Goal: Transaction & Acquisition: Purchase product/service

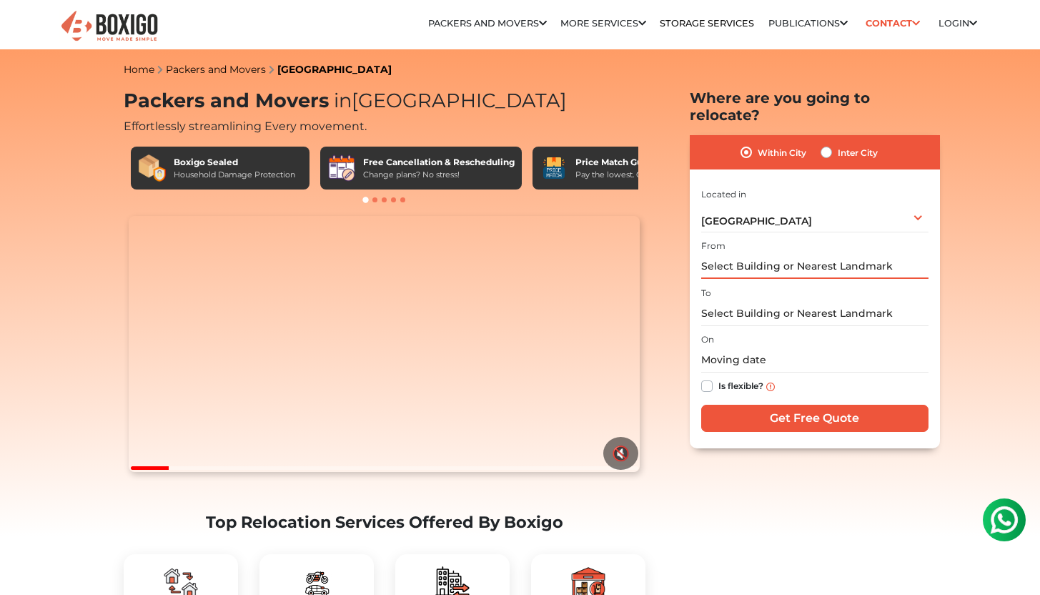
click at [843, 254] on input "text" at bounding box center [814, 266] width 227 height 25
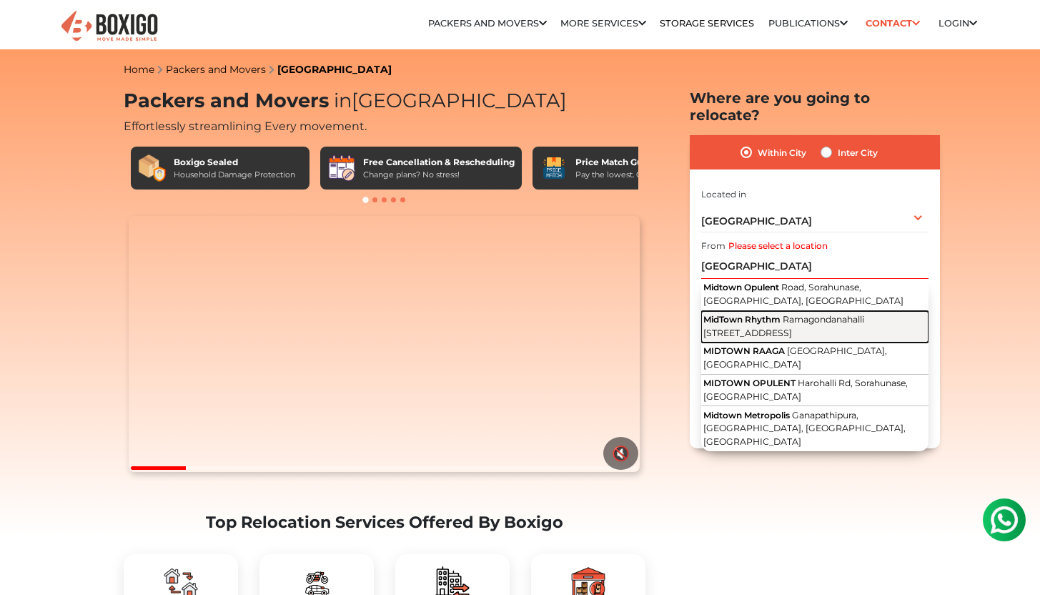
click at [855, 315] on span "Ramagondanahalli [STREET_ADDRESS]" at bounding box center [783, 326] width 161 height 24
type input "[STREET_ADDRESS]"
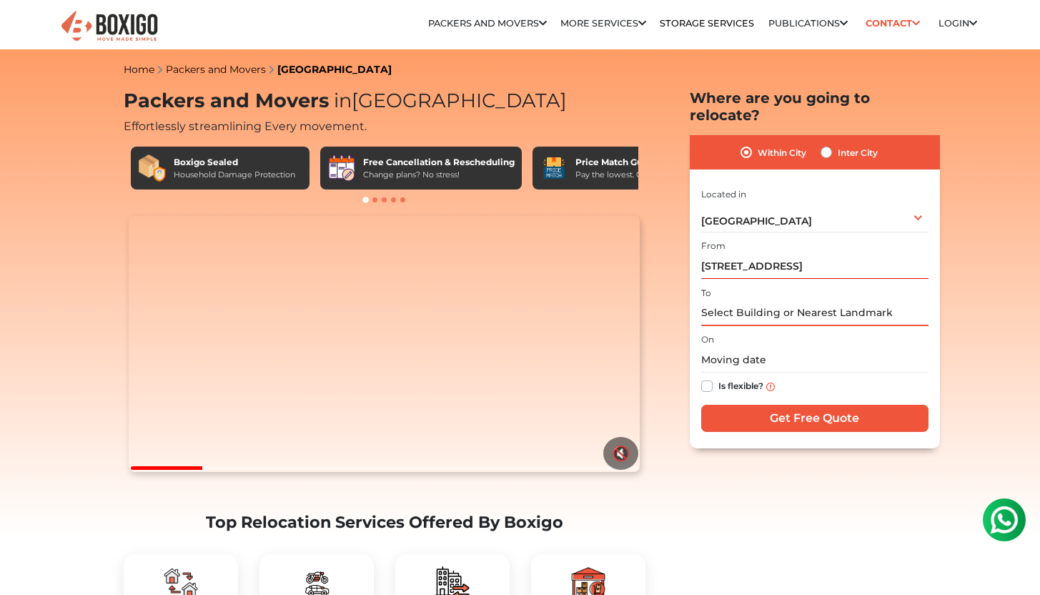
click at [806, 301] on input "text" at bounding box center [814, 313] width 227 height 25
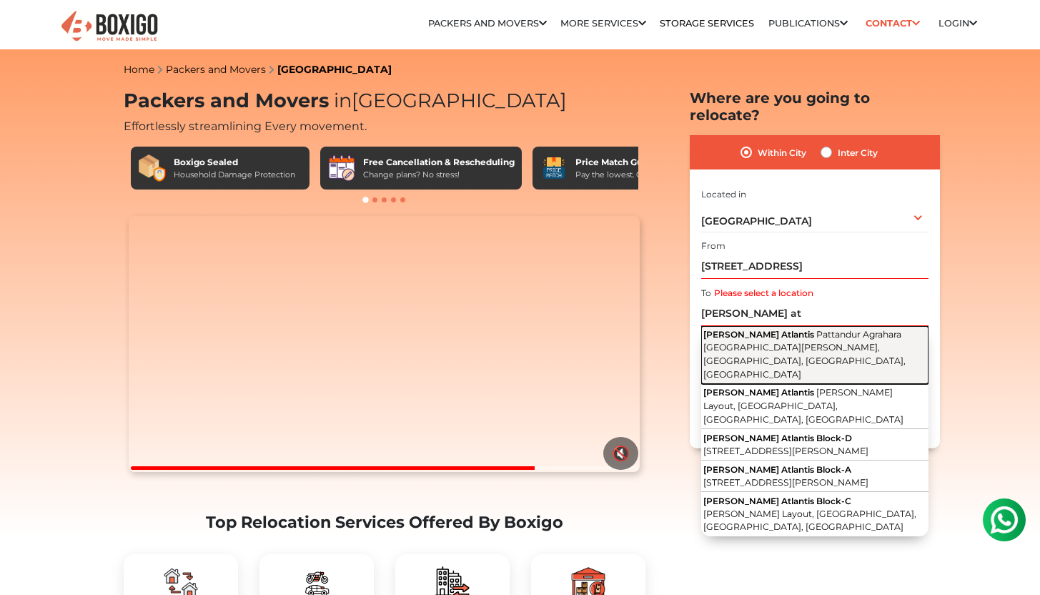
click at [817, 333] on span "Pattandur Agrahara [GEOGRAPHIC_DATA][PERSON_NAME], [GEOGRAPHIC_DATA], [GEOGRAPH…" at bounding box center [804, 354] width 202 height 51
type input "[PERSON_NAME] Atlantis, [GEOGRAPHIC_DATA][PERSON_NAME], [GEOGRAPHIC_DATA], [GEO…"
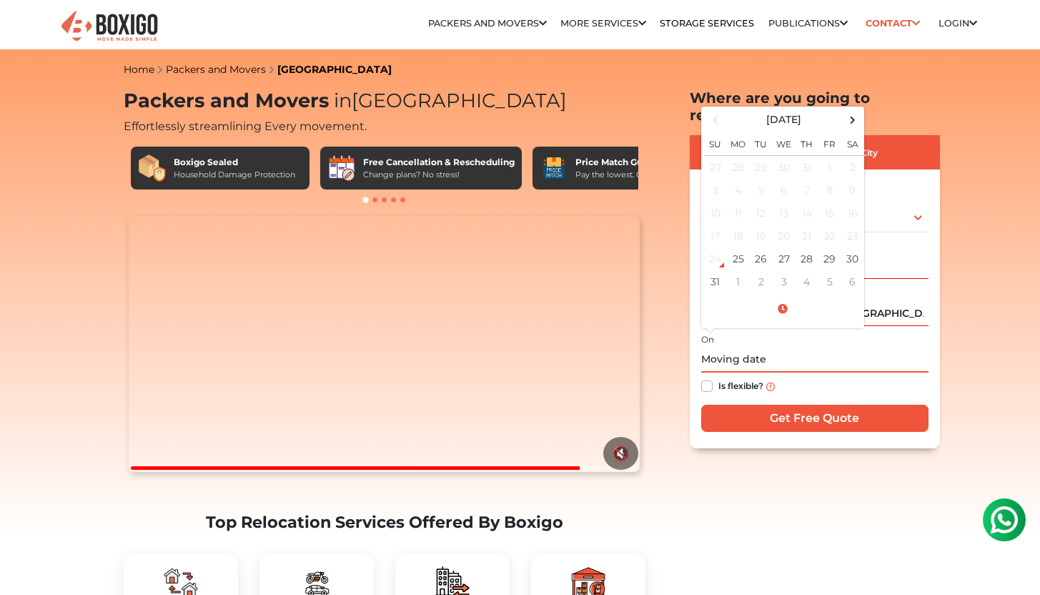
click at [792, 347] on input "text" at bounding box center [814, 359] width 227 height 25
click at [854, 110] on span at bounding box center [852, 119] width 19 height 19
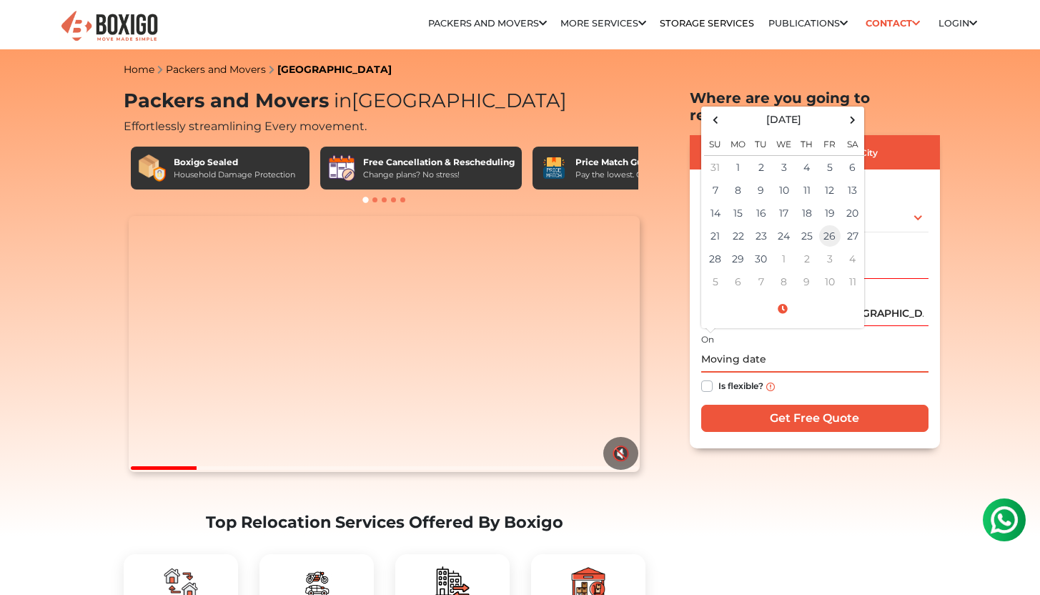
click at [831, 229] on td "26" at bounding box center [830, 235] width 23 height 23
type input "[DATE] 12:00 AM"
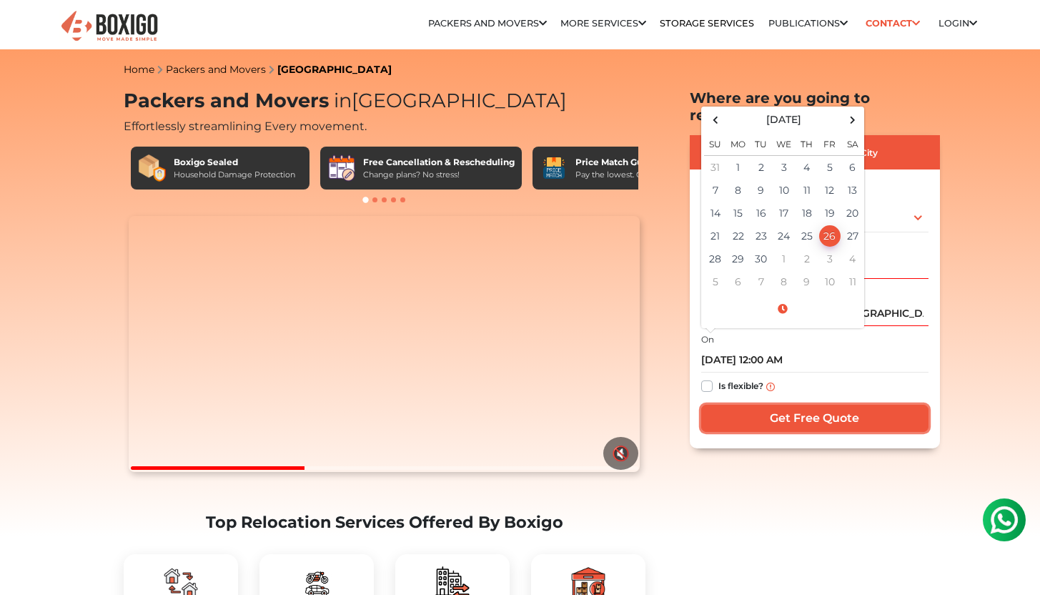
click at [806, 407] on input "Get Free Quote" at bounding box center [814, 418] width 227 height 27
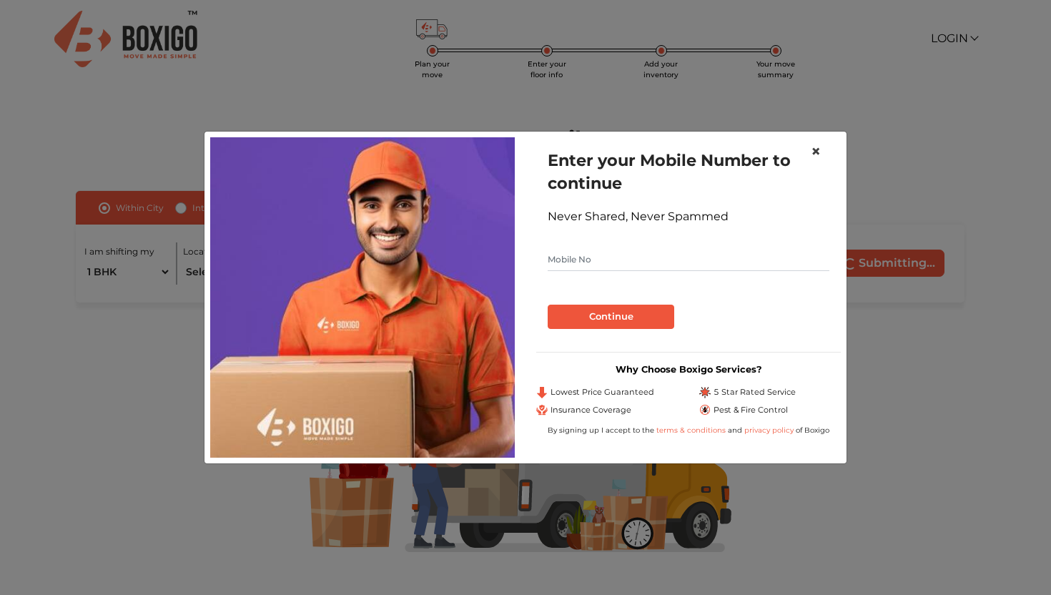
click at [811, 151] on span "×" at bounding box center [816, 151] width 10 height 21
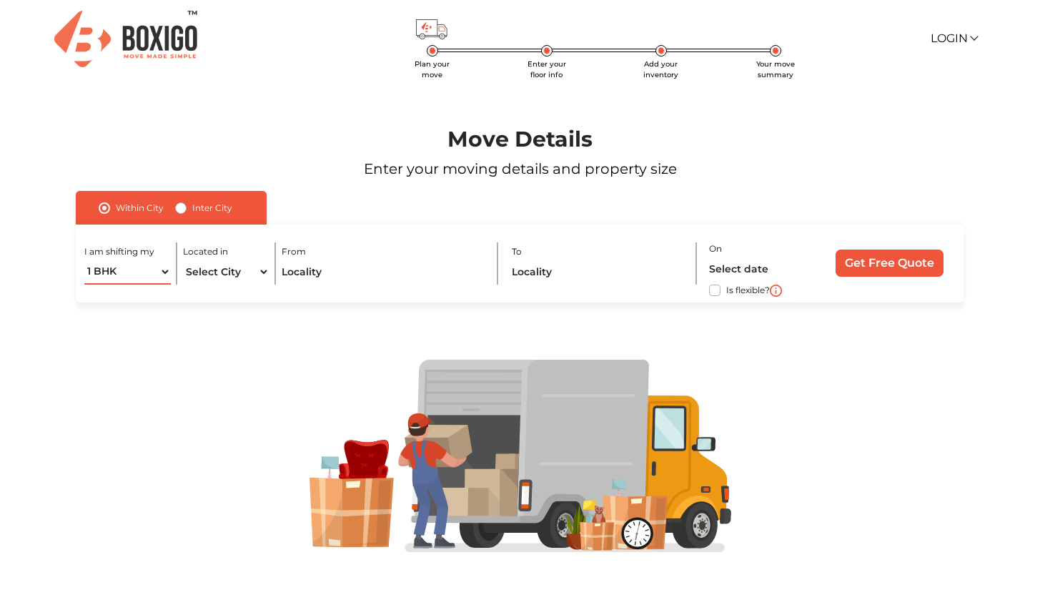
click at [118, 278] on select "1 BHK 2 BHK 3 BHK 3 + BHK FEW ITEMS" at bounding box center [127, 271] width 86 height 25
select select "2 BHK"
click at [84, 259] on select "1 BHK 2 BHK 3 BHK 3 + BHK FEW ITEMS" at bounding box center [127, 271] width 86 height 25
click at [237, 268] on select "Select City Bangalore Bengaluru Bhopal Bhubaneswar Chennai Coimbatore Cuttack D…" at bounding box center [226, 271] width 86 height 25
select select "[GEOGRAPHIC_DATA]"
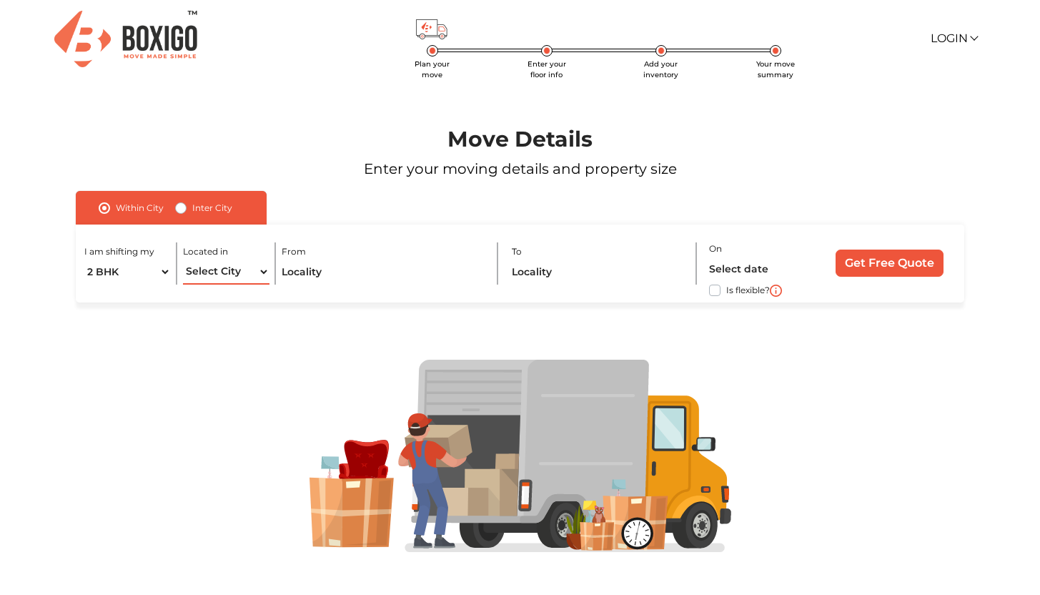
click at [183, 259] on select "Select City Bangalore Bengaluru Bhopal Bhubaneswar Chennai Coimbatore Cuttack D…" at bounding box center [226, 271] width 86 height 25
click at [334, 283] on input "text" at bounding box center [383, 271] width 203 height 25
drag, startPoint x: 337, startPoint y: 279, endPoint x: 261, endPoint y: 270, distance: 76.3
click at [261, 271] on div "I am shifting my 1 BHK 2 BHK 3 BHK 3 + BHK FEW ITEMS Located in Select City Ban…" at bounding box center [520, 263] width 889 height 78
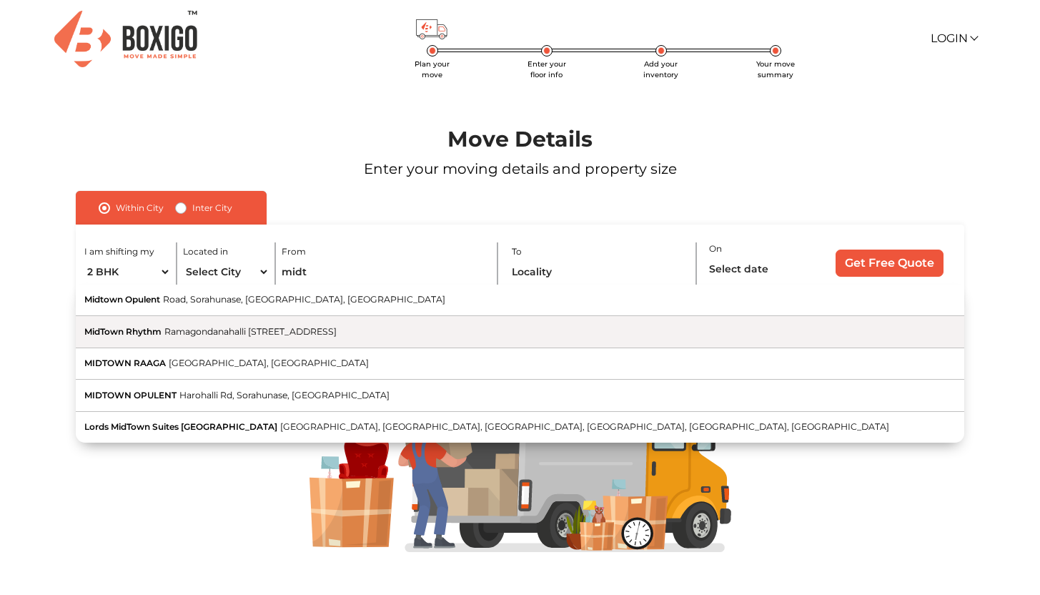
click at [259, 322] on button "MidTown Rhythm Ramagondanahalli Borewell Road, Phase 2, Ramagondanahalli, White…" at bounding box center [520, 331] width 889 height 31
type input "[STREET_ADDRESS]"
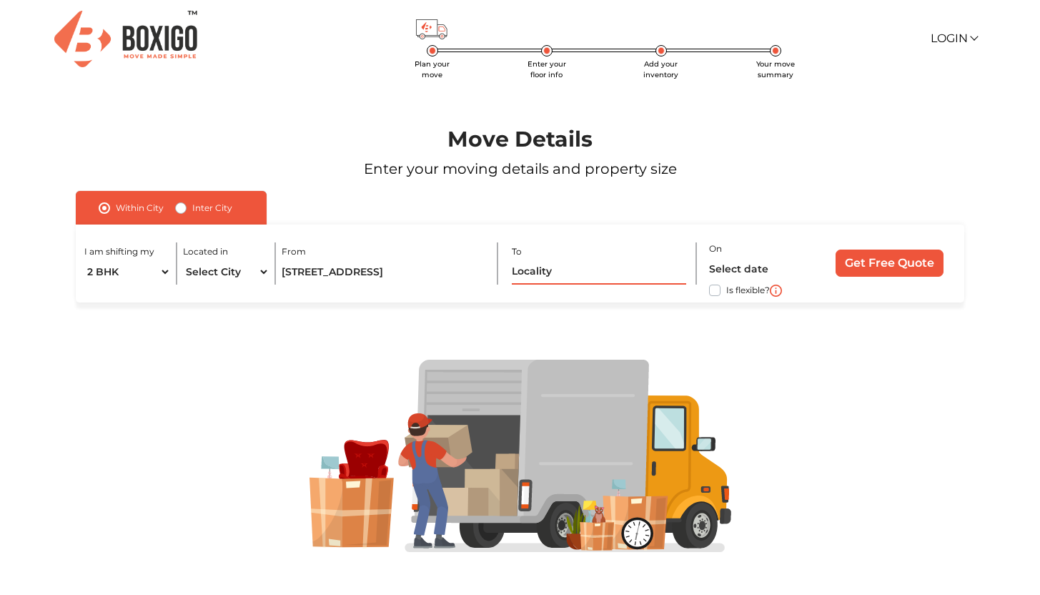
click at [540, 272] on input "text" at bounding box center [599, 271] width 174 height 25
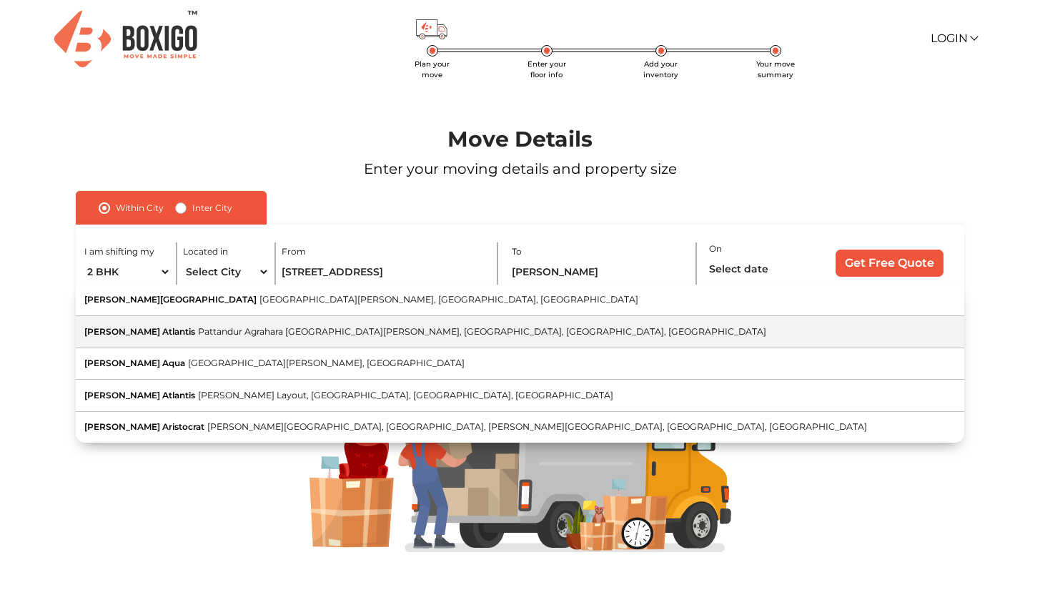
click at [379, 340] on button "[PERSON_NAME] Atlantis Pattandur Agrahara [GEOGRAPHIC_DATA][PERSON_NAME], [GEOG…" at bounding box center [520, 331] width 889 height 31
type input "[PERSON_NAME] Atlantis, [GEOGRAPHIC_DATA][PERSON_NAME], [GEOGRAPHIC_DATA], [GEO…"
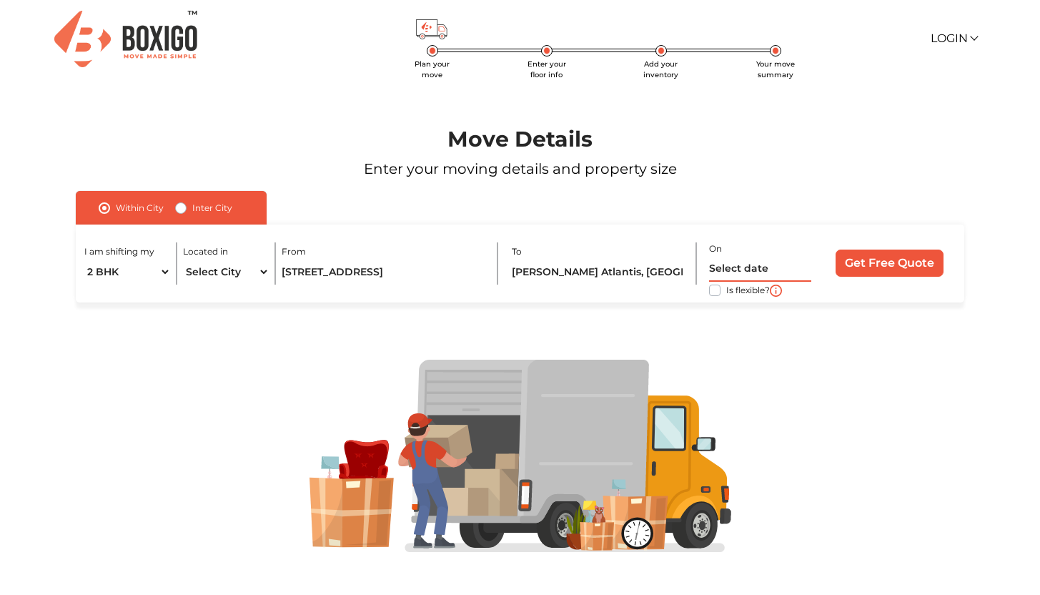
click at [748, 268] on input "text" at bounding box center [760, 269] width 102 height 25
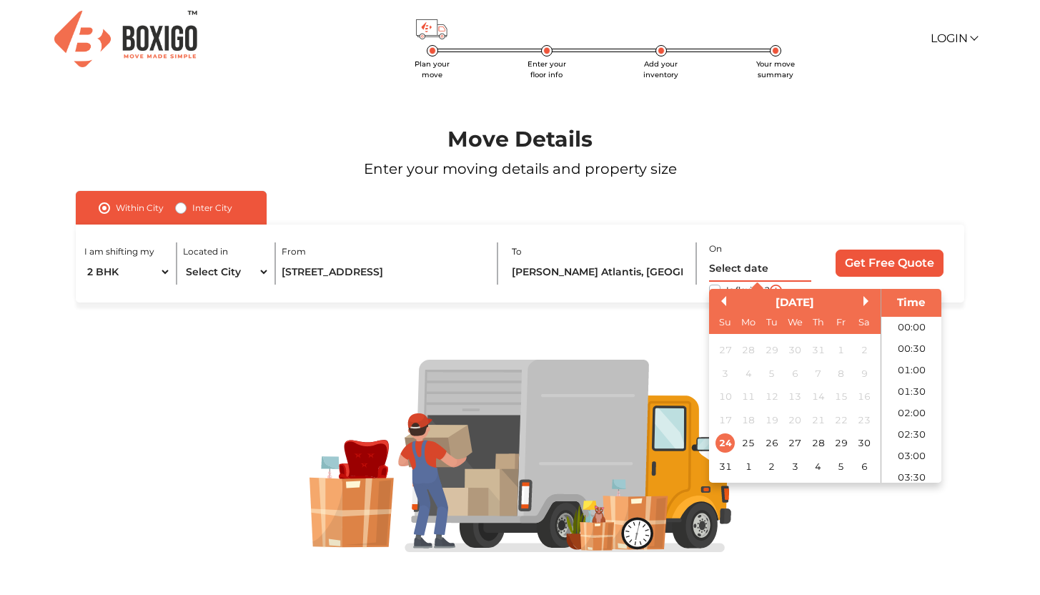
scroll to position [378, 0]
click at [866, 297] on button "Next Month" at bounding box center [869, 301] width 10 height 10
click at [794, 421] on div "24" at bounding box center [794, 419] width 19 height 19
click at [841, 417] on div "26" at bounding box center [840, 419] width 19 height 19
type input "26/09/2025 12:00 AM"
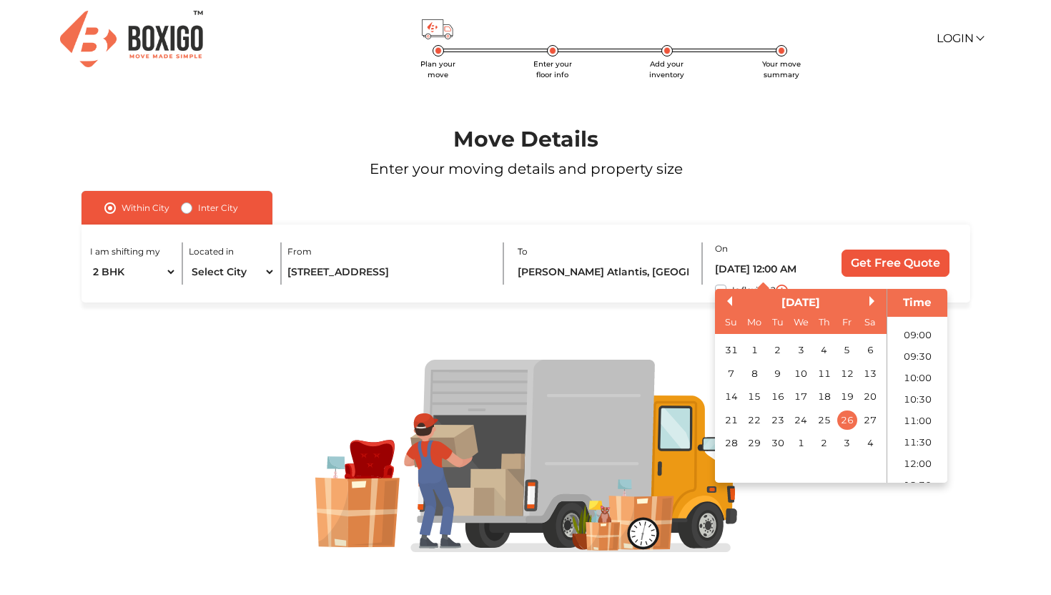
scroll to position [16, 0]
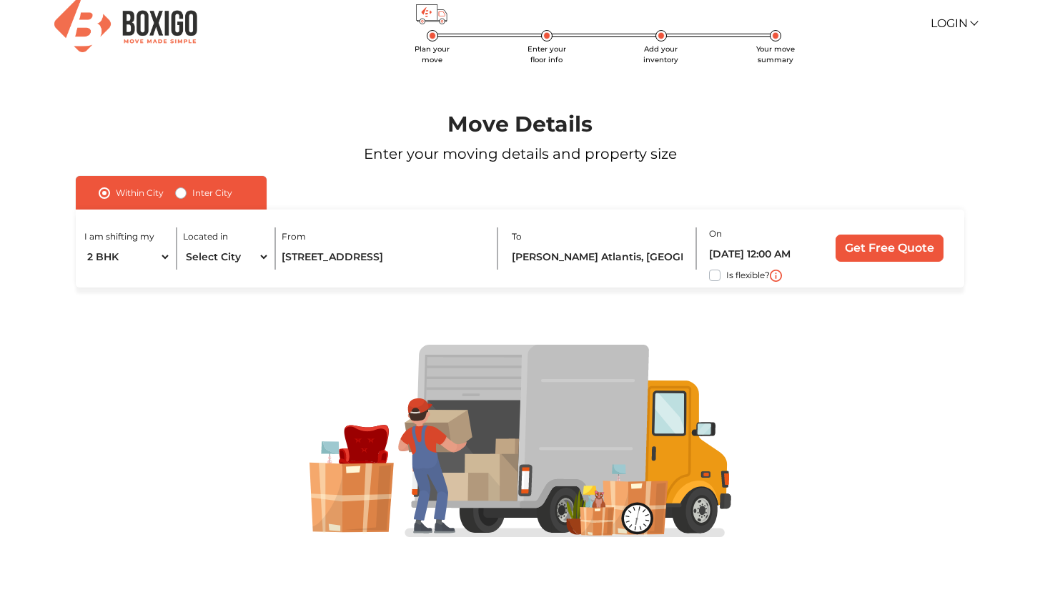
click at [977, 374] on div at bounding box center [519, 441] width 957 height 193
click at [872, 249] on input "Get Free Quote" at bounding box center [890, 247] width 108 height 27
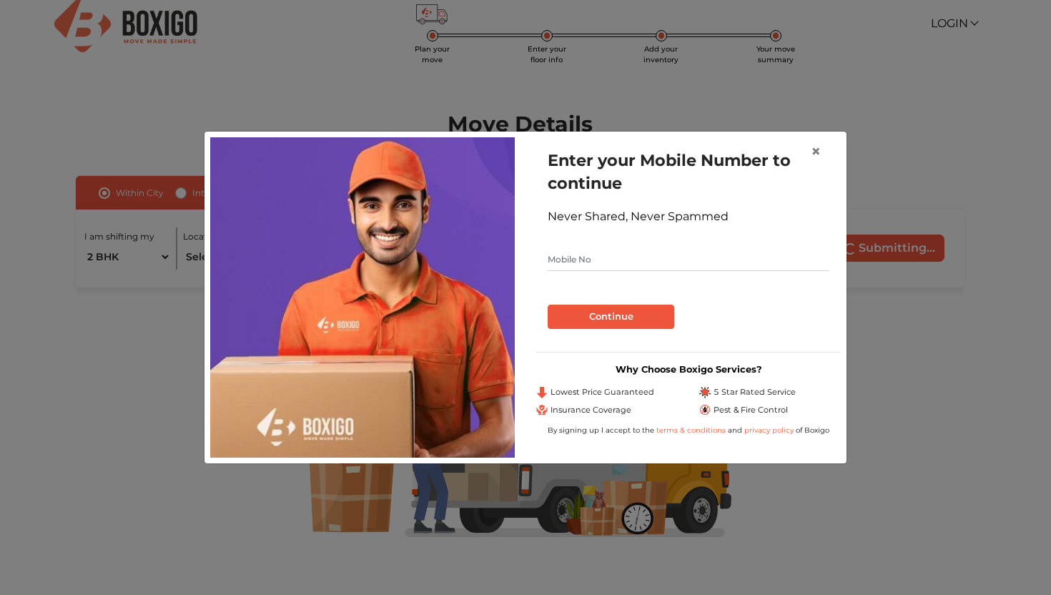
click at [658, 256] on input "text" at bounding box center [689, 259] width 282 height 23
type input "8560894433"
click at [646, 310] on button "Continue" at bounding box center [611, 317] width 127 height 24
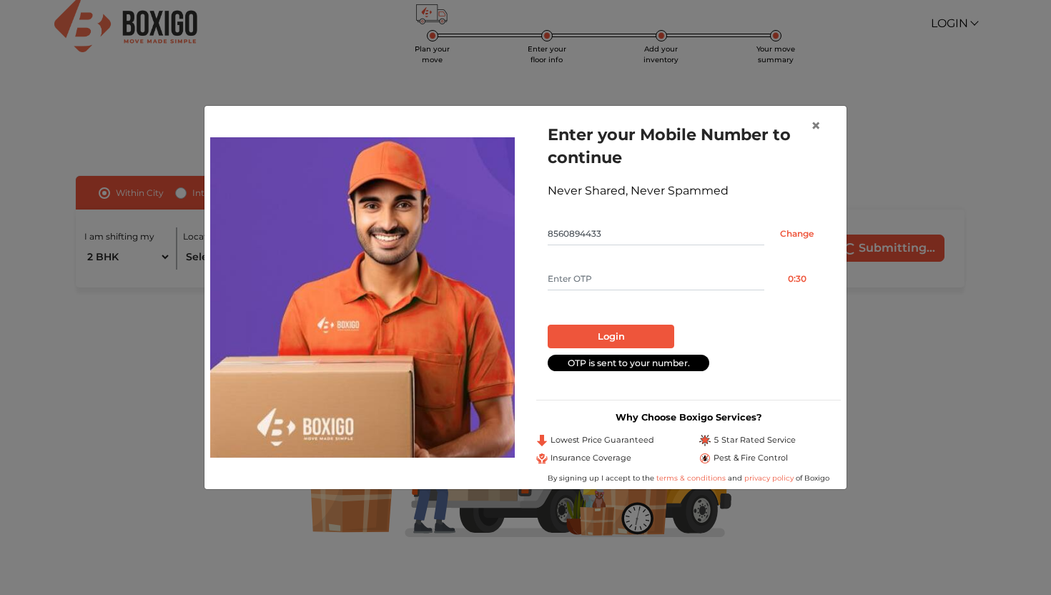
click at [629, 282] on input "text" at bounding box center [656, 278] width 217 height 23
type input "7822"
click at [639, 332] on button "Login" at bounding box center [611, 337] width 127 height 24
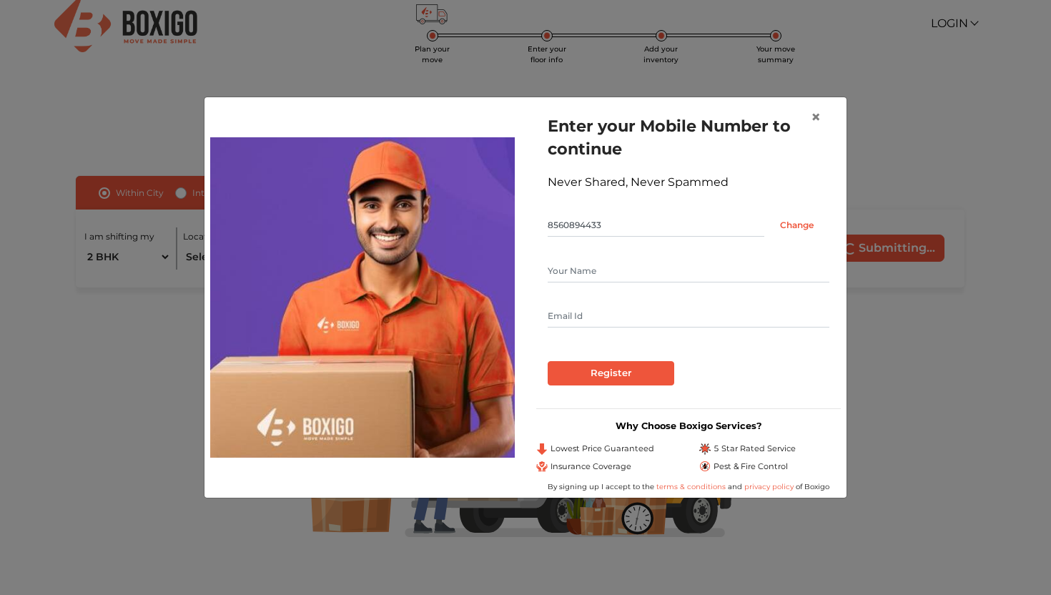
click at [613, 278] on input "text" at bounding box center [689, 270] width 282 height 23
type input "ANKUSH AGRAWAL"
click at [602, 305] on input "text" at bounding box center [689, 316] width 282 height 23
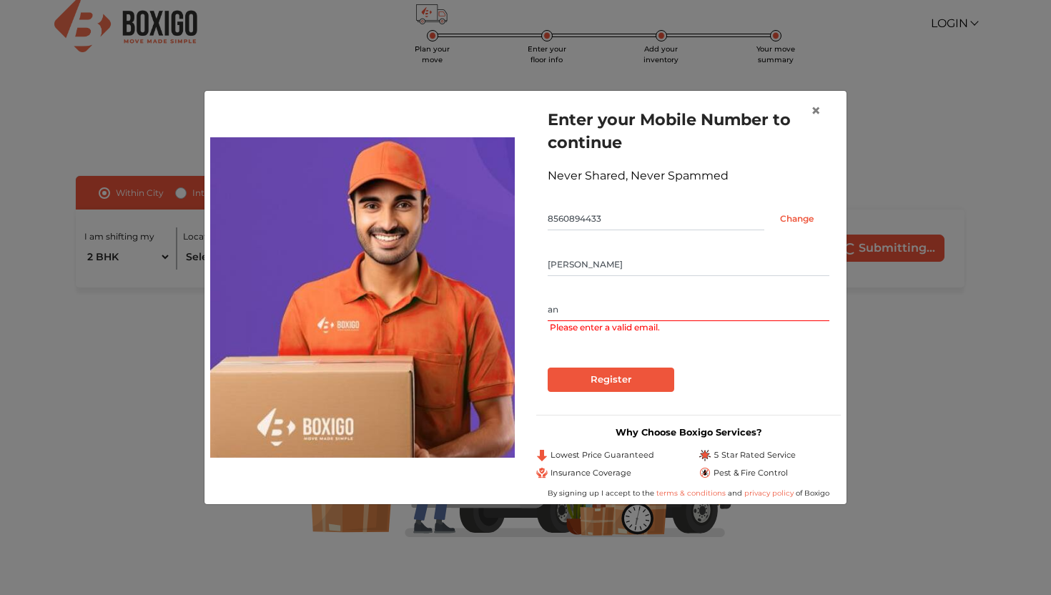
type input "a"
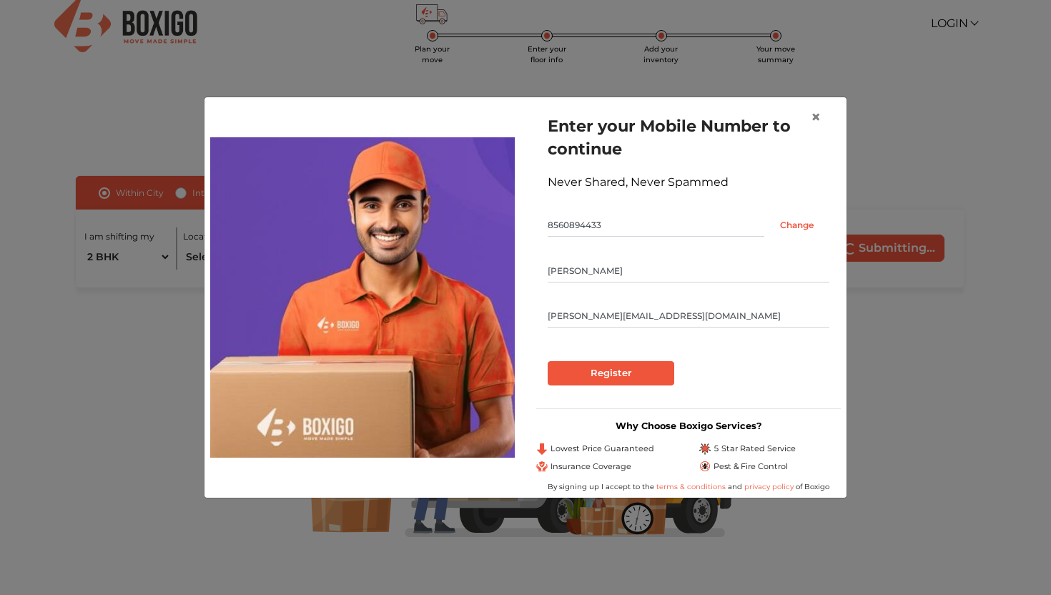
type input "ankush.agrawal6776@gmail.com"
click at [609, 372] on input "Register" at bounding box center [611, 373] width 127 height 24
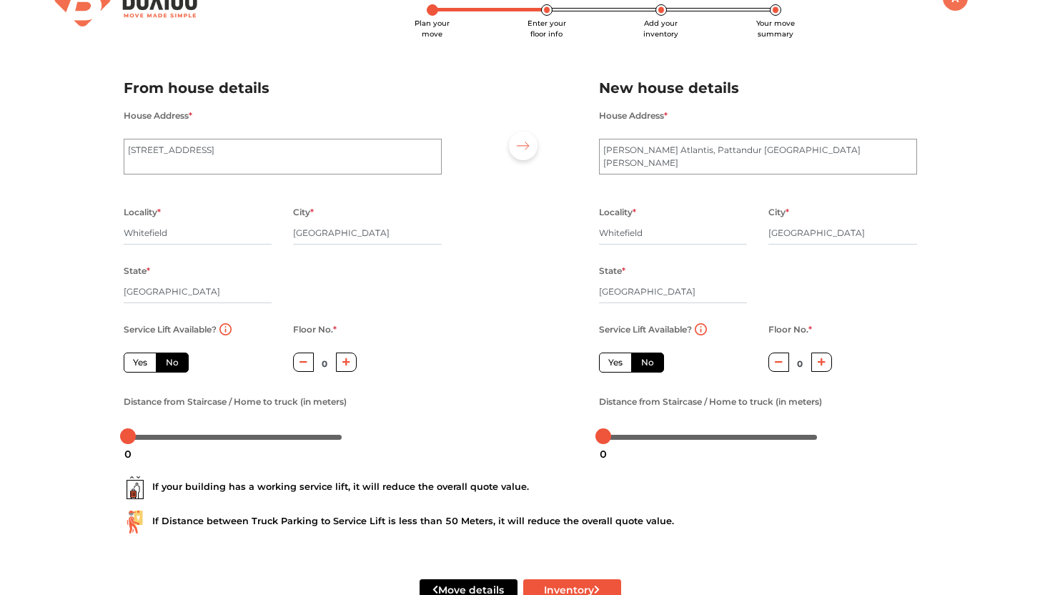
scroll to position [39, 0]
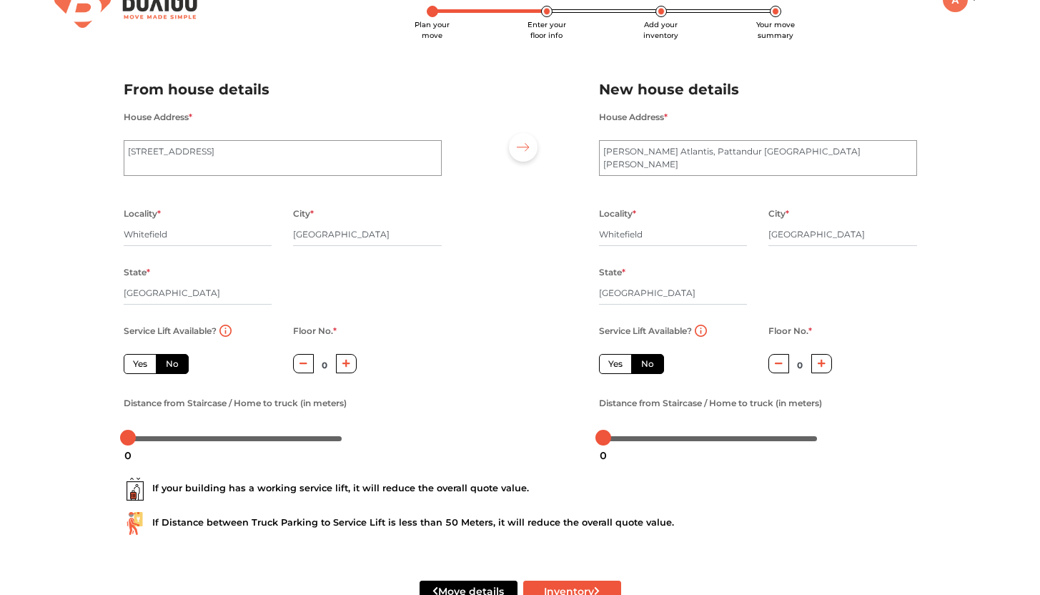
click at [175, 369] on label "No" at bounding box center [172, 364] width 33 height 20
click at [175, 367] on input "No" at bounding box center [170, 361] width 9 height 9
radio input "true"
click at [345, 370] on button "button" at bounding box center [346, 363] width 21 height 19
click at [310, 371] on button "button" at bounding box center [303, 363] width 21 height 19
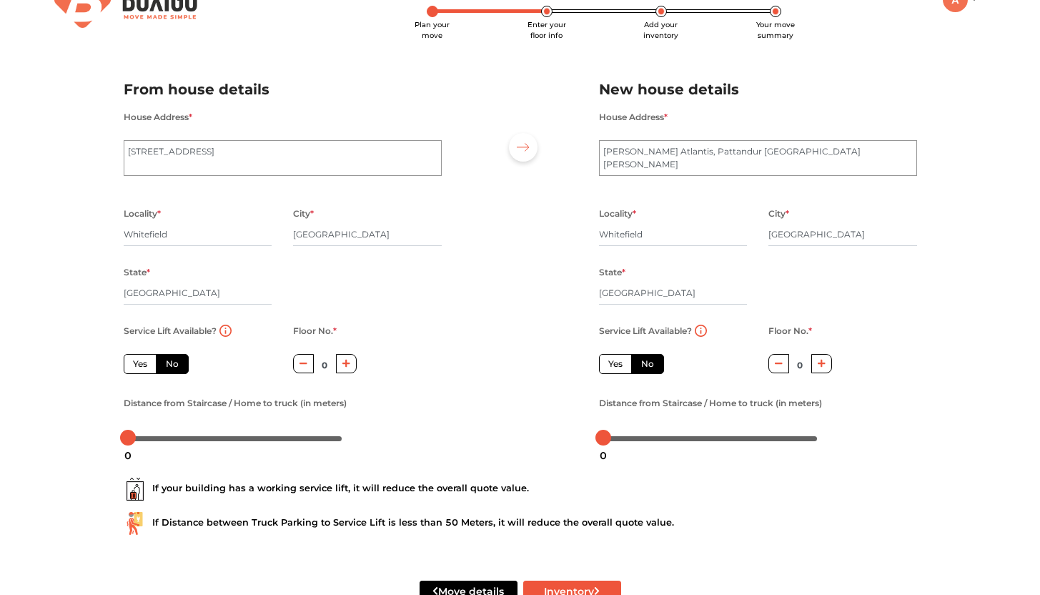
click at [347, 371] on button "button" at bounding box center [346, 363] width 21 height 19
type input "1"
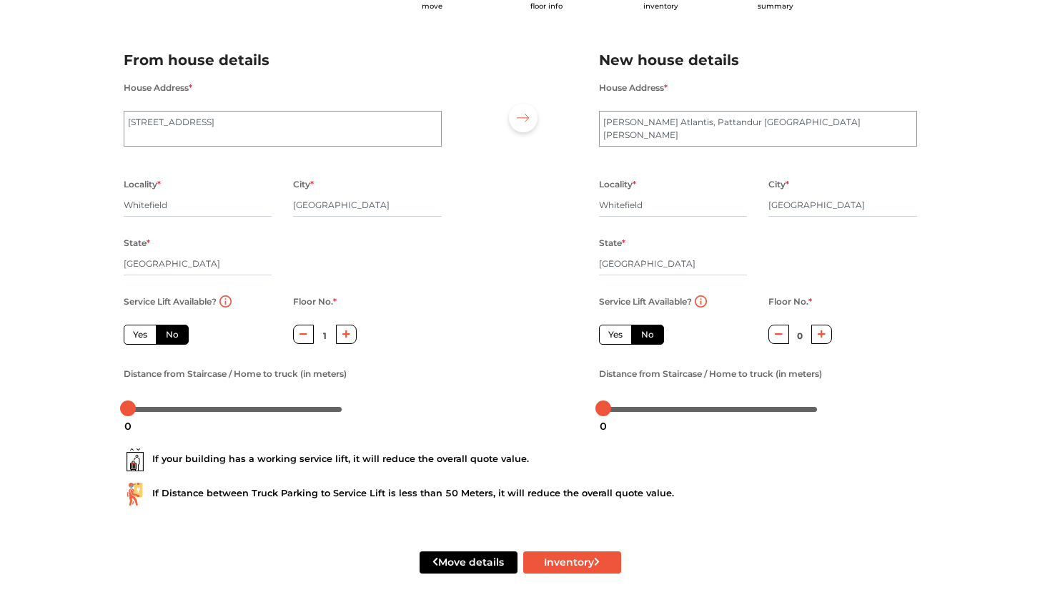
scroll to position [68, 0]
drag, startPoint x: 127, startPoint y: 416, endPoint x: 322, endPoint y: 419, distance: 194.5
click at [322, 419] on div "91" at bounding box center [323, 427] width 26 height 24
drag, startPoint x: 323, startPoint y: 409, endPoint x: 179, endPoint y: 402, distance: 143.9
click at [179, 402] on div at bounding box center [235, 408] width 223 height 23
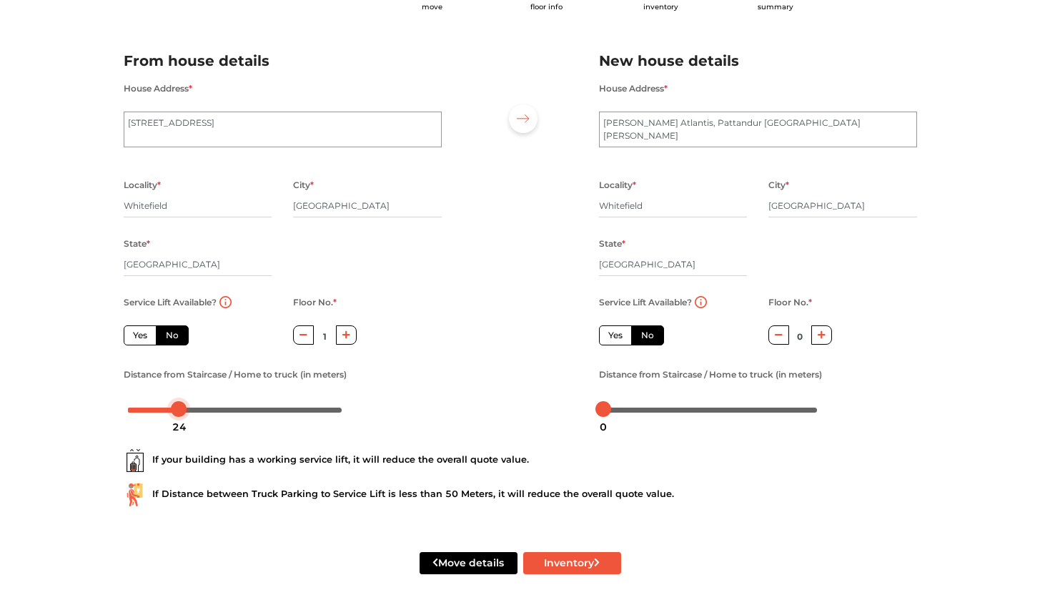
click at [180, 413] on div at bounding box center [179, 409] width 16 height 16
drag, startPoint x: 178, startPoint y: 412, endPoint x: 192, endPoint y: 412, distance: 13.6
click at [192, 412] on div at bounding box center [192, 409] width 16 height 16
drag, startPoint x: 192, startPoint y: 412, endPoint x: 217, endPoint y: 412, distance: 25.7
click at [217, 412] on div at bounding box center [217, 409] width 16 height 16
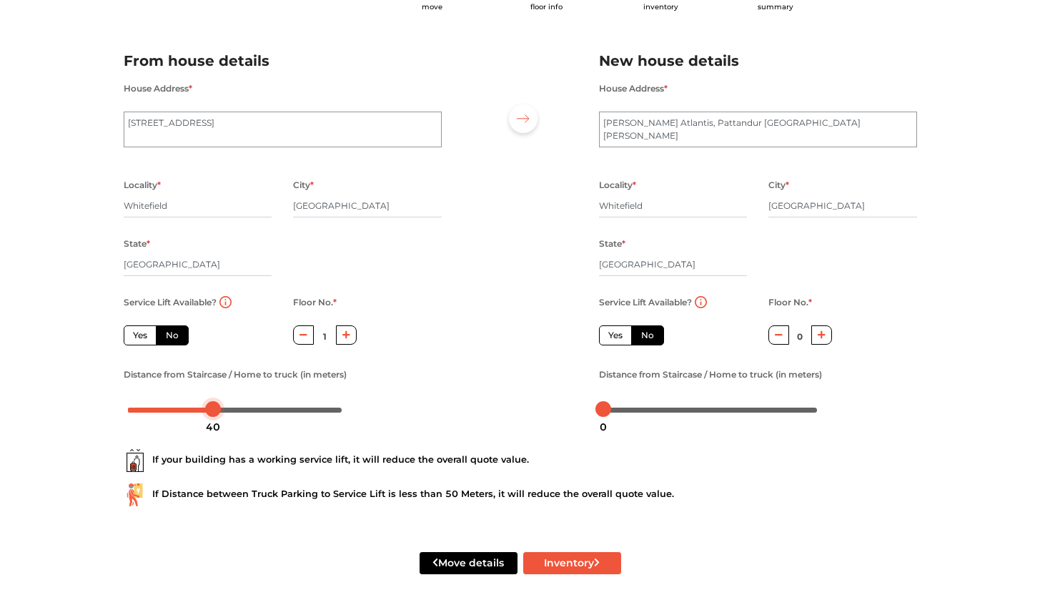
click at [213, 413] on div at bounding box center [213, 409] width 16 height 16
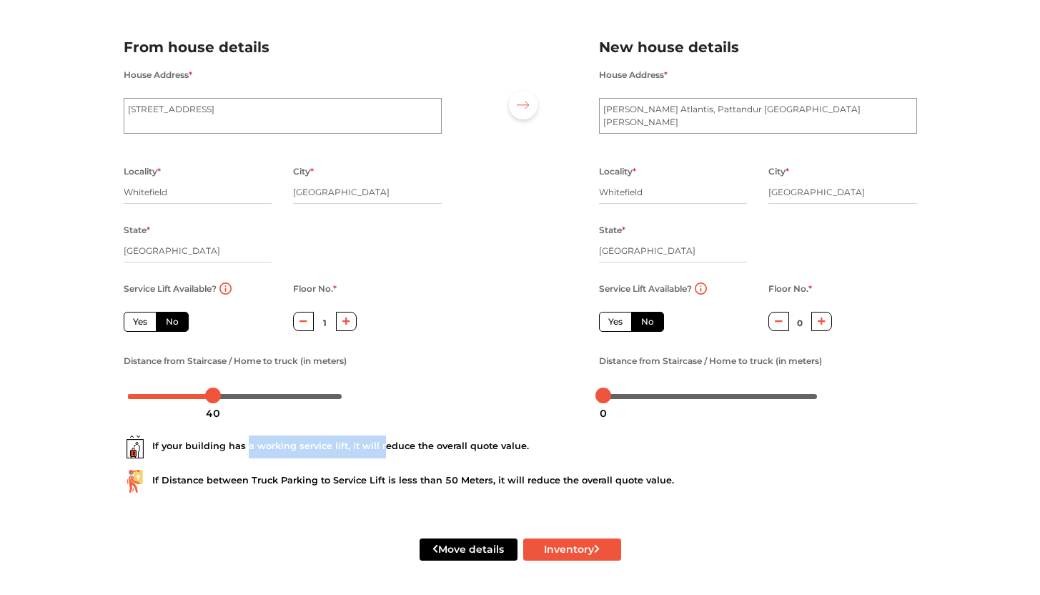
drag, startPoint x: 247, startPoint y: 443, endPoint x: 379, endPoint y: 451, distance: 132.5
click at [380, 452] on div "If your building has a working service lift, it will reduce the overall quote v…" at bounding box center [521, 446] width 794 height 23
click at [411, 447] on div "If your building has a working service lift, it will reduce the overall quote v…" at bounding box center [521, 446] width 794 height 23
drag, startPoint x: 357, startPoint y: 443, endPoint x: 515, endPoint y: 450, distance: 158.1
click at [515, 450] on div "If your building has a working service lift, it will reduce the overall quote v…" at bounding box center [521, 446] width 794 height 23
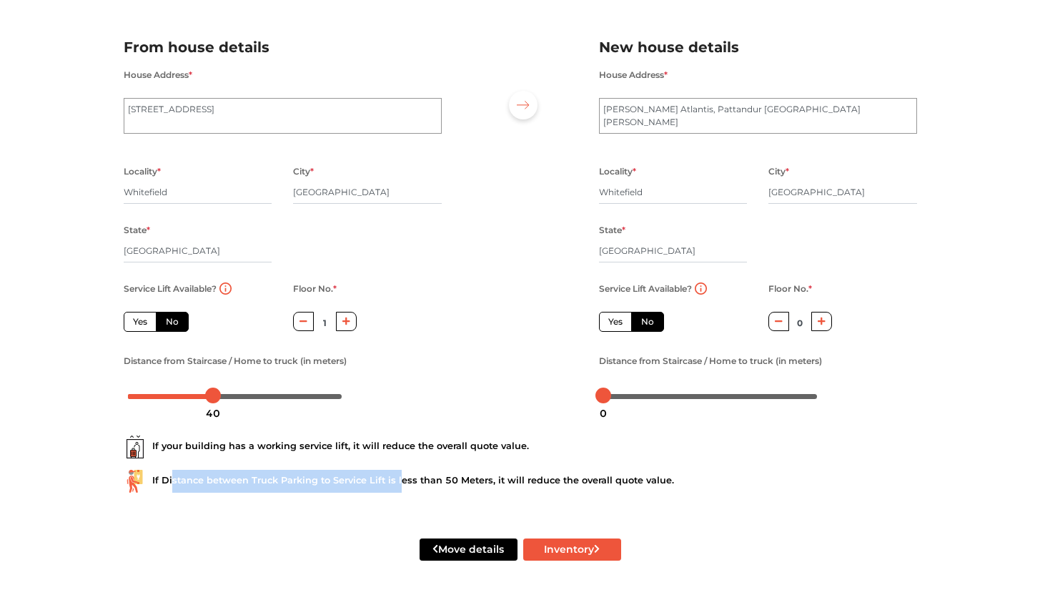
drag, startPoint x: 172, startPoint y: 476, endPoint x: 398, endPoint y: 483, distance: 226.7
click at [398, 483] on div "If Distance between Truck Parking to Service Lift is less than 50 Meters, it wi…" at bounding box center [521, 481] width 794 height 23
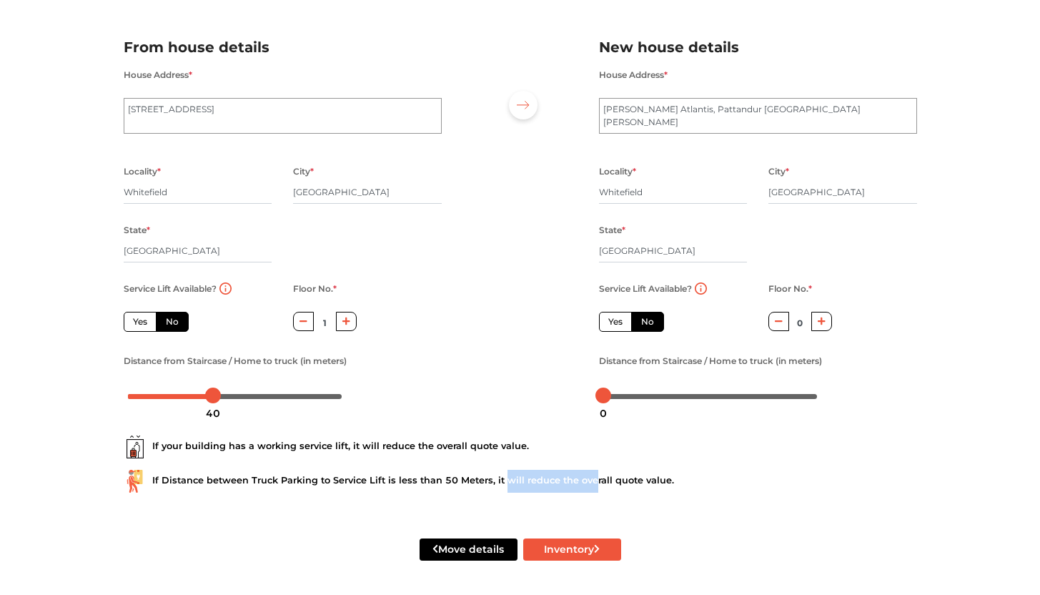
drag, startPoint x: 499, startPoint y: 472, endPoint x: 590, endPoint y: 478, distance: 91.0
click at [590, 478] on div "If Distance between Truck Parking to Service Lift is less than 50 Meters, it wi…" at bounding box center [521, 481] width 794 height 23
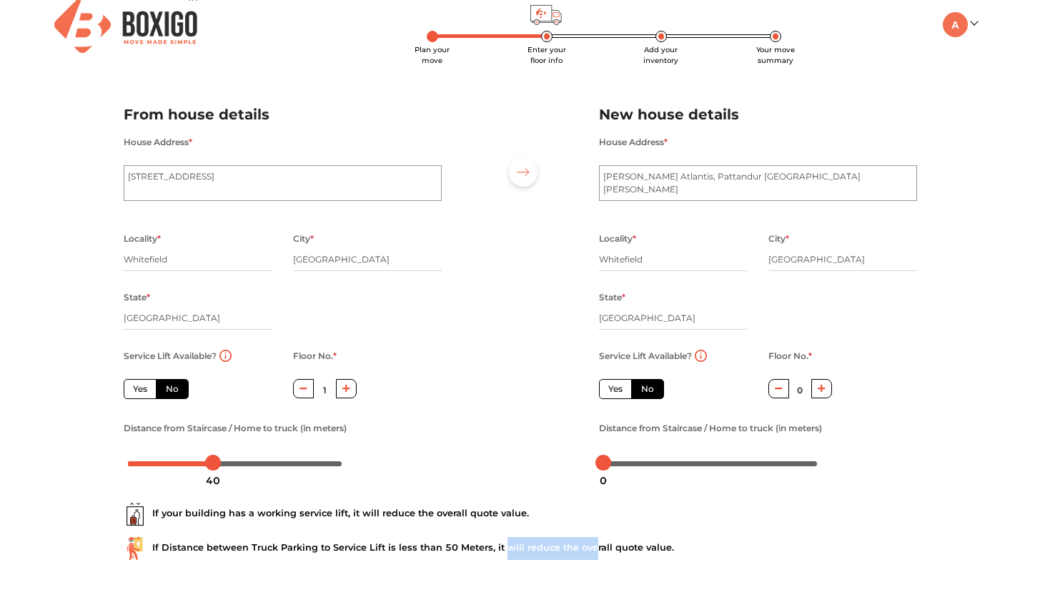
scroll to position [0, 0]
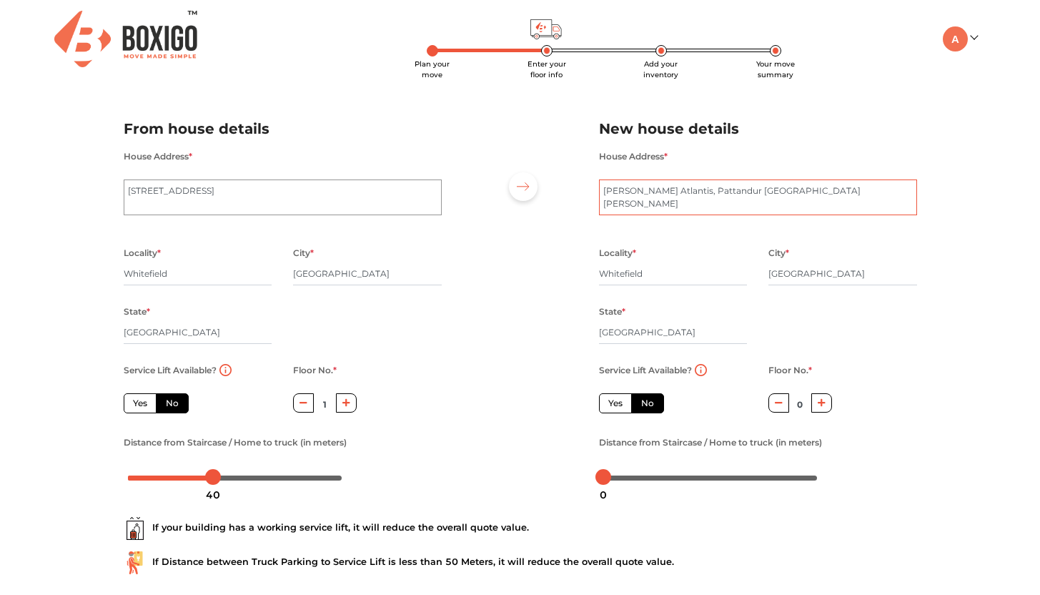
click at [636, 194] on textarea "Gopalan Atlantis, Pattandur Agrahara ECC Road, Dodsworth Layout" at bounding box center [758, 197] width 318 height 36
click at [907, 354] on div "Locality * Whitefield City * Bengaluru State * Karnataka Pincode *" at bounding box center [758, 302] width 340 height 117
click at [653, 400] on label "No" at bounding box center [647, 403] width 33 height 20
click at [651, 400] on input "No" at bounding box center [645, 401] width 9 height 9
click at [653, 400] on label "No" at bounding box center [647, 403] width 33 height 20
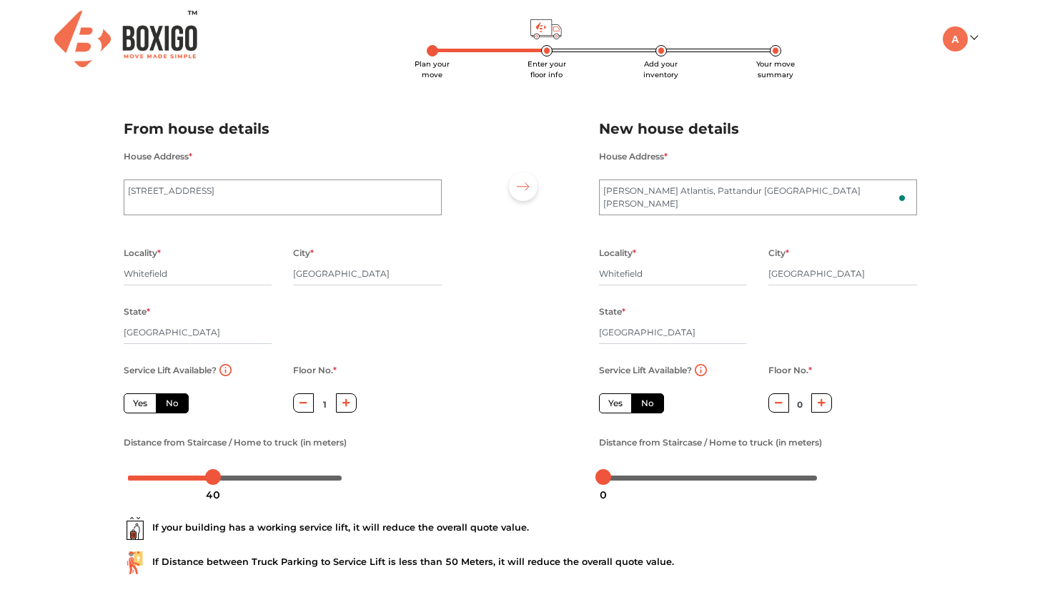
click at [651, 400] on input "No" at bounding box center [645, 401] width 9 height 9
click at [653, 400] on label "No" at bounding box center [647, 403] width 33 height 20
click at [651, 400] on input "No" at bounding box center [645, 401] width 9 height 9
click at [824, 407] on icon "button" at bounding box center [822, 402] width 8 height 9
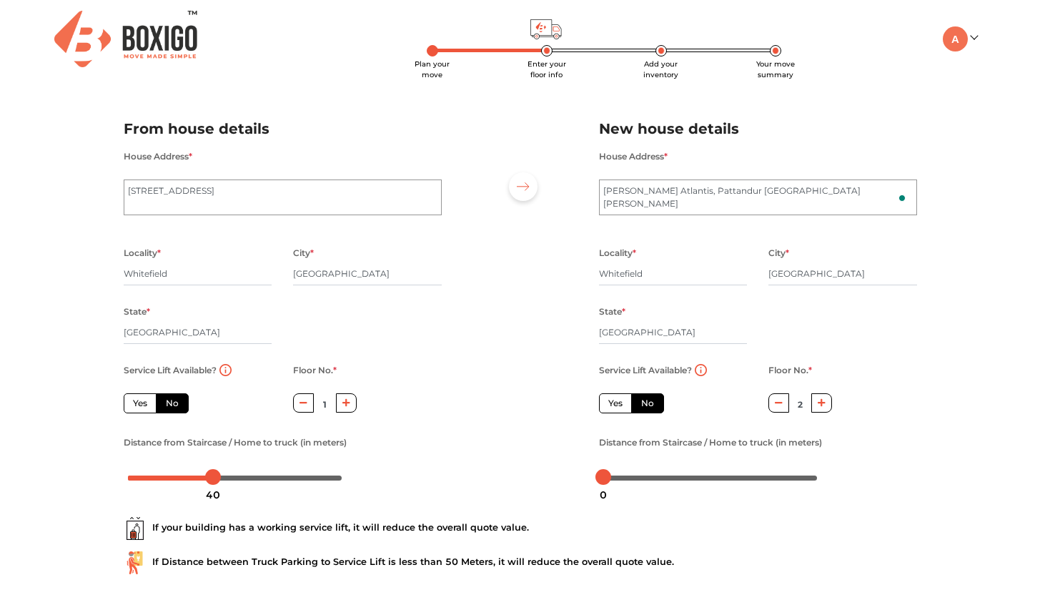
click at [824, 407] on icon "button" at bounding box center [822, 402] width 8 height 9
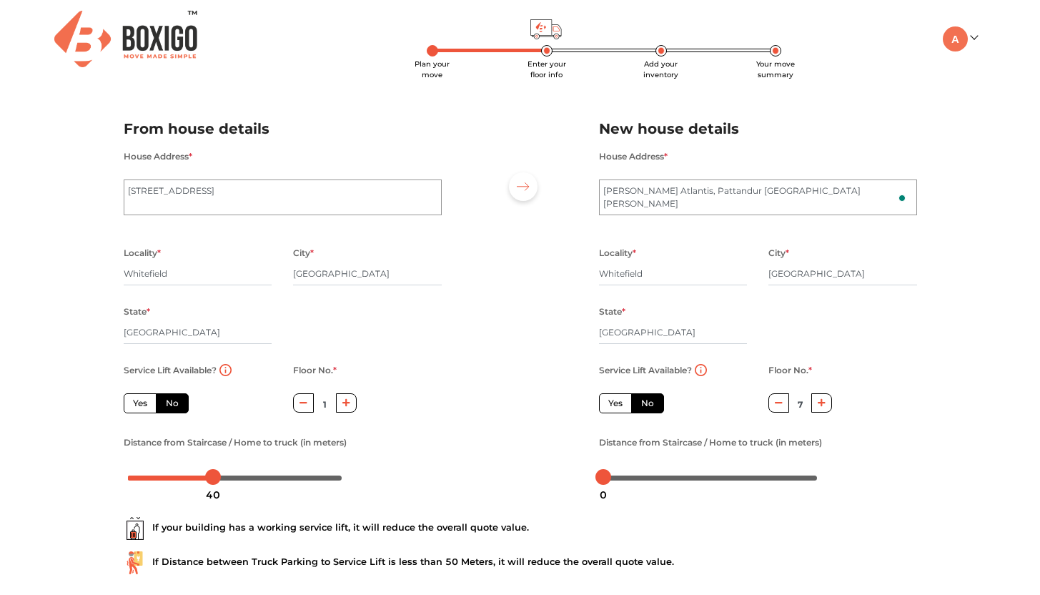
click at [824, 407] on icon "button" at bounding box center [822, 402] width 8 height 9
click at [781, 402] on icon "button" at bounding box center [779, 402] width 8 height 9
type input "7"
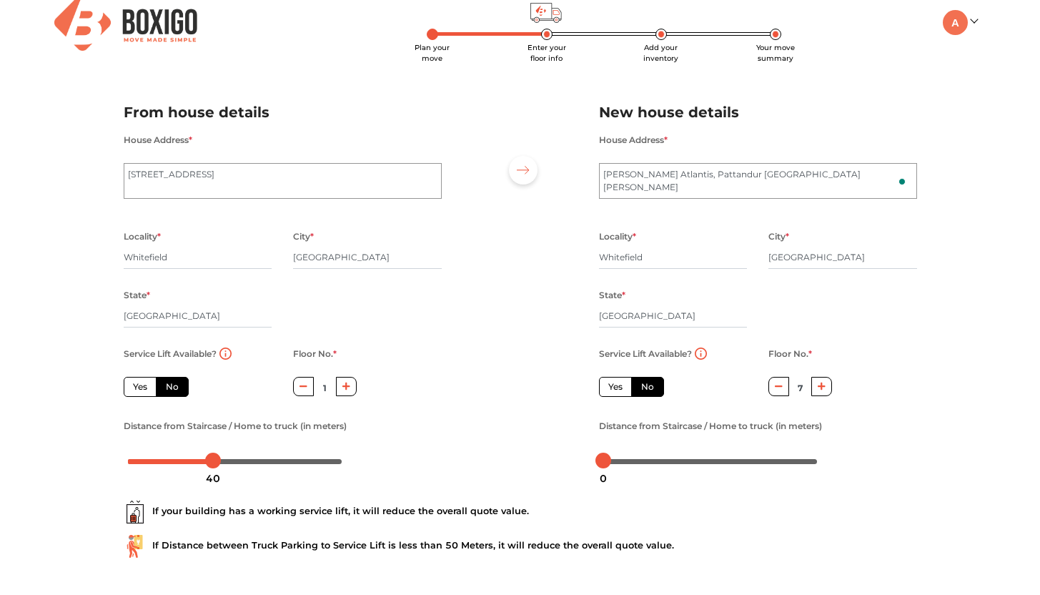
scroll to position [41, 0]
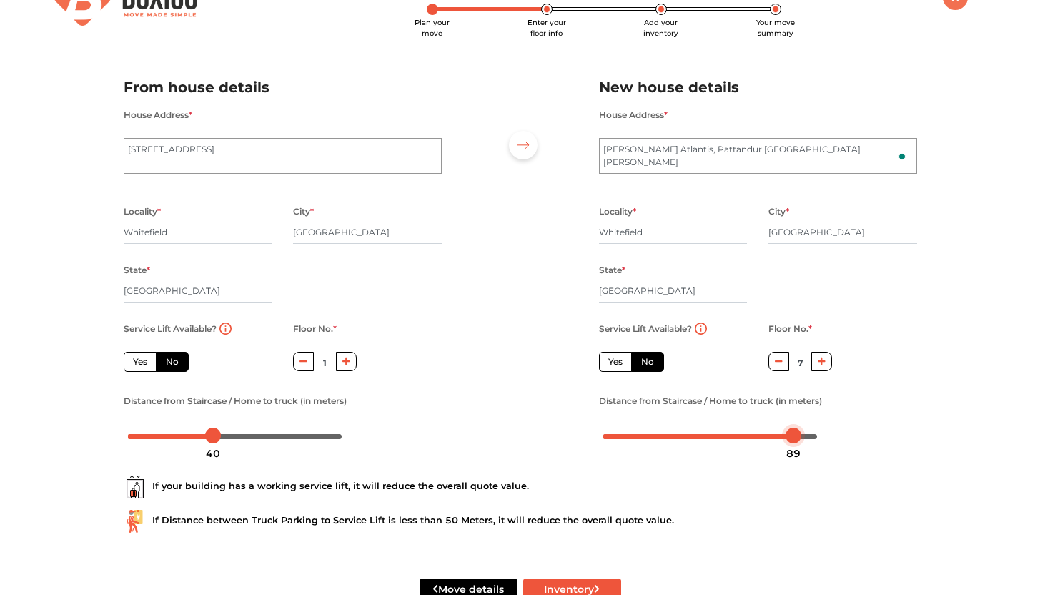
drag, startPoint x: 600, startPoint y: 439, endPoint x: 790, endPoint y: 438, distance: 190.2
click at [790, 438] on div at bounding box center [794, 435] width 16 height 16
drag, startPoint x: 790, startPoint y: 438, endPoint x: 771, endPoint y: 434, distance: 19.8
click at [771, 435] on div at bounding box center [776, 435] width 16 height 16
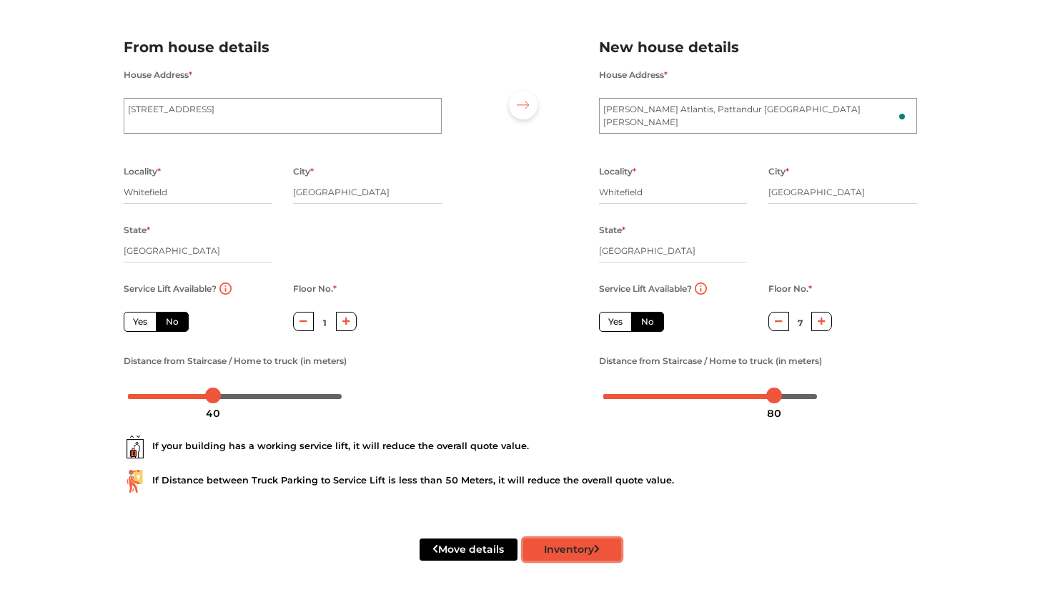
click at [570, 554] on button "Inventory" at bounding box center [572, 549] width 98 height 22
radio input "true"
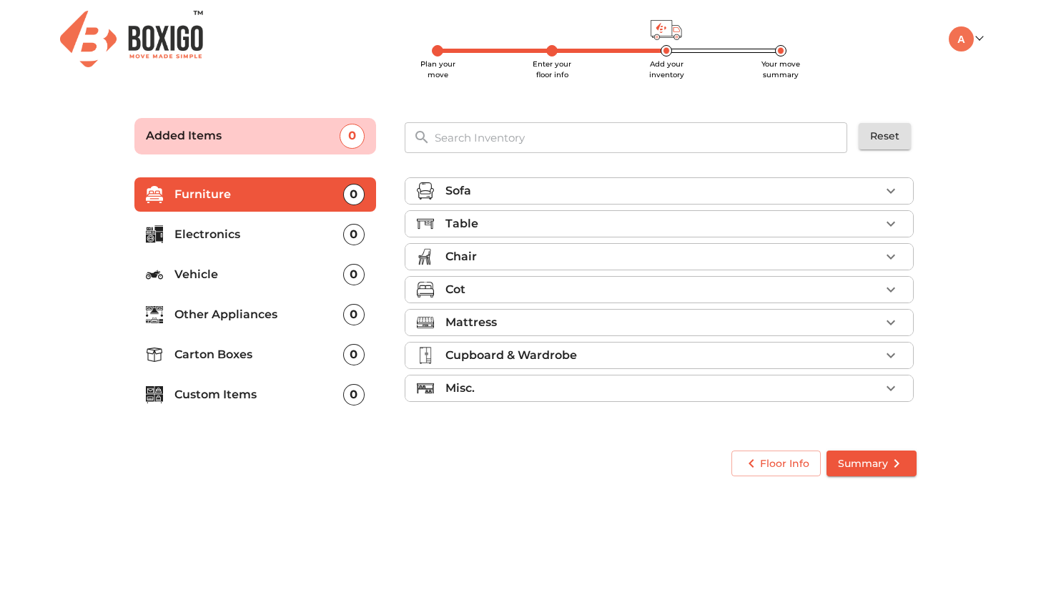
click at [531, 189] on div "Sofa" at bounding box center [662, 190] width 435 height 17
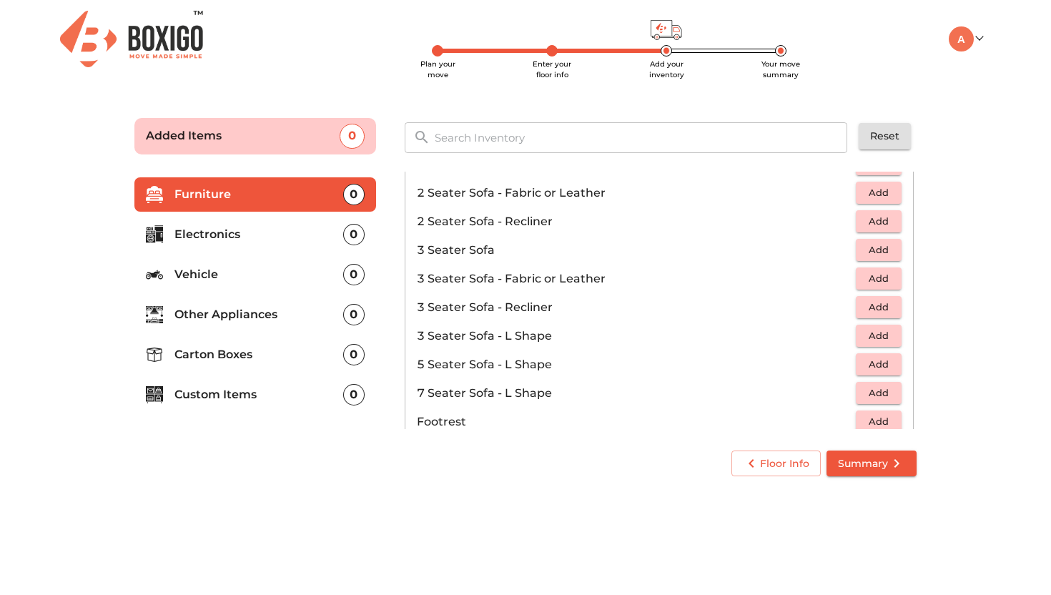
scroll to position [149, 0]
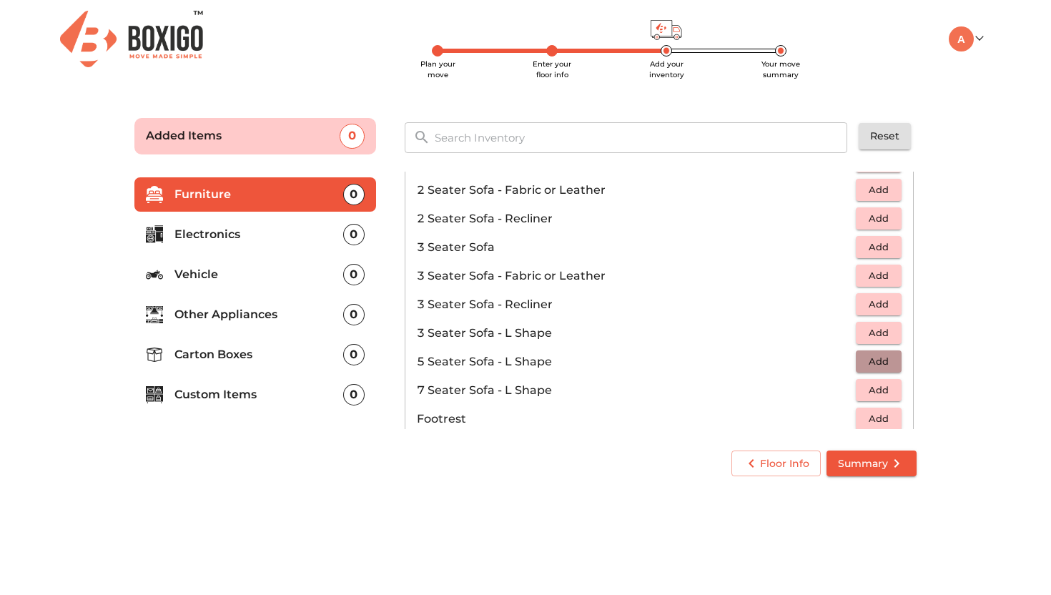
click at [865, 367] on span "Add" at bounding box center [878, 361] width 31 height 16
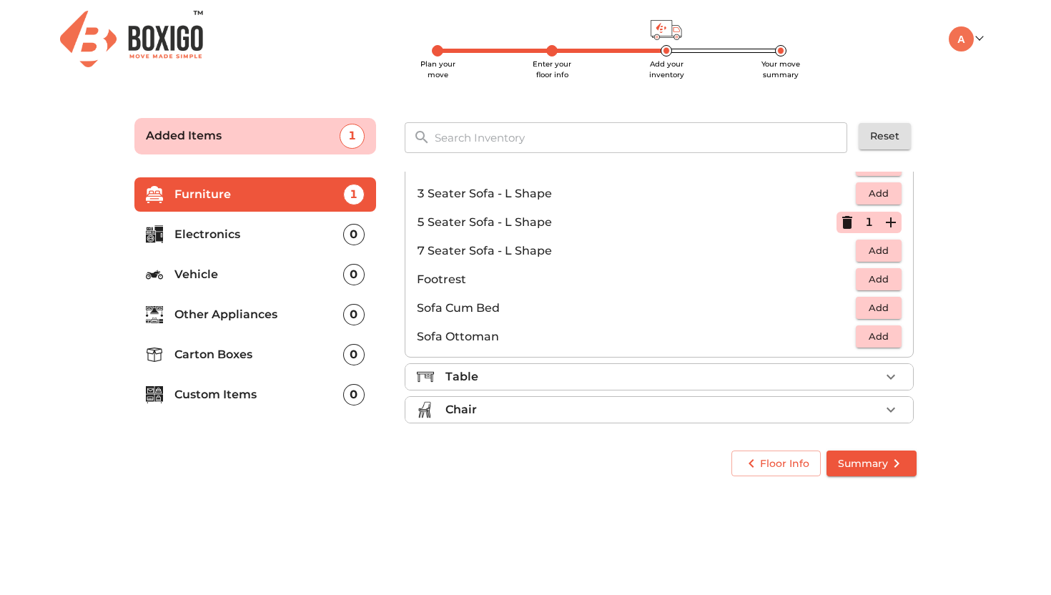
scroll to position [297, 0]
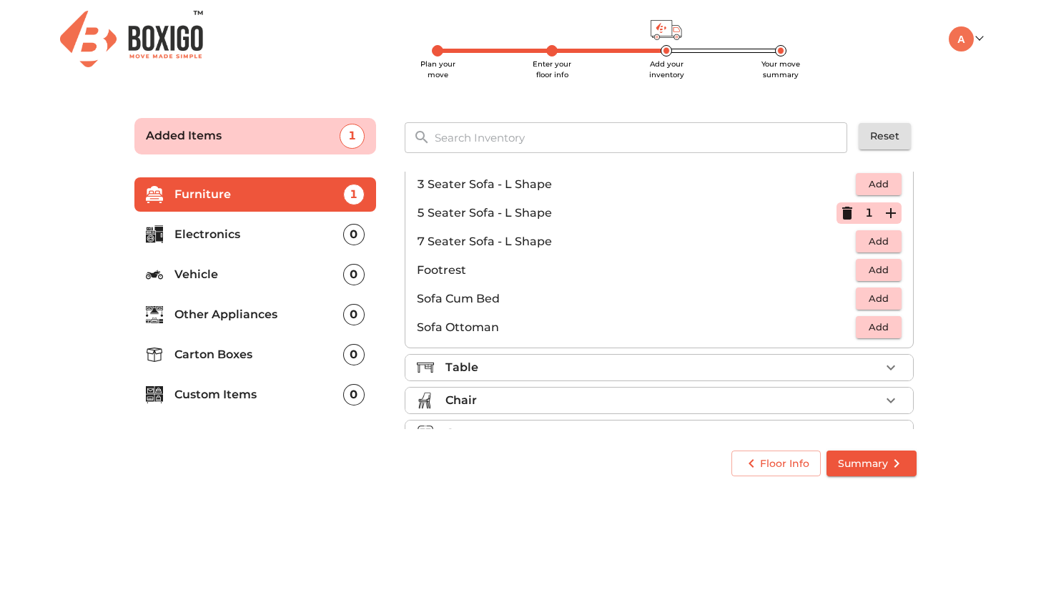
click at [585, 360] on div "Table" at bounding box center [662, 367] width 435 height 17
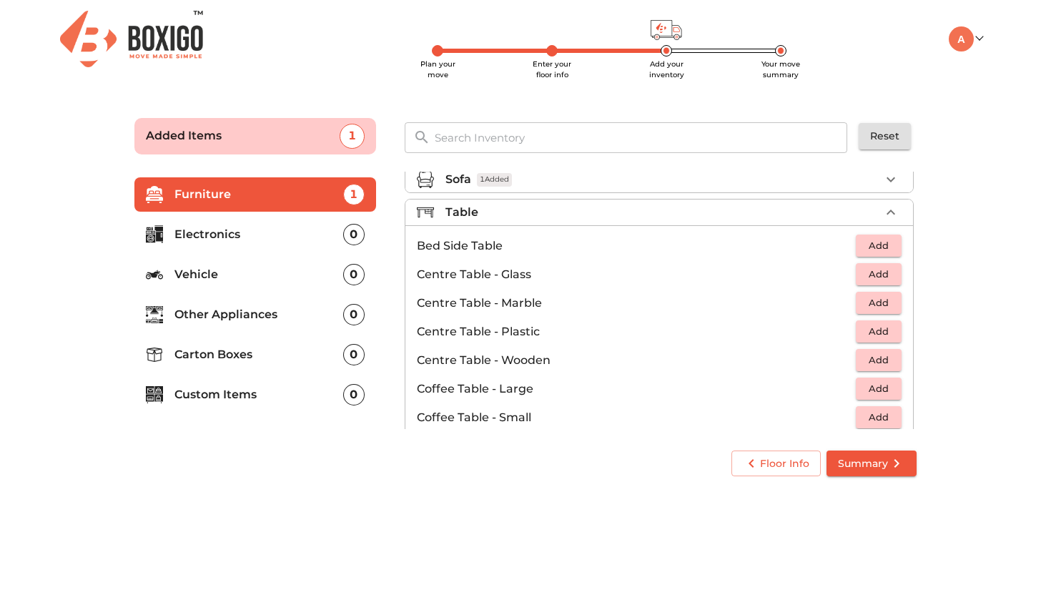
scroll to position [0, 0]
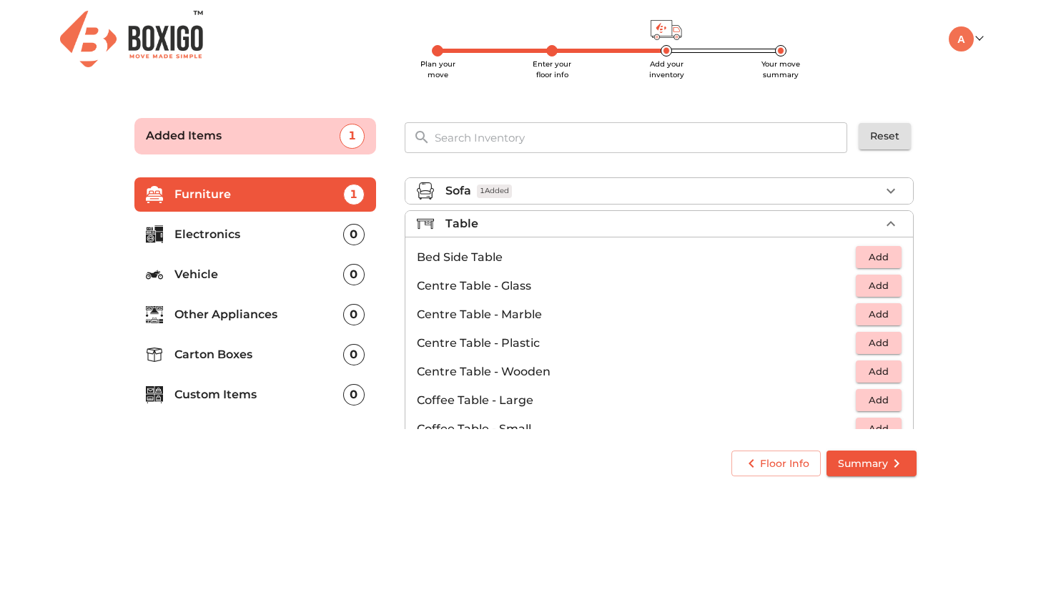
click at [866, 283] on span "Add" at bounding box center [878, 285] width 31 height 16
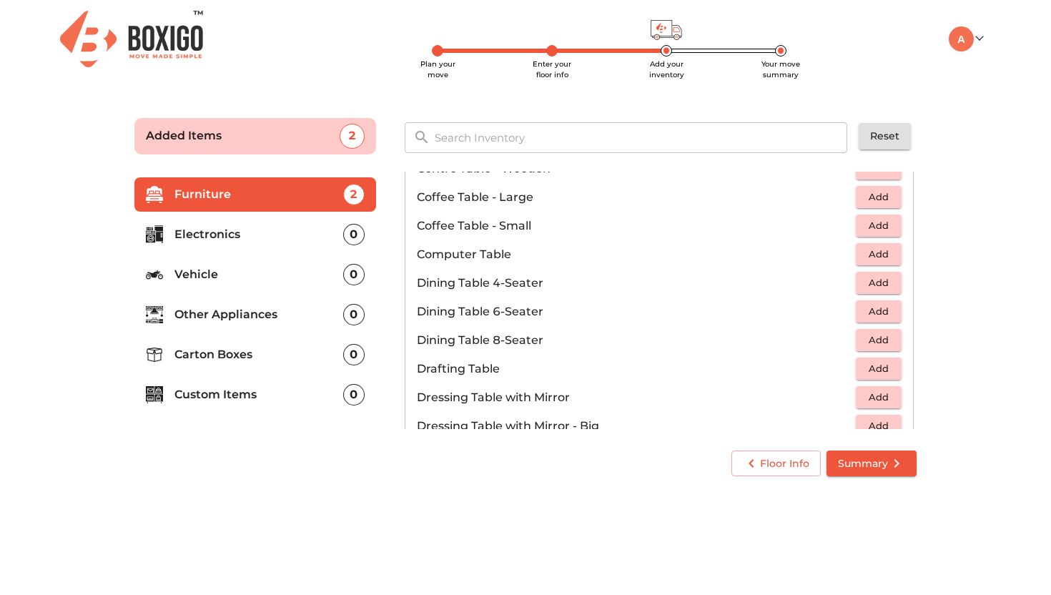
scroll to position [204, 0]
click at [863, 249] on span "Add" at bounding box center [878, 252] width 31 height 16
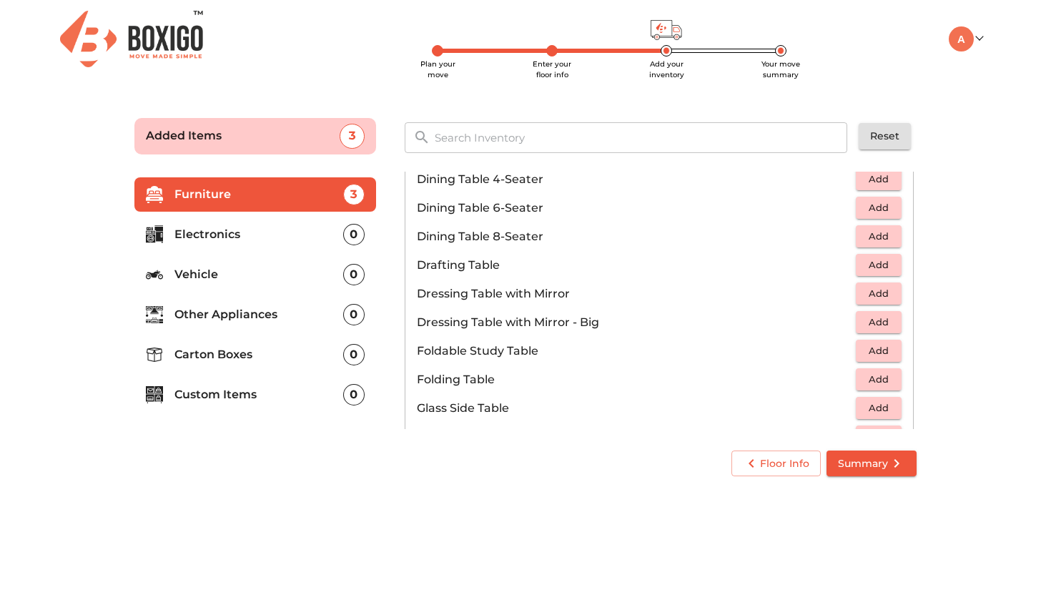
scroll to position [306, 0]
click at [863, 292] on span "Add" at bounding box center [878, 294] width 31 height 16
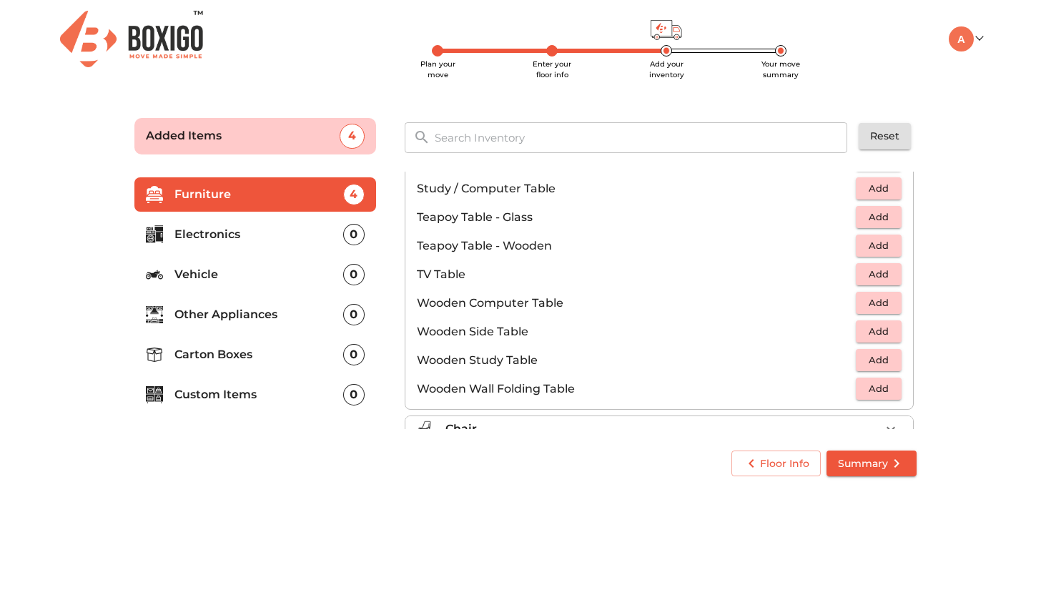
scroll to position [839, 0]
click at [867, 301] on span "Add" at bounding box center [878, 304] width 31 height 16
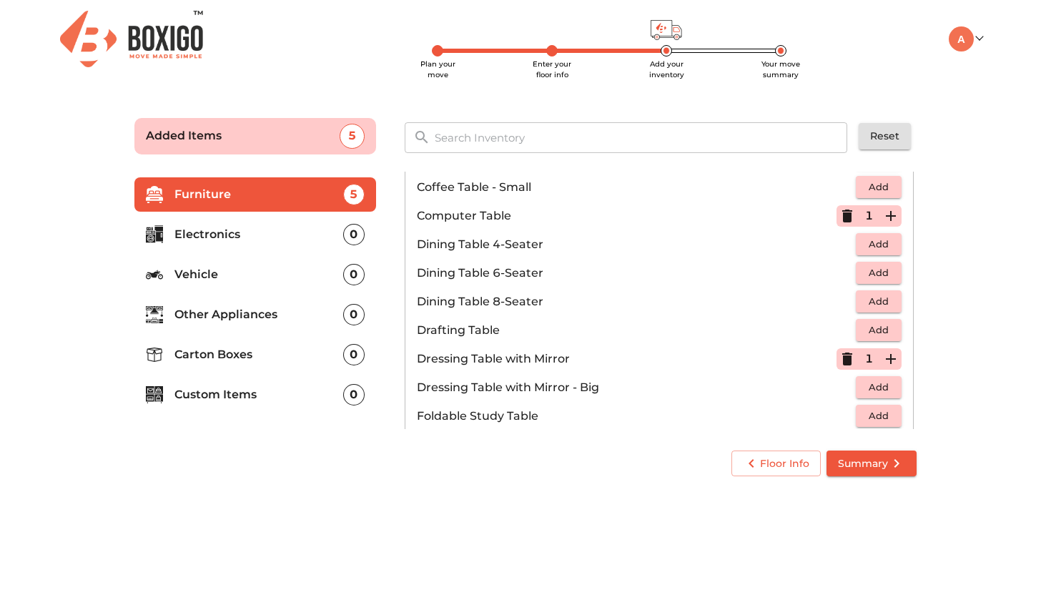
scroll to position [241, 0]
click at [844, 216] on icon "button" at bounding box center [847, 216] width 17 height 17
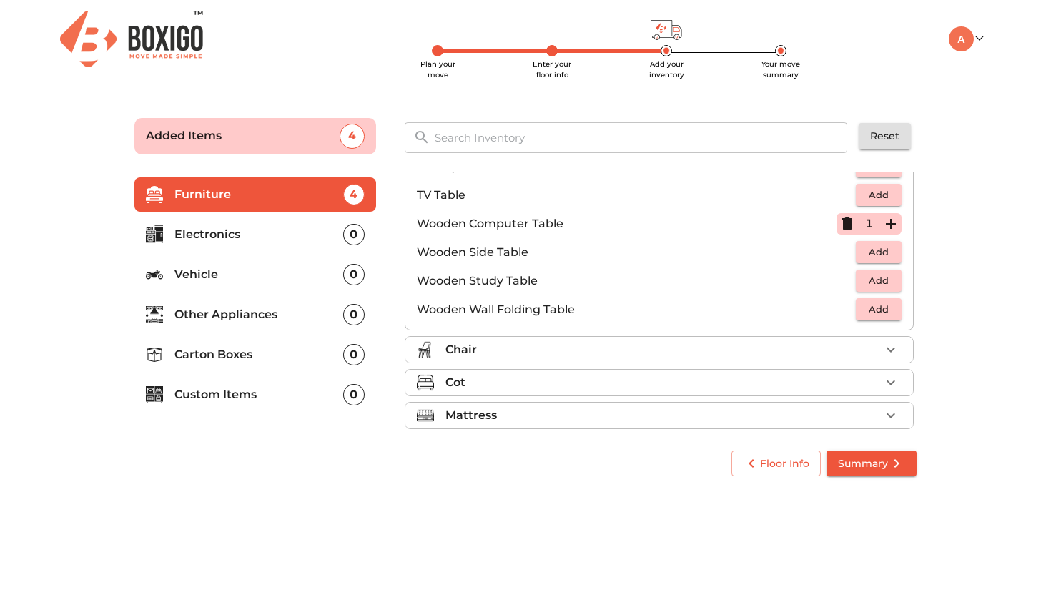
scroll to position [922, 0]
click at [530, 347] on div "Chair" at bounding box center [662, 347] width 435 height 17
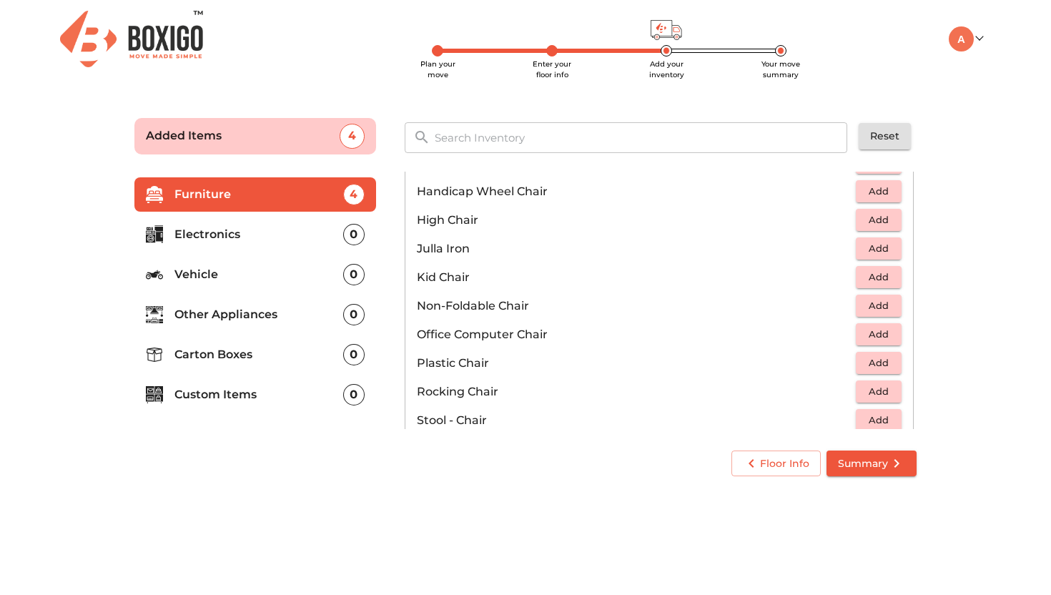
scroll to position [360, 0]
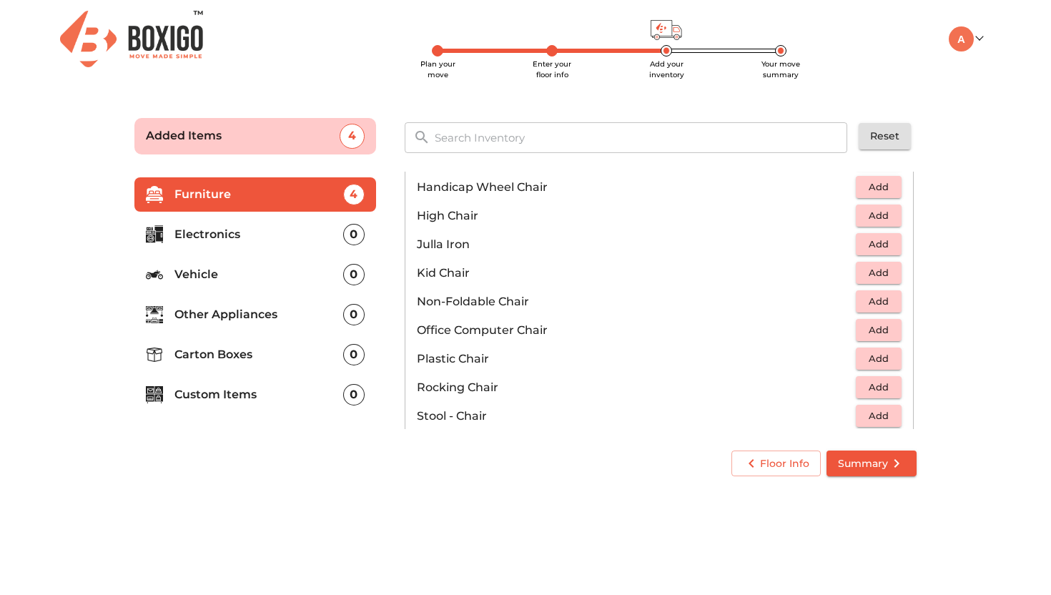
click at [873, 357] on span "Add" at bounding box center [878, 358] width 31 height 16
click at [886, 358] on icon "button" at bounding box center [891, 359] width 10 height 10
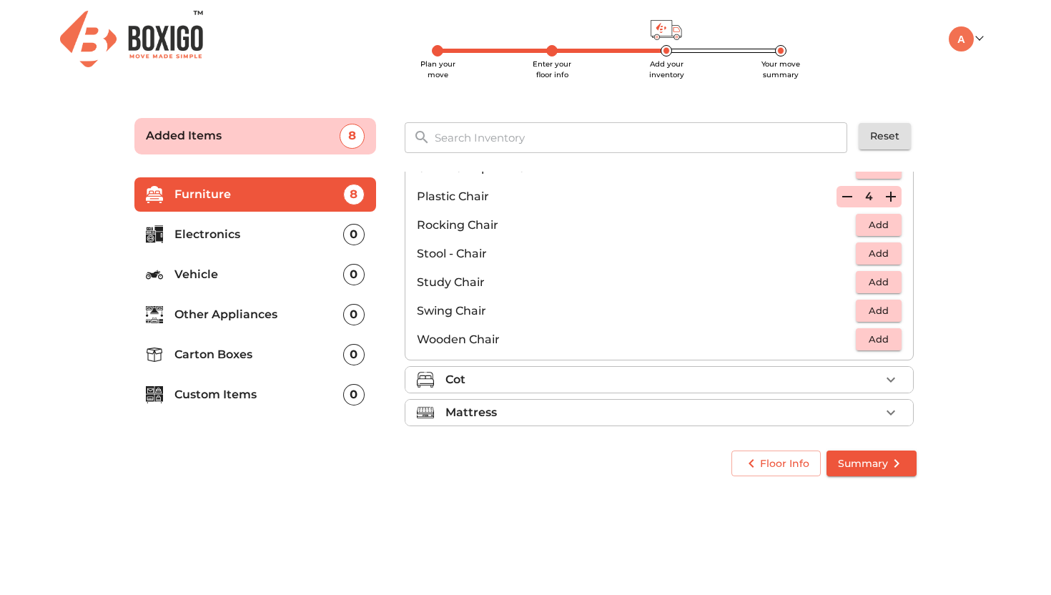
scroll to position [527, 0]
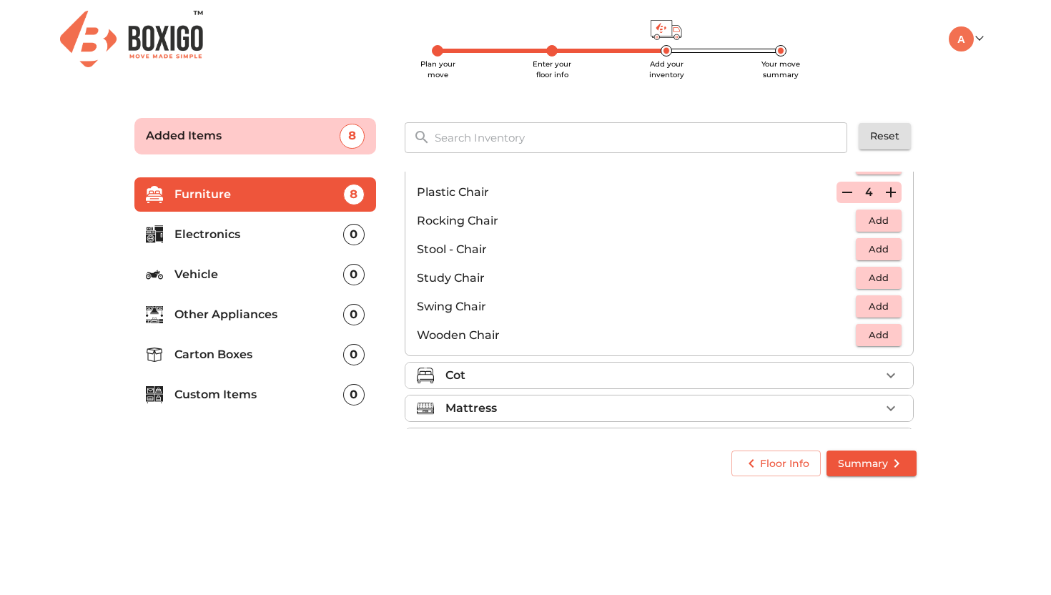
click at [541, 376] on div "Cot" at bounding box center [662, 375] width 435 height 17
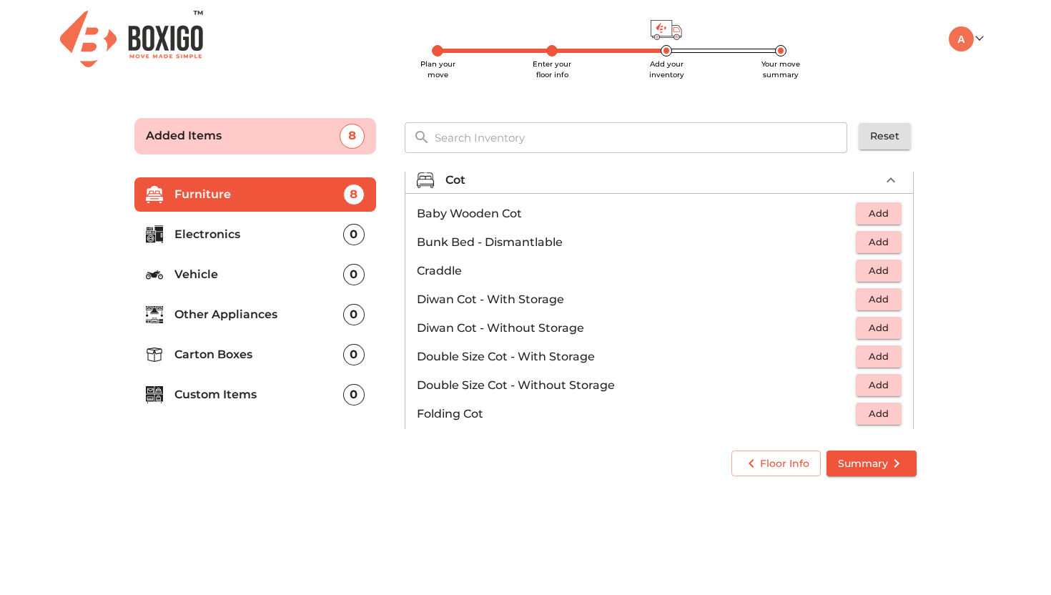
scroll to position [119, 0]
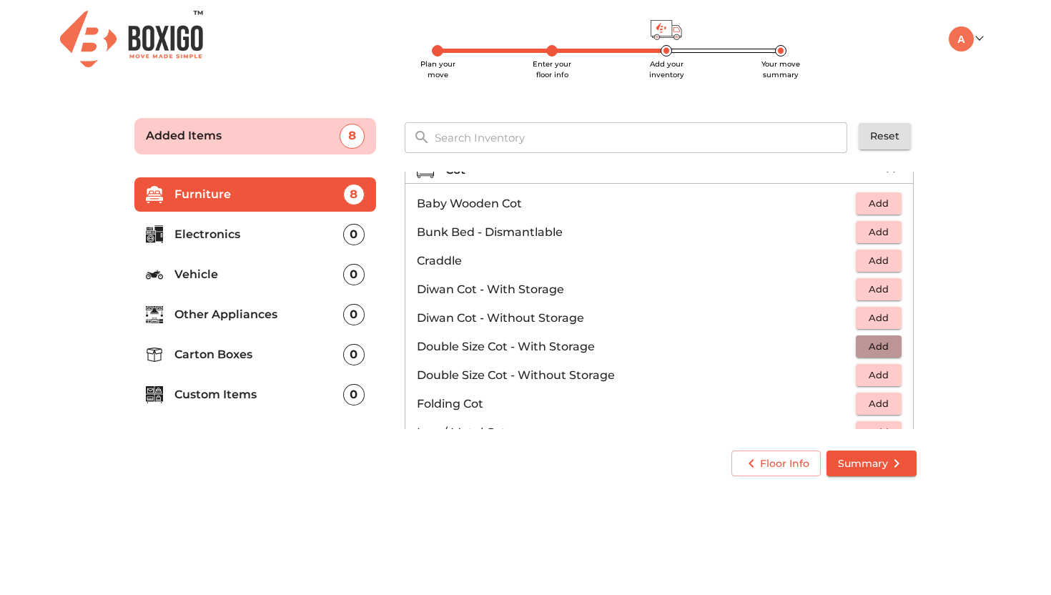
click at [863, 345] on span "Add" at bounding box center [878, 346] width 31 height 16
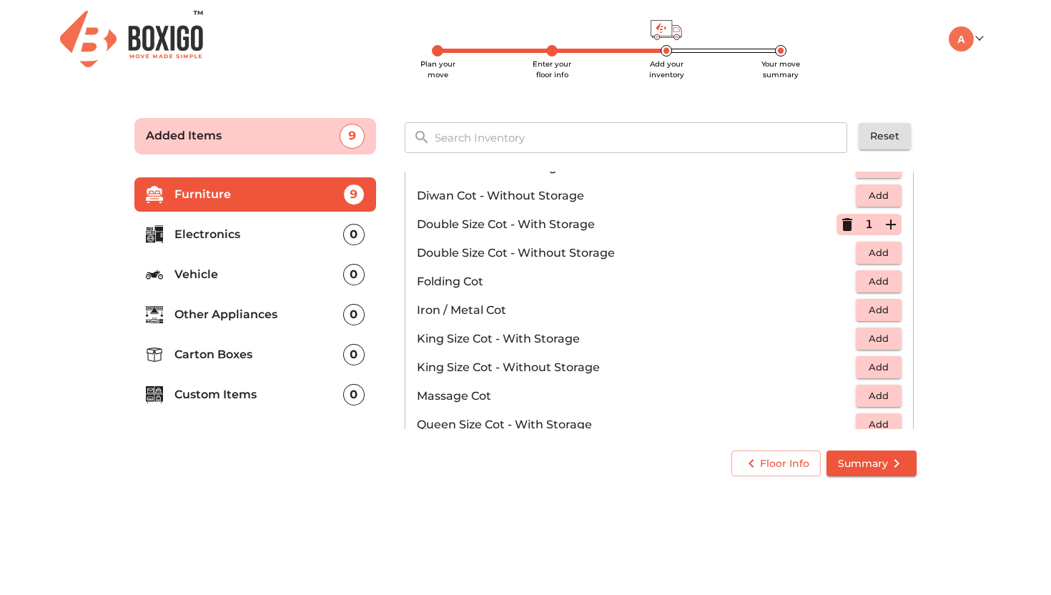
scroll to position [237, 0]
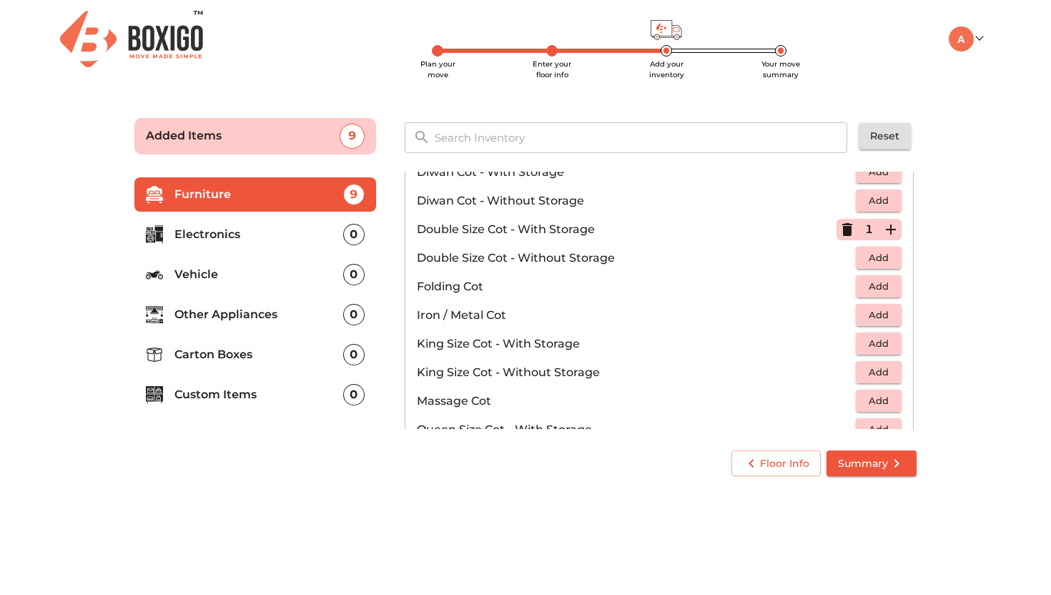
click at [842, 231] on icon "button" at bounding box center [847, 229] width 10 height 13
click at [863, 347] on span "Add" at bounding box center [878, 343] width 31 height 16
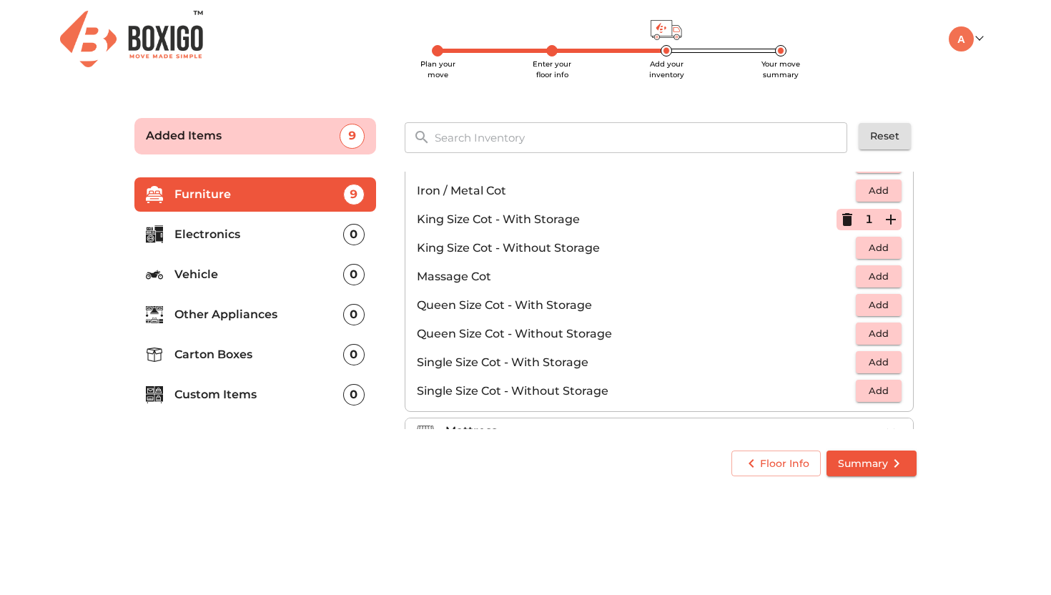
scroll to position [362, 0]
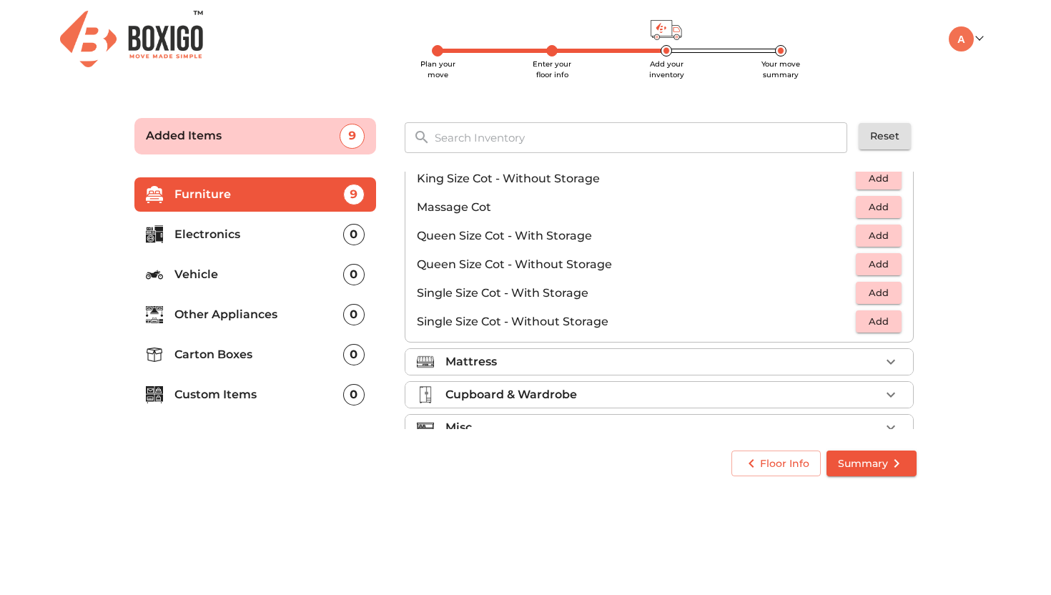
click at [507, 365] on div "Mattress" at bounding box center [662, 361] width 435 height 17
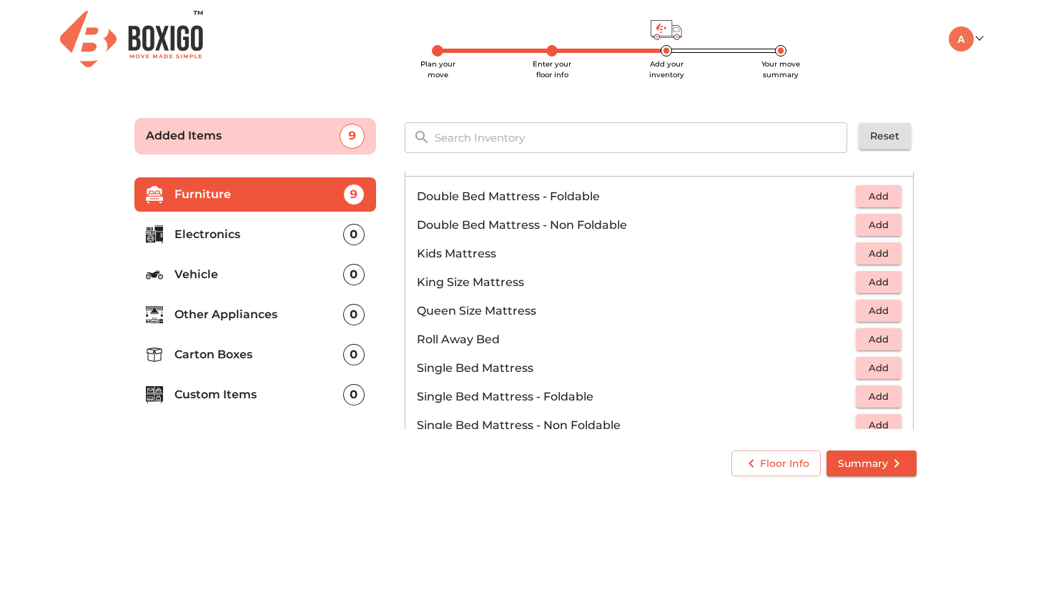
scroll to position [161, 0]
click at [866, 285] on span "Add" at bounding box center [878, 280] width 31 height 16
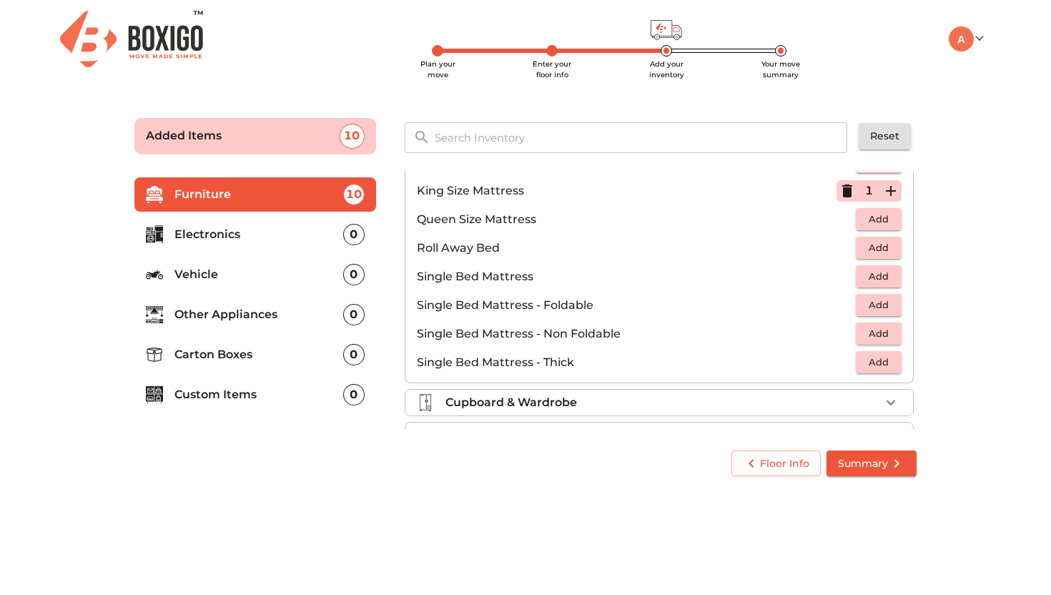
scroll to position [249, 0]
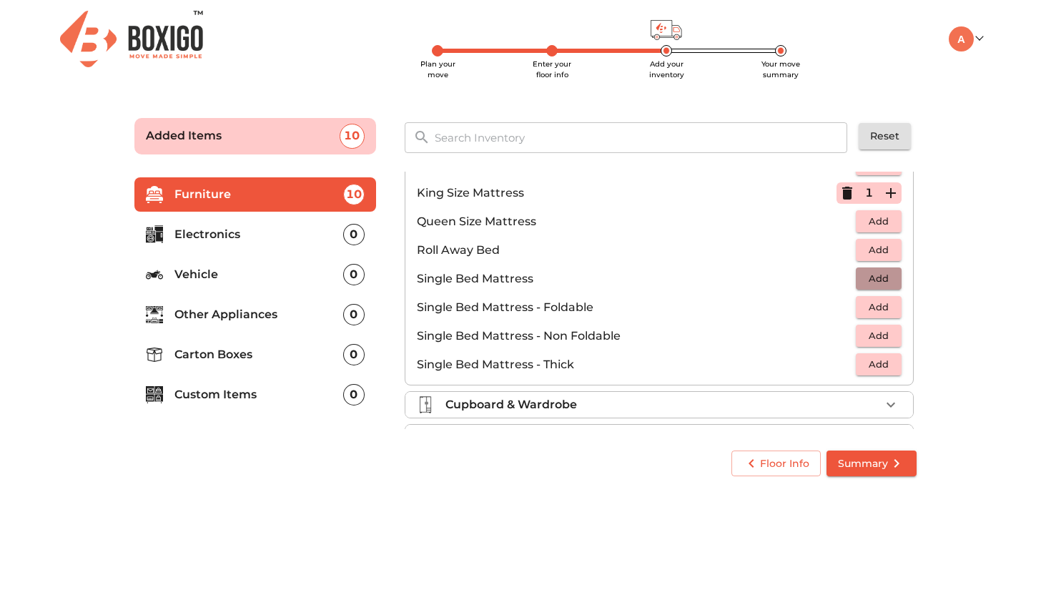
click at [881, 279] on span "Add" at bounding box center [878, 278] width 31 height 16
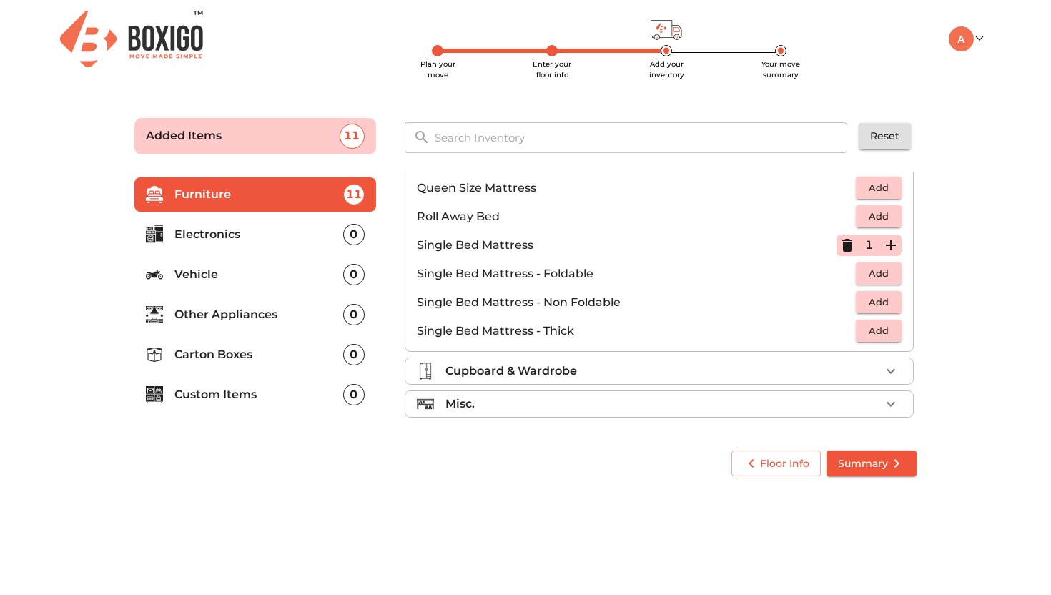
click at [600, 369] on div "Cupboard & Wardrobe" at bounding box center [662, 370] width 435 height 17
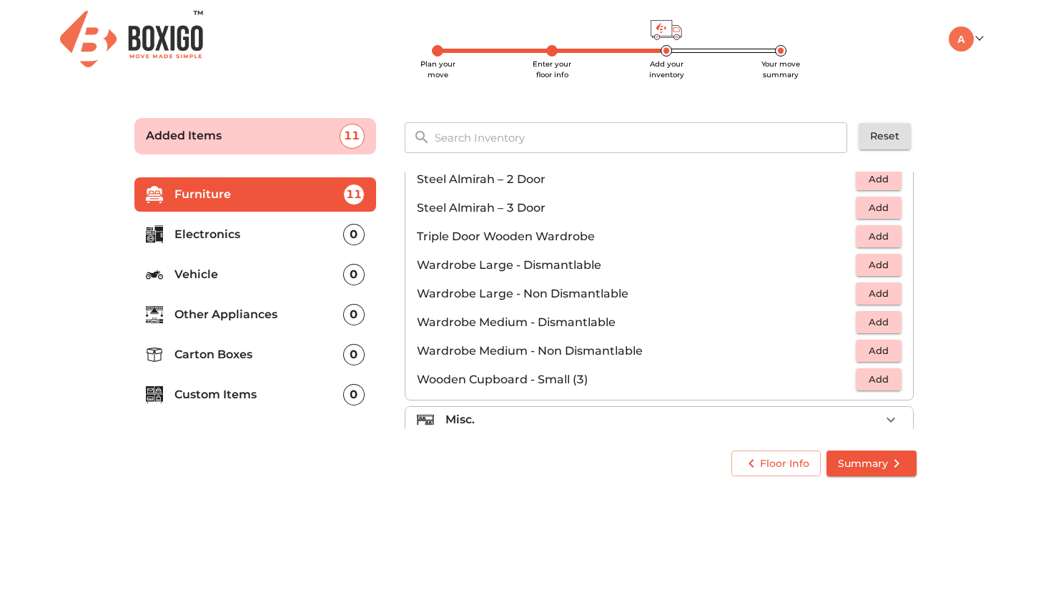
scroll to position [483, 0]
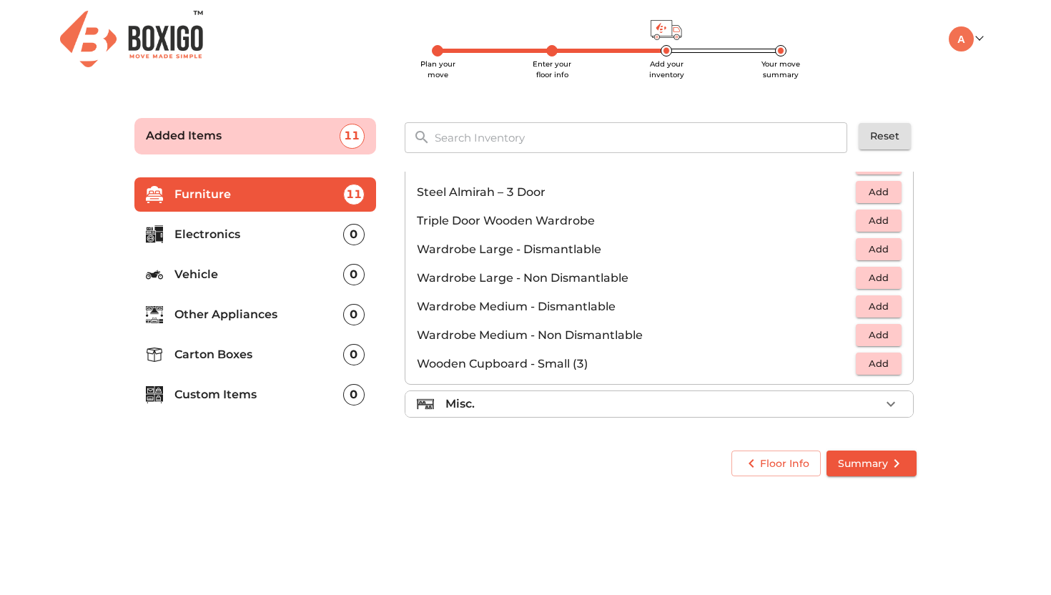
click at [567, 402] on div "Misc." at bounding box center [662, 403] width 435 height 17
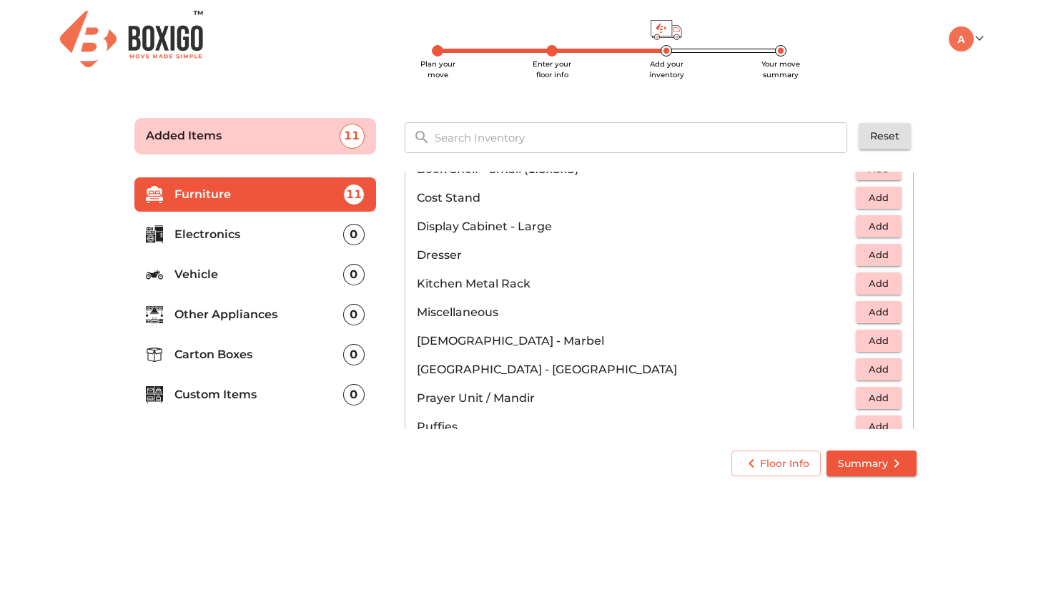
scroll to position [423, 0]
click at [866, 375] on span "Add" at bounding box center [878, 370] width 31 height 16
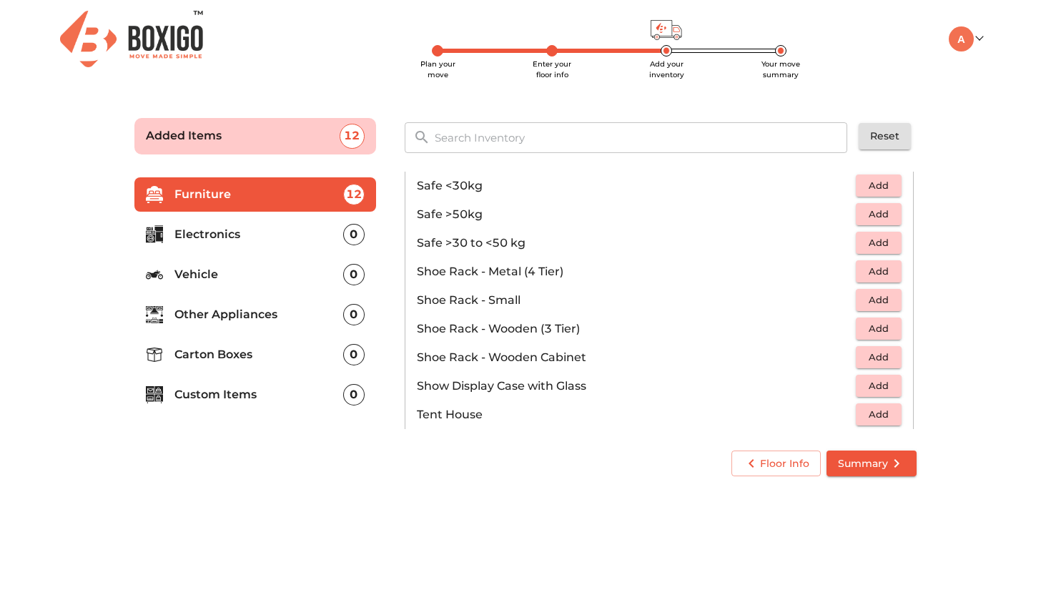
scroll to position [691, 0]
click at [872, 333] on span "Add" at bounding box center [878, 330] width 31 height 16
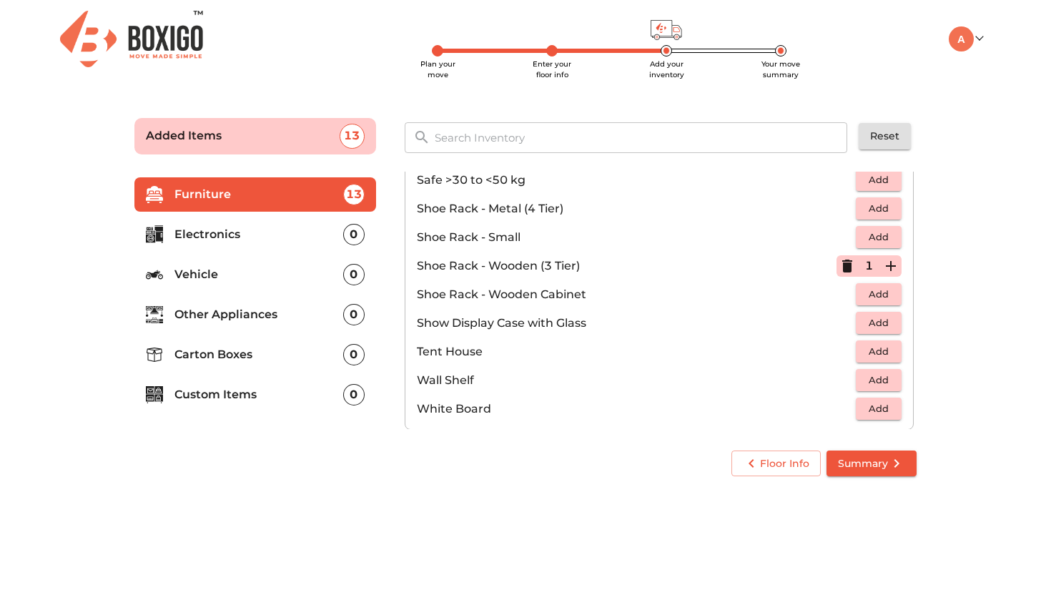
scroll to position [768, 0]
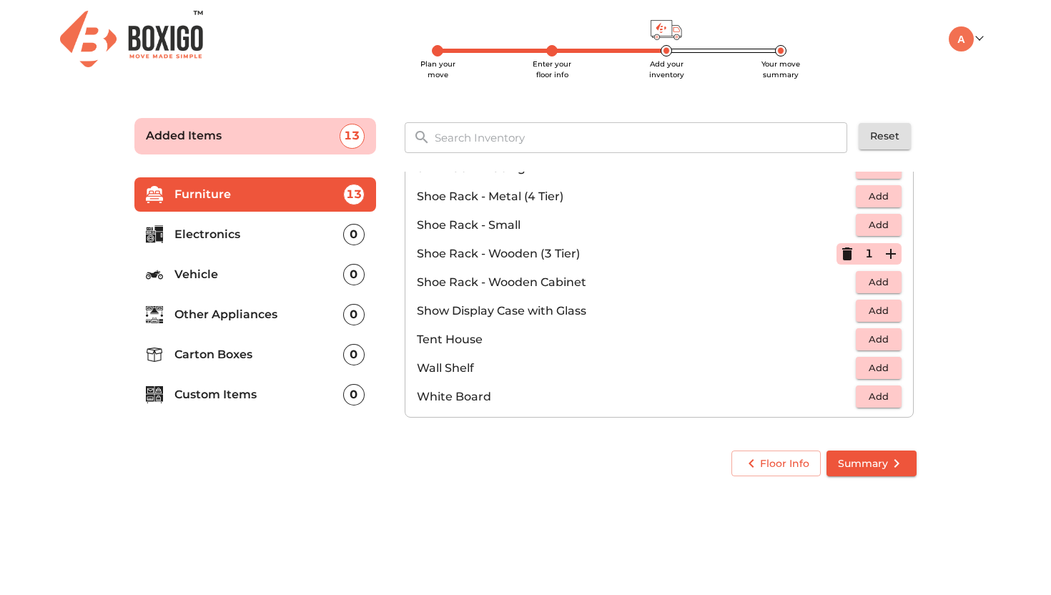
click at [249, 245] on li "Electronics 0" at bounding box center [255, 234] width 242 height 34
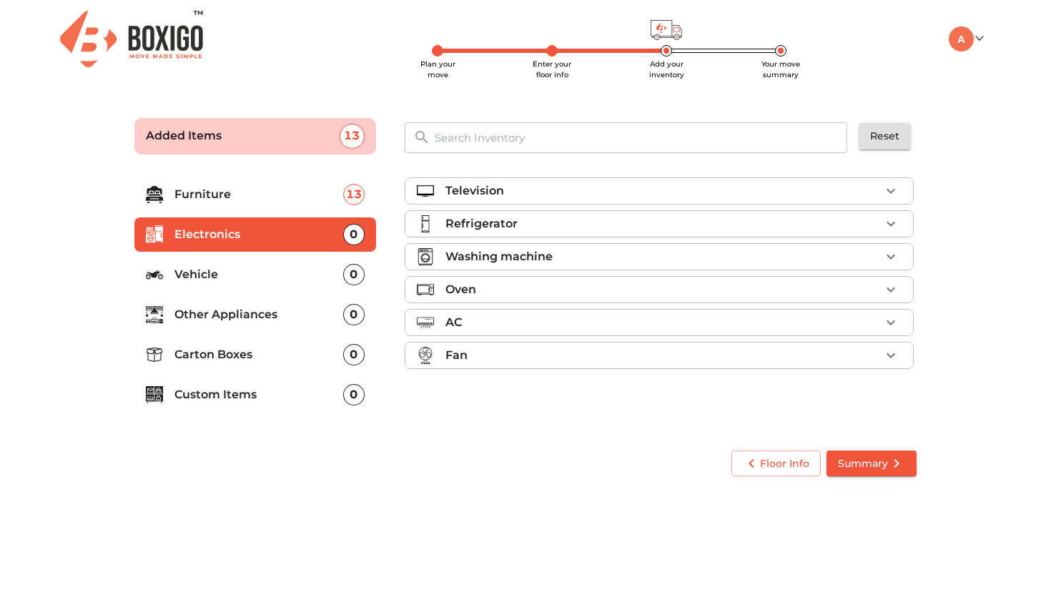
click at [438, 189] on div at bounding box center [431, 190] width 29 height 17
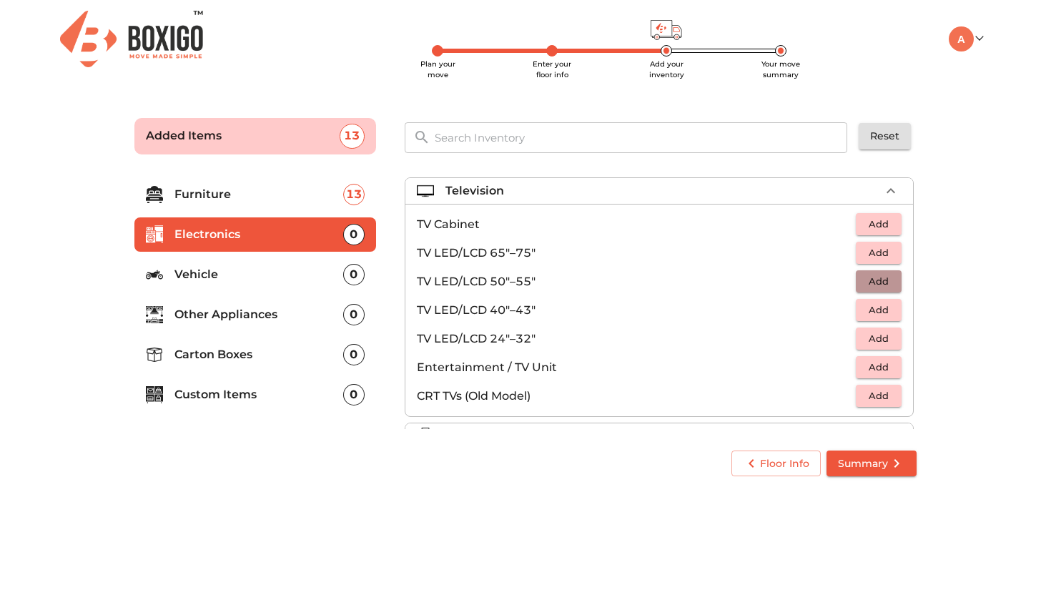
click at [875, 276] on span "Add" at bounding box center [878, 281] width 31 height 16
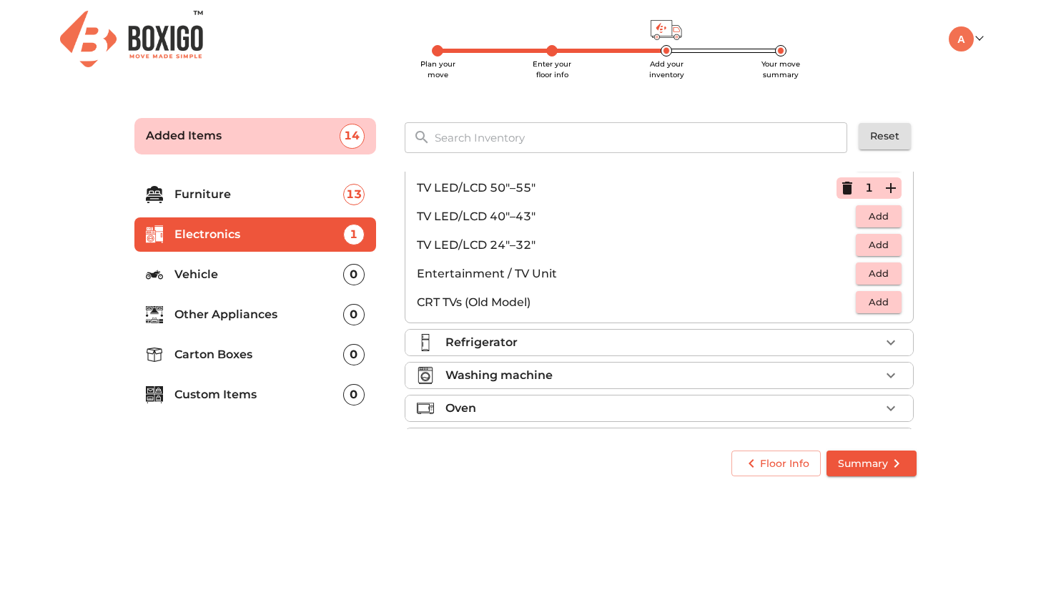
scroll to position [100, 0]
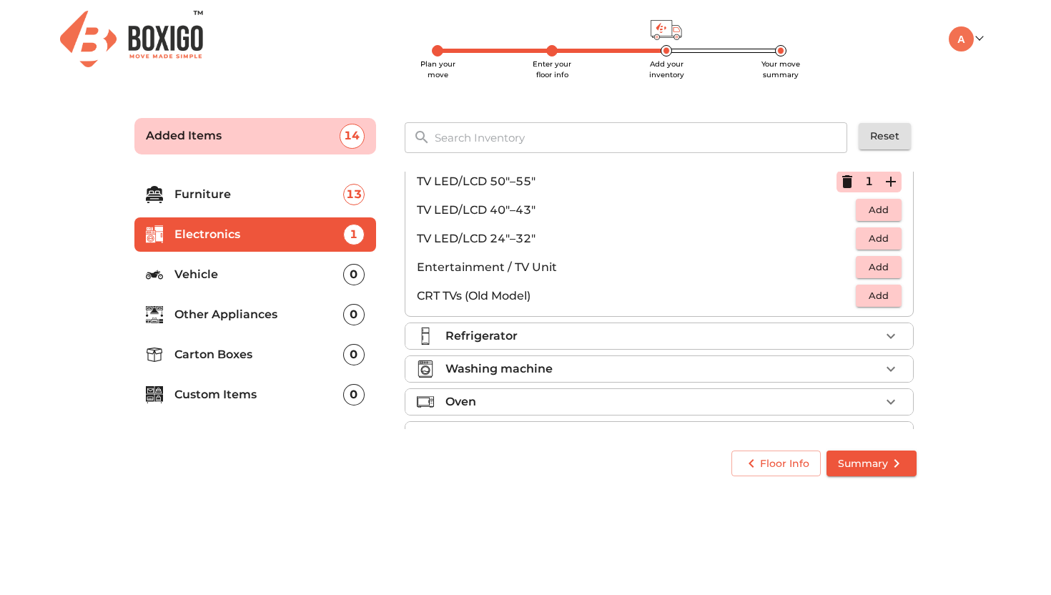
click at [542, 335] on div "Refrigerator" at bounding box center [662, 335] width 435 height 17
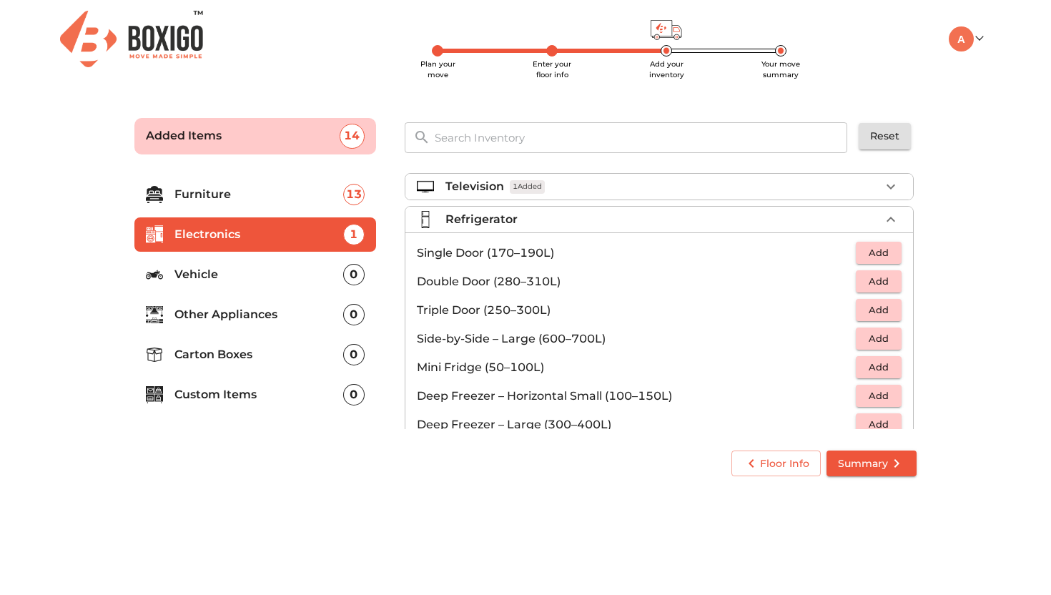
scroll to position [0, 0]
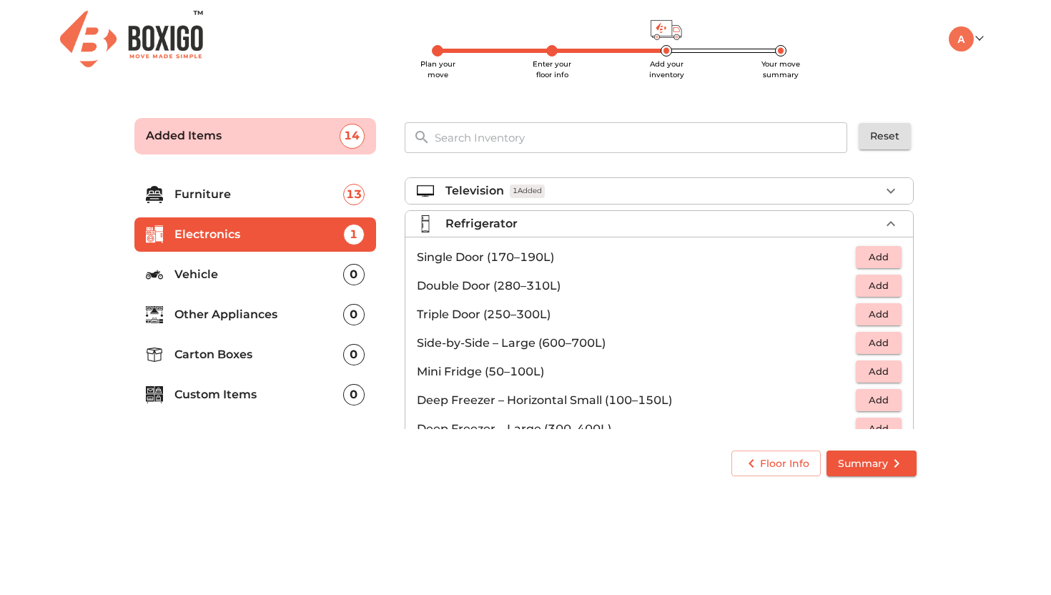
click at [856, 259] on button "Add" at bounding box center [879, 257] width 46 height 22
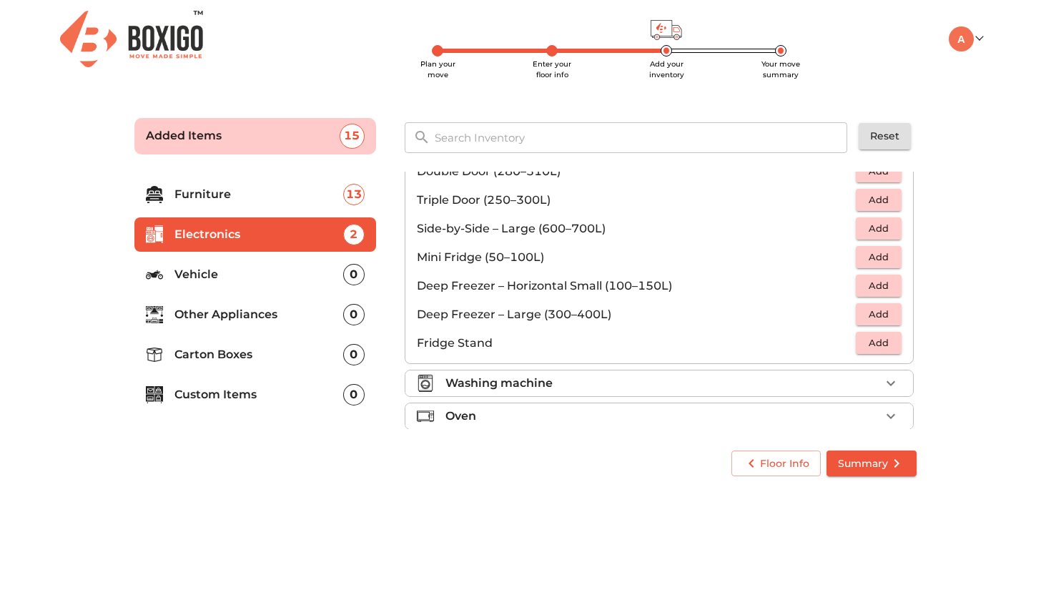
scroll to position [117, 0]
click at [552, 377] on p "Washing machine" at bounding box center [498, 380] width 107 height 17
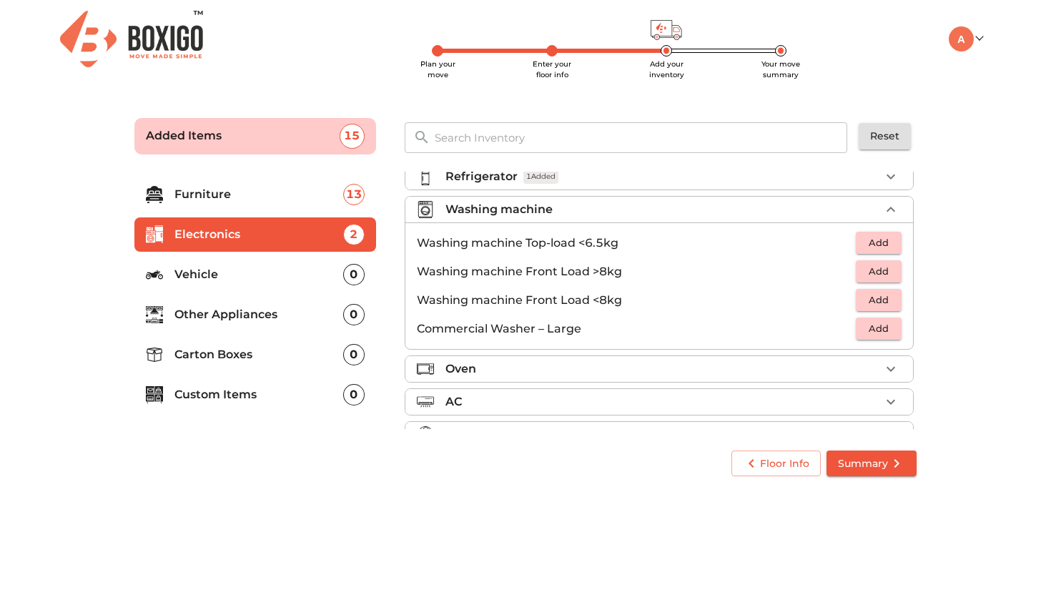
scroll to position [29, 0]
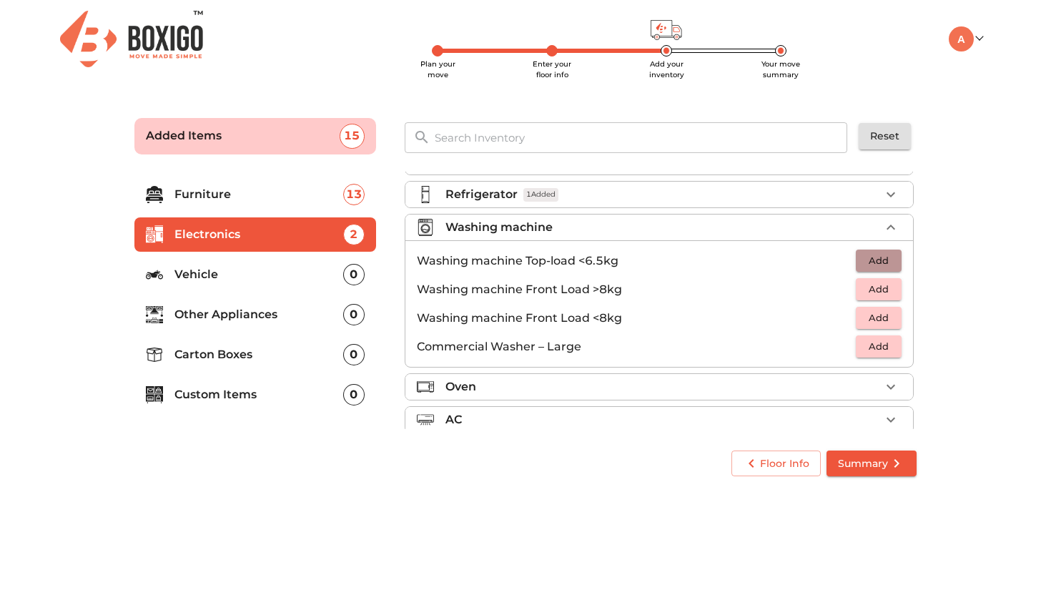
click at [873, 258] on span "Add" at bounding box center [878, 260] width 31 height 16
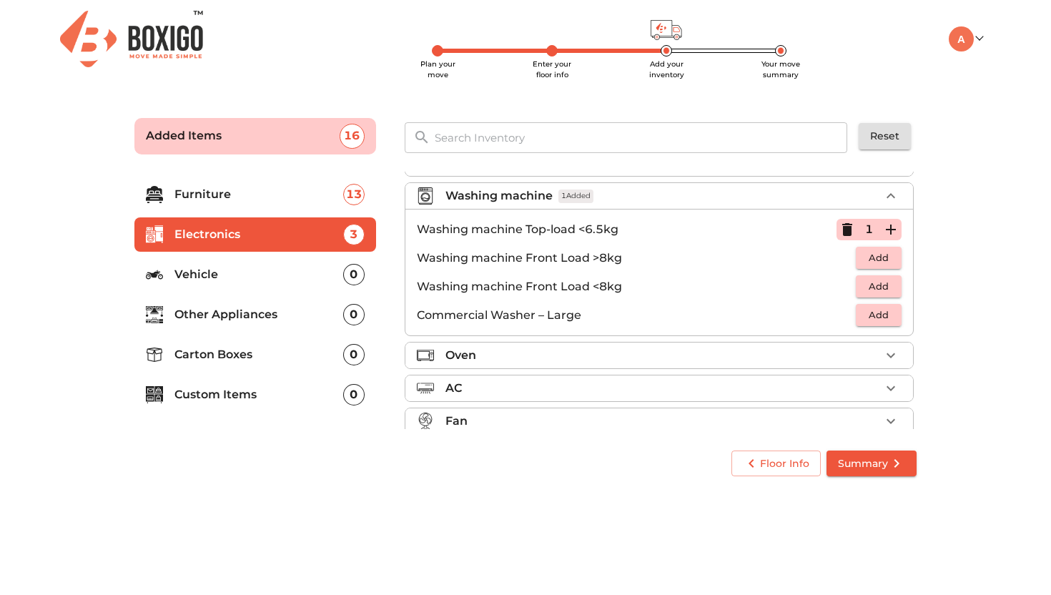
scroll to position [63, 0]
click at [661, 357] on div "Oven" at bounding box center [662, 353] width 435 height 17
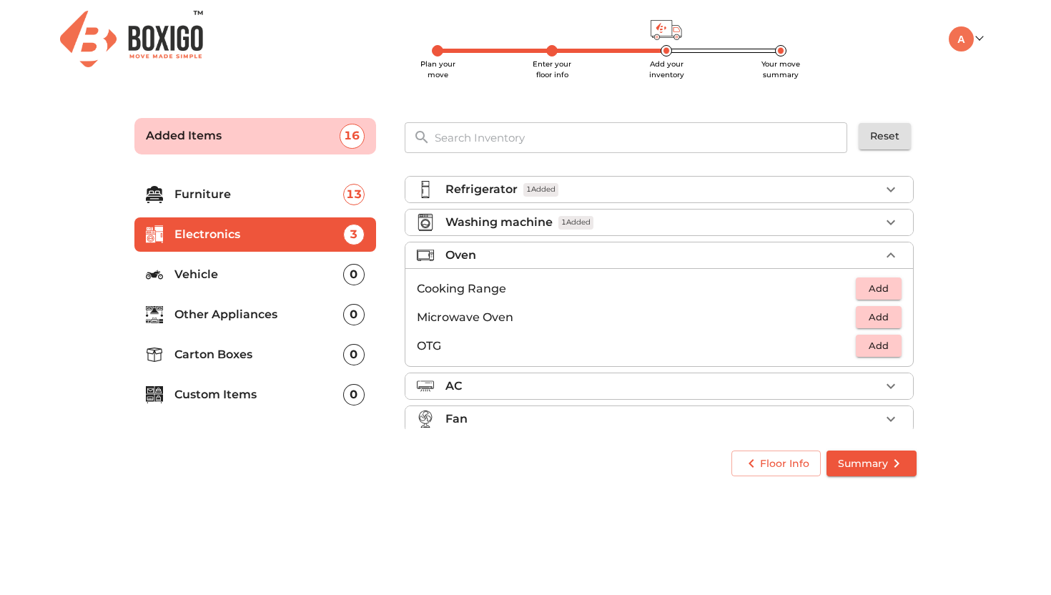
scroll to position [32, 0]
click at [884, 354] on span "Add" at bounding box center [878, 348] width 31 height 16
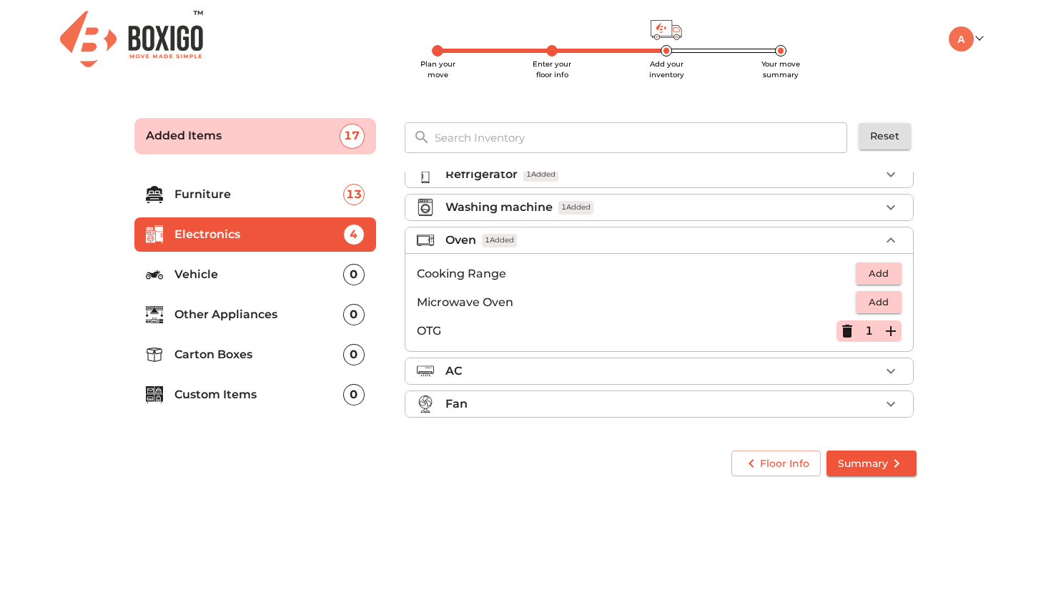
click at [671, 370] on div "AC" at bounding box center [662, 370] width 435 height 17
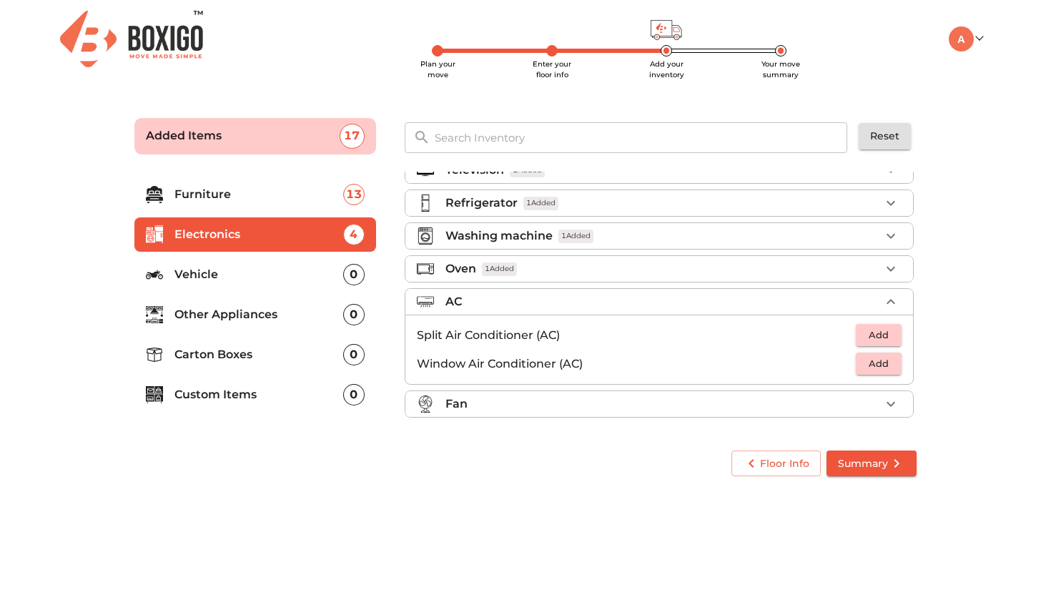
scroll to position [21, 0]
click at [598, 409] on div "Fan" at bounding box center [662, 403] width 435 height 17
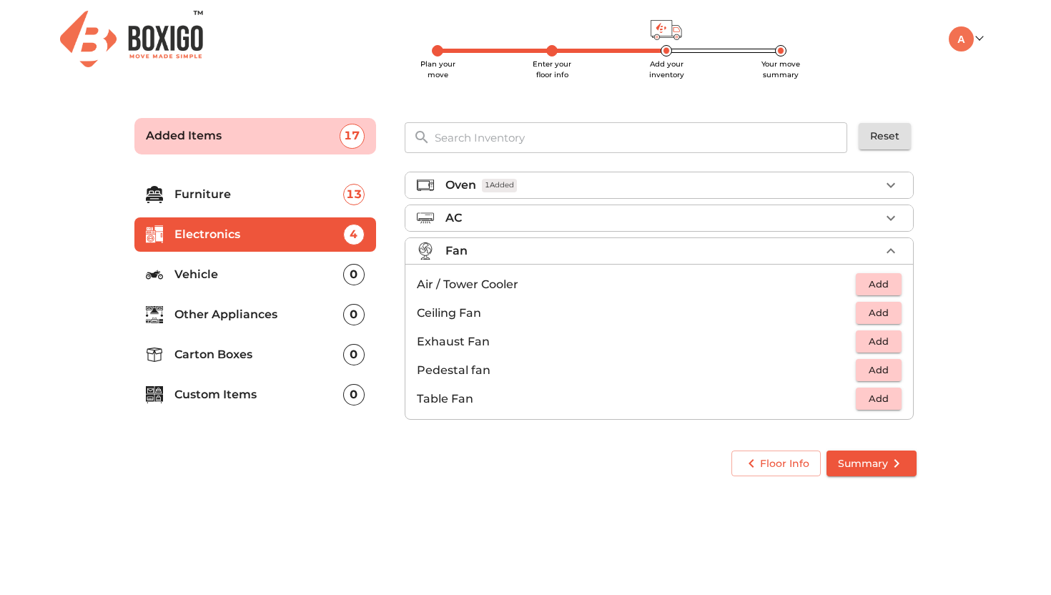
scroll to position [103, 0]
click at [869, 284] on span "Add" at bounding box center [878, 285] width 31 height 16
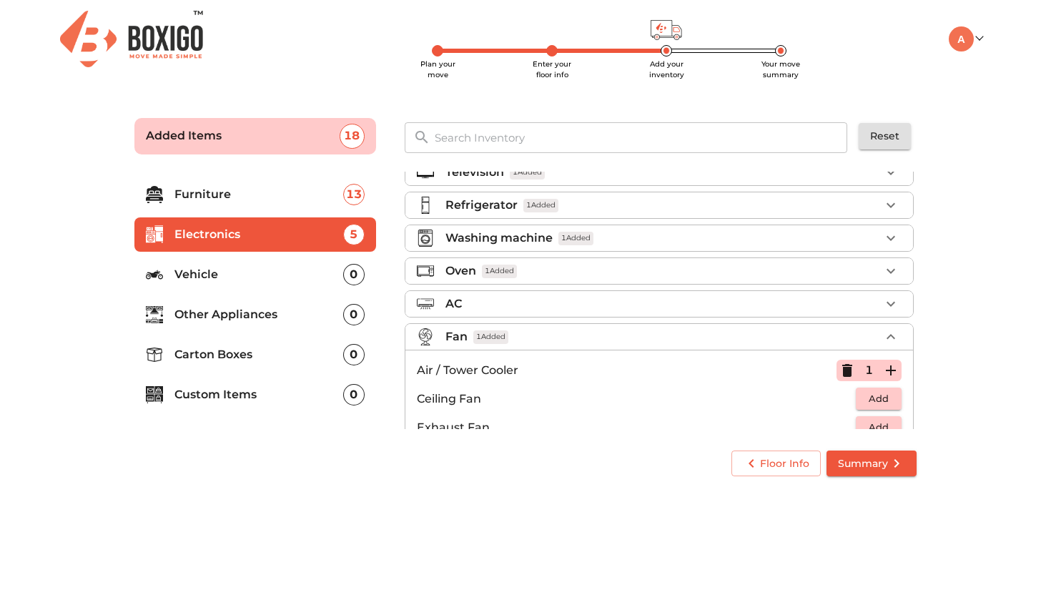
scroll to position [17, 0]
click at [658, 240] on div "Washing machine 1 Added" at bounding box center [662, 239] width 435 height 17
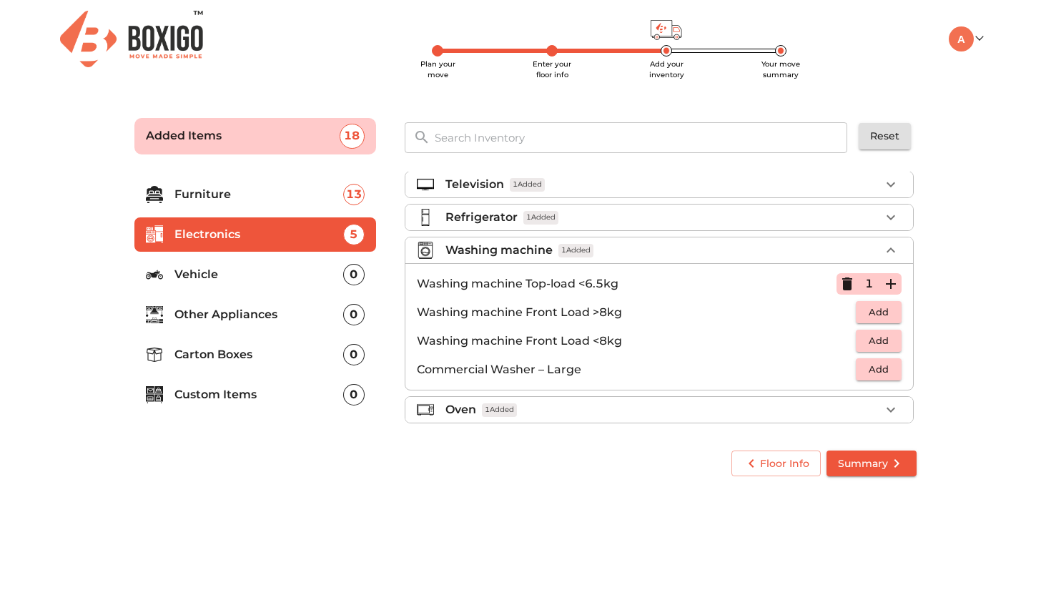
scroll to position [0, 0]
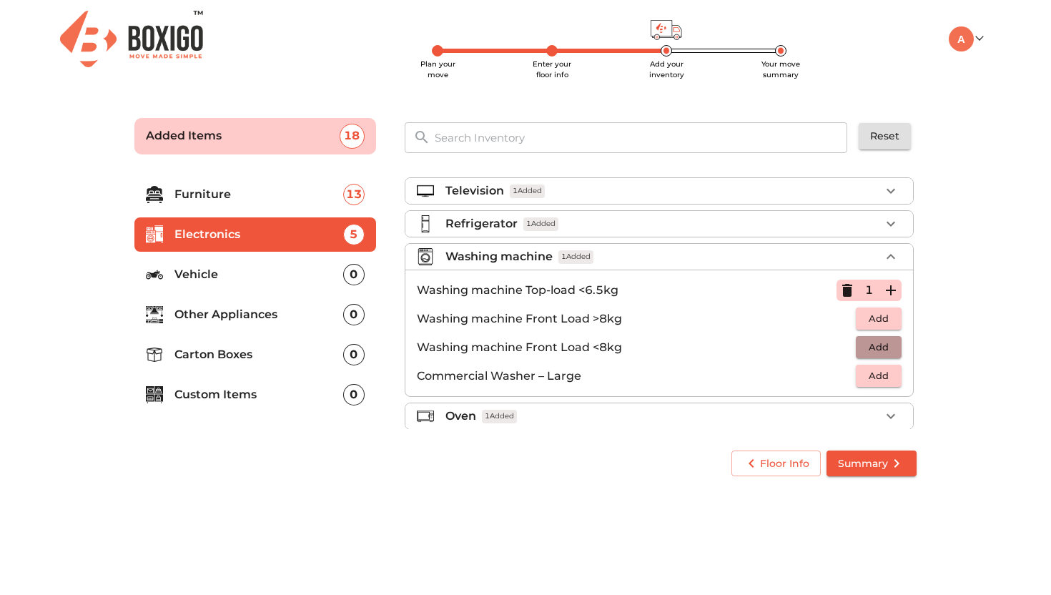
click at [871, 346] on span "Add" at bounding box center [878, 347] width 31 height 16
click at [842, 287] on icon "button" at bounding box center [847, 290] width 10 height 13
click at [595, 224] on div "Refrigerator 1 Added" at bounding box center [662, 223] width 435 height 17
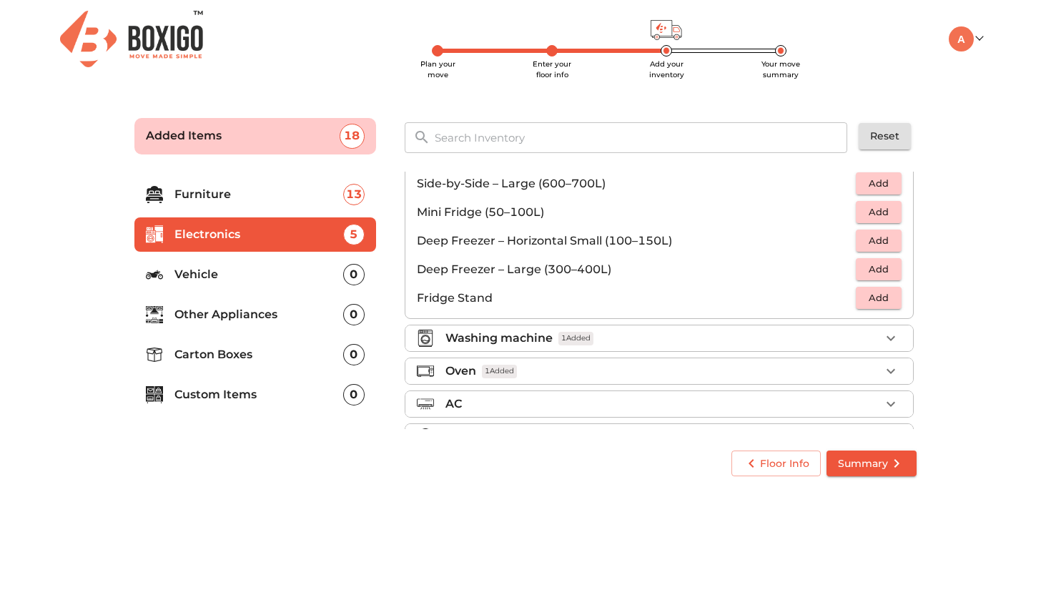
scroll to position [192, 0]
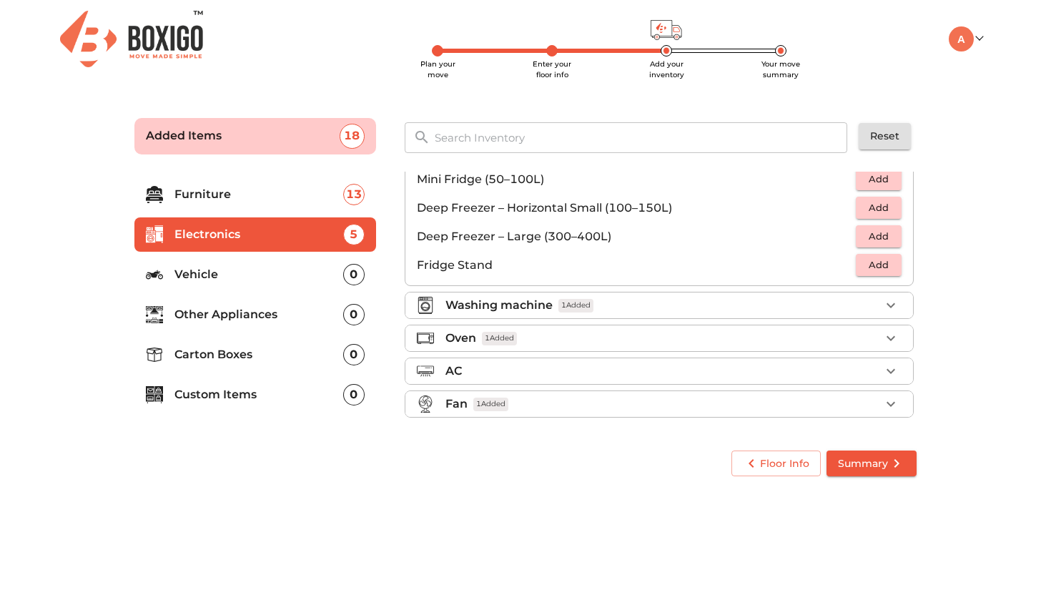
click at [252, 288] on li "Vehicle 0" at bounding box center [255, 274] width 242 height 34
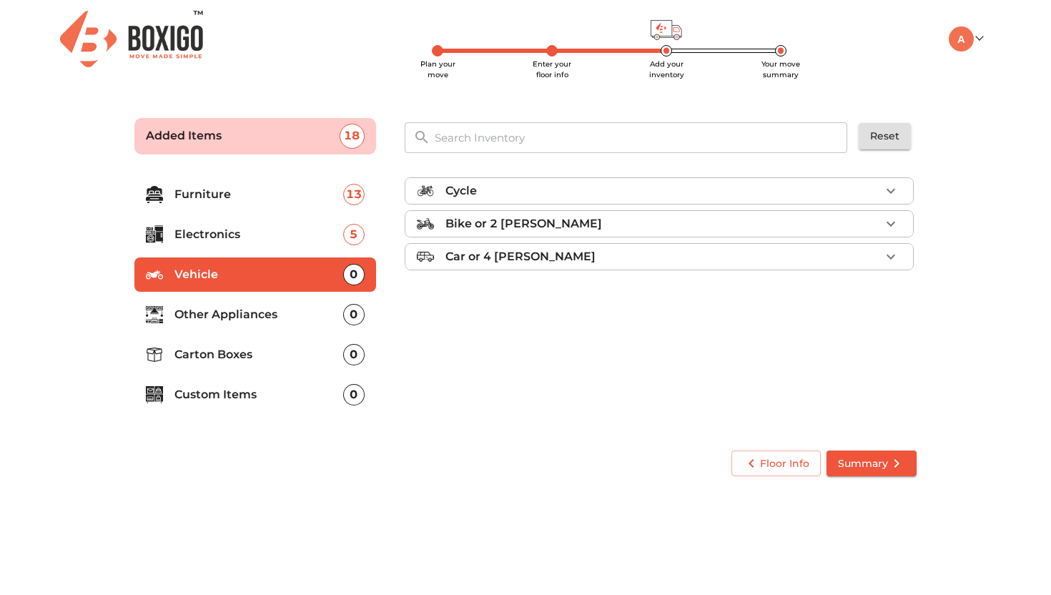
click at [443, 192] on div at bounding box center [431, 190] width 29 height 17
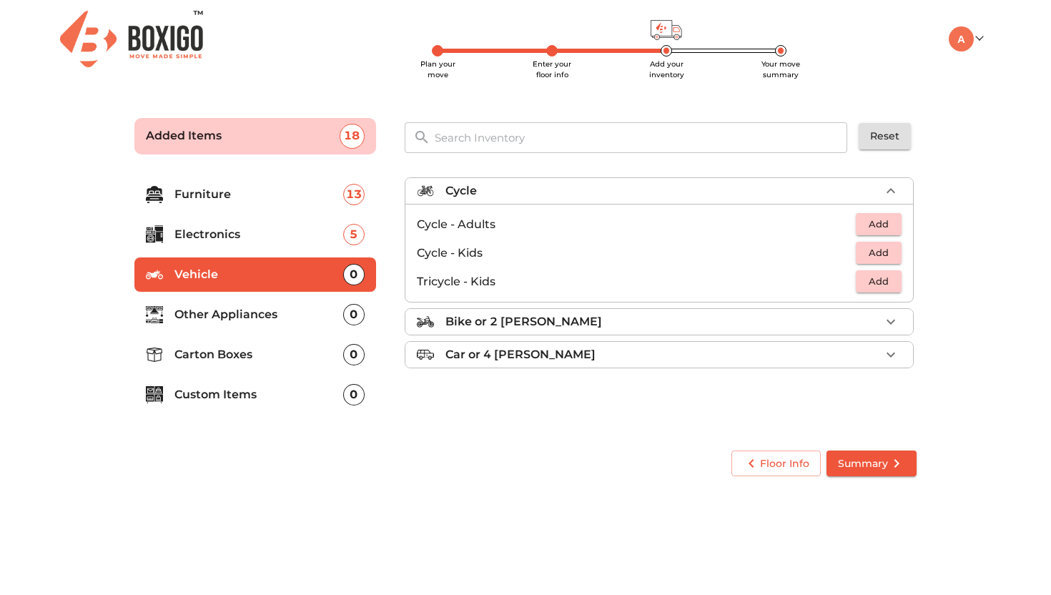
click at [884, 284] on span "Add" at bounding box center [878, 281] width 31 height 16
click at [626, 326] on div "Bike or 2 wheeler" at bounding box center [662, 321] width 435 height 17
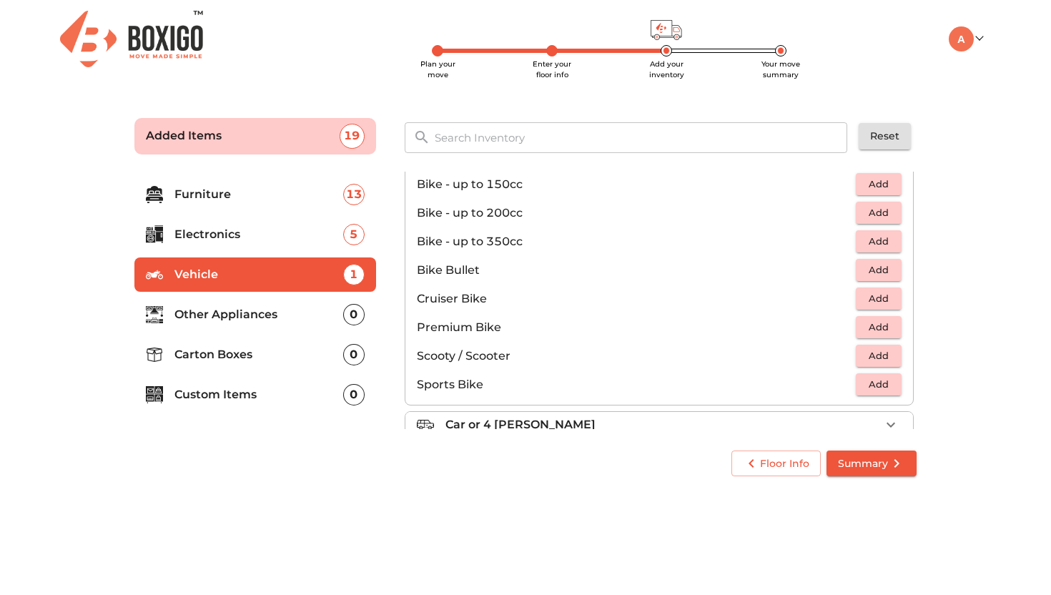
scroll to position [94, 0]
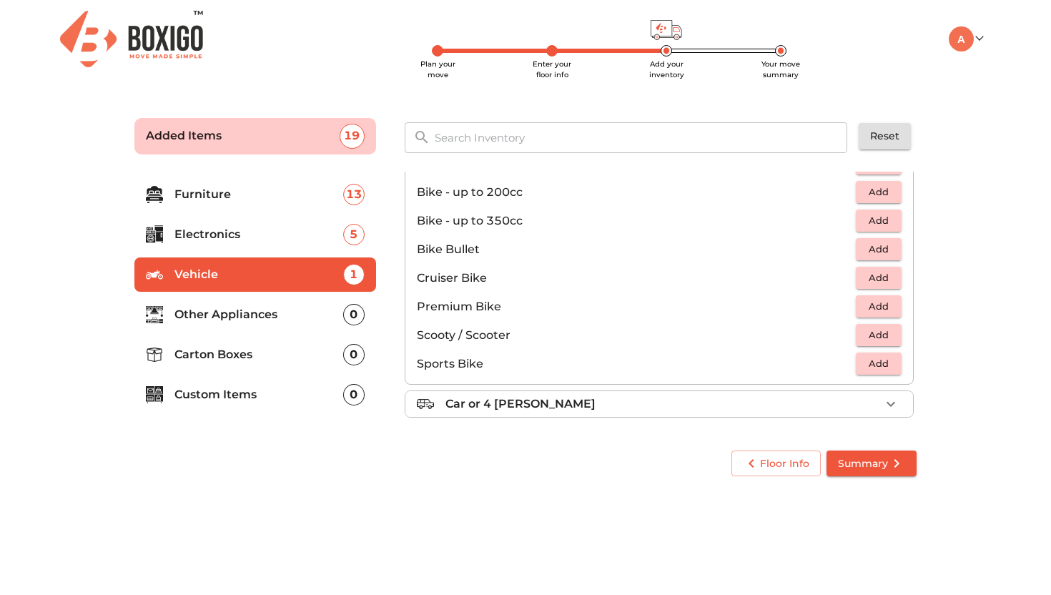
click at [585, 405] on div "Car or 4 Wheeler" at bounding box center [662, 403] width 435 height 17
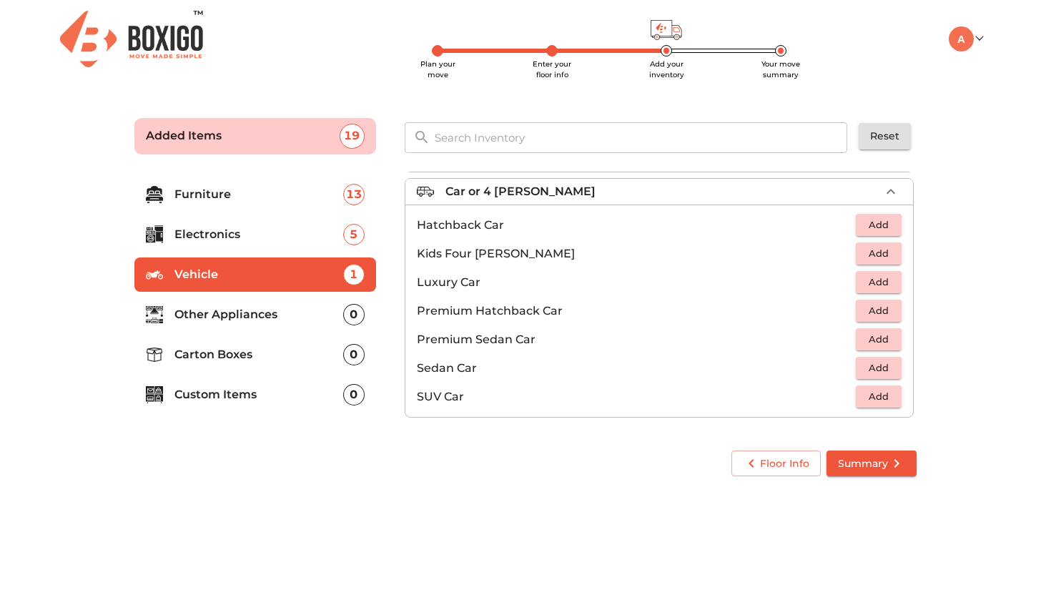
scroll to position [65, 0]
click at [252, 323] on li "Other Appliances 0" at bounding box center [255, 314] width 242 height 34
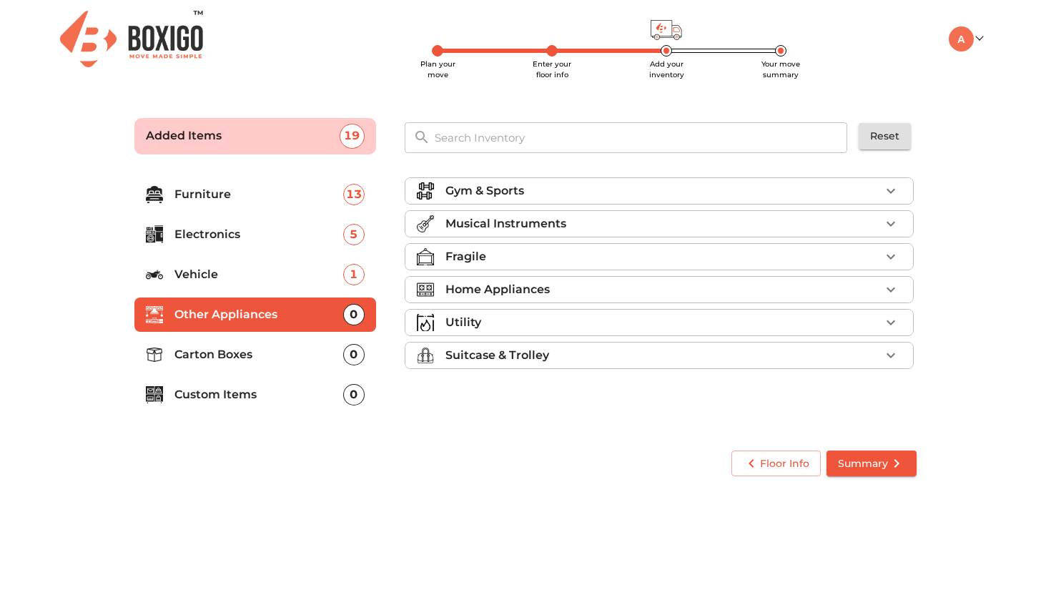
click at [535, 190] on div "Gym & Sports" at bounding box center [662, 190] width 435 height 17
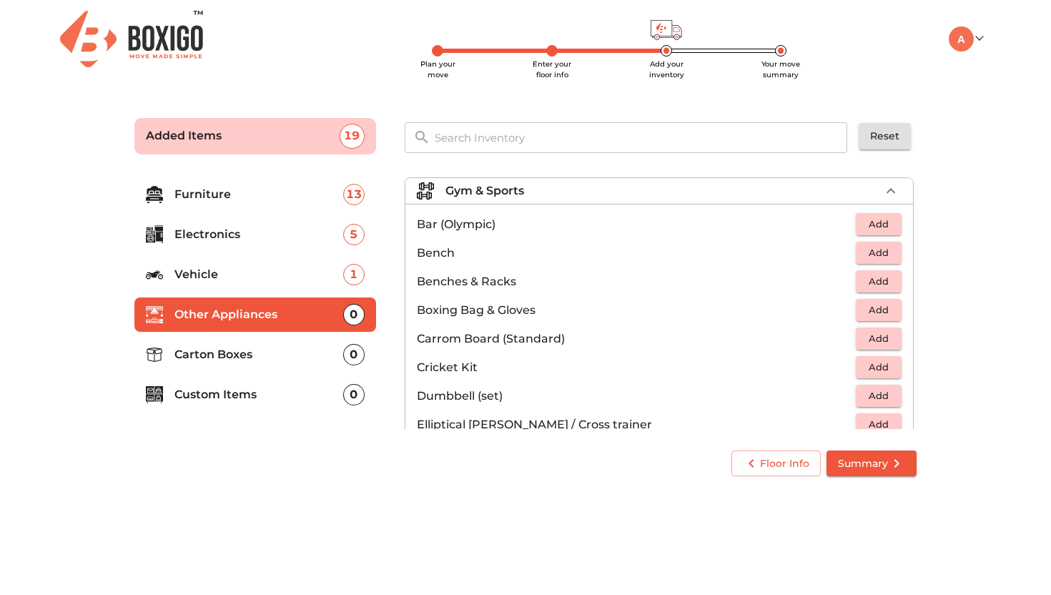
click at [535, 190] on div "Gym & Sports" at bounding box center [662, 190] width 435 height 17
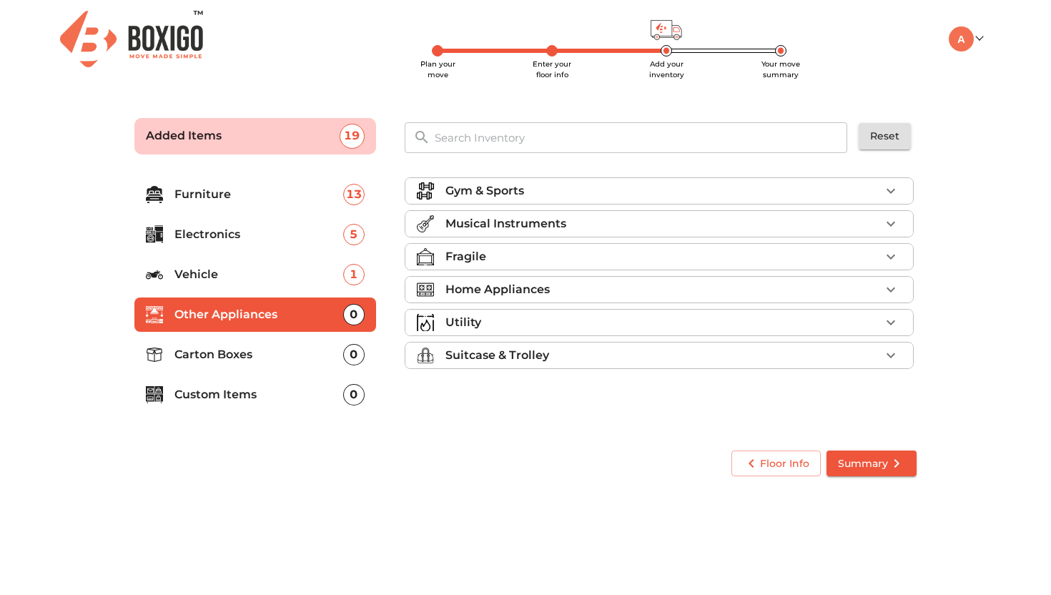
click at [530, 224] on p "Musical Instruments" at bounding box center [505, 223] width 121 height 17
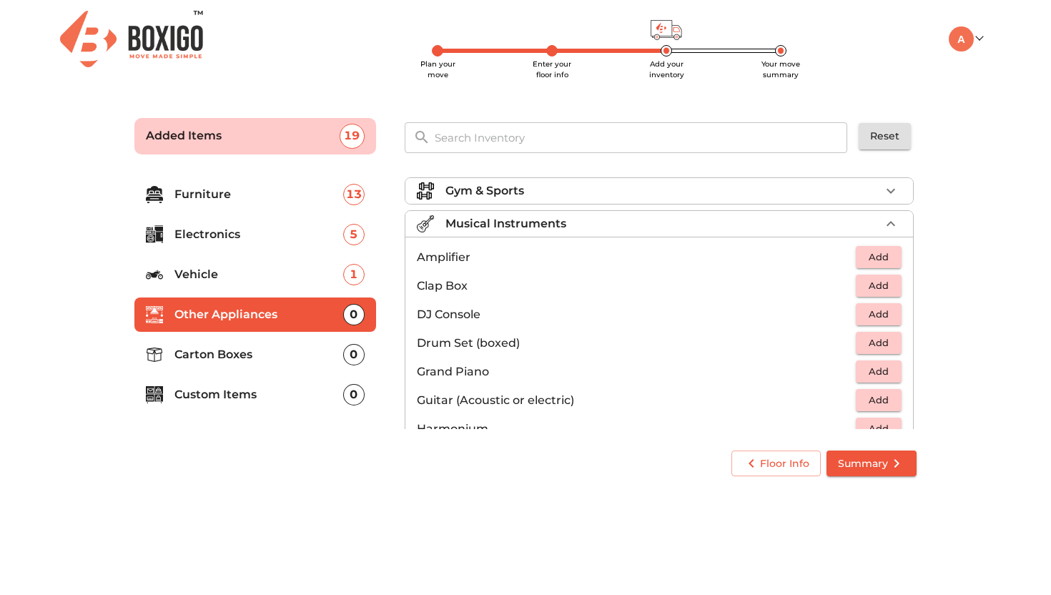
click at [530, 224] on p "Musical Instruments" at bounding box center [505, 223] width 121 height 17
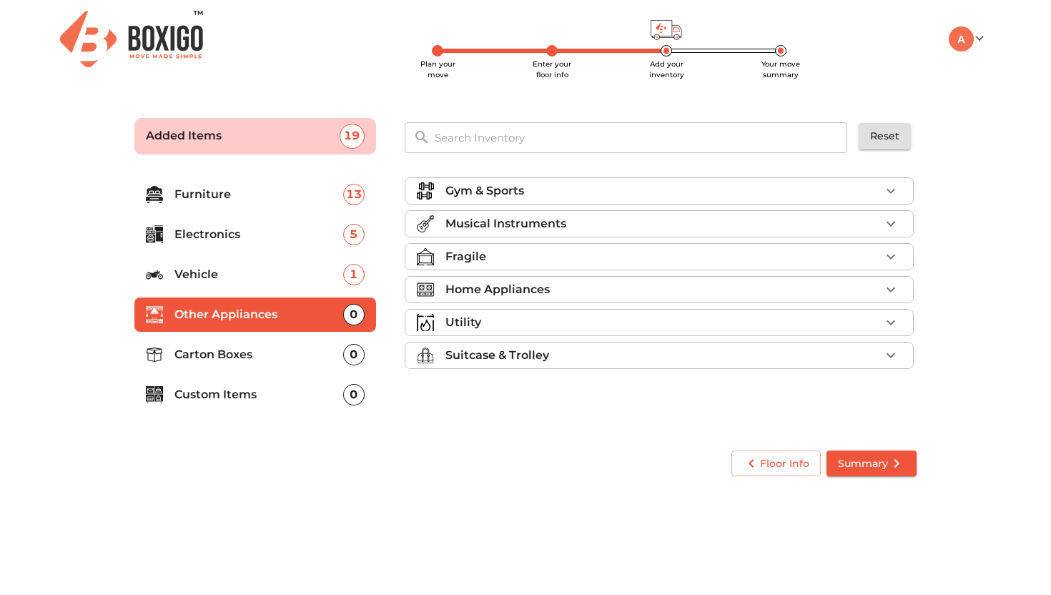
click at [522, 258] on div "Fragile" at bounding box center [662, 256] width 435 height 17
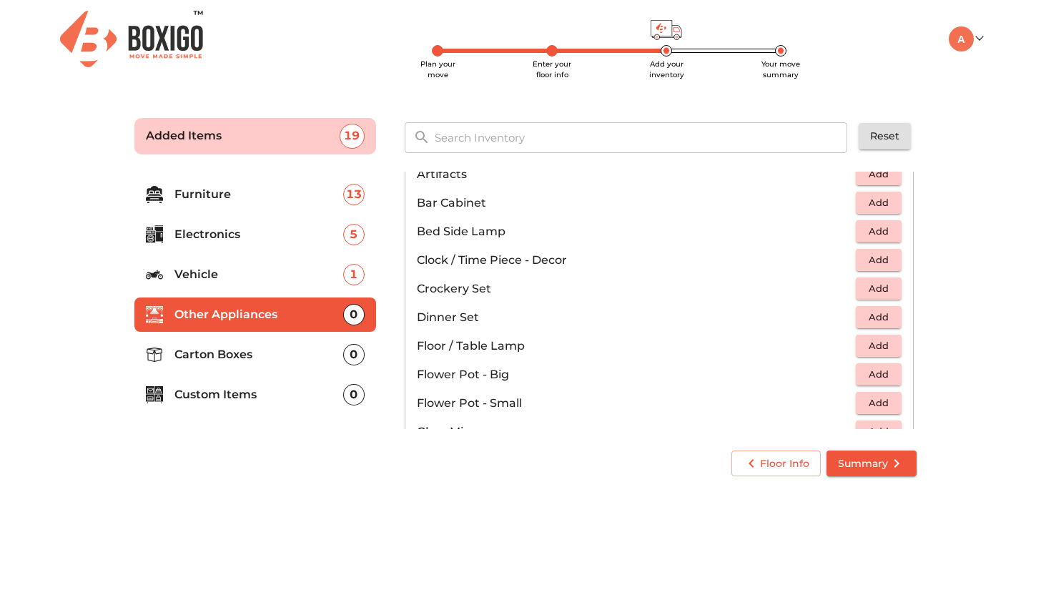
scroll to position [228, 0]
click at [863, 296] on span "Add" at bounding box center [878, 290] width 31 height 16
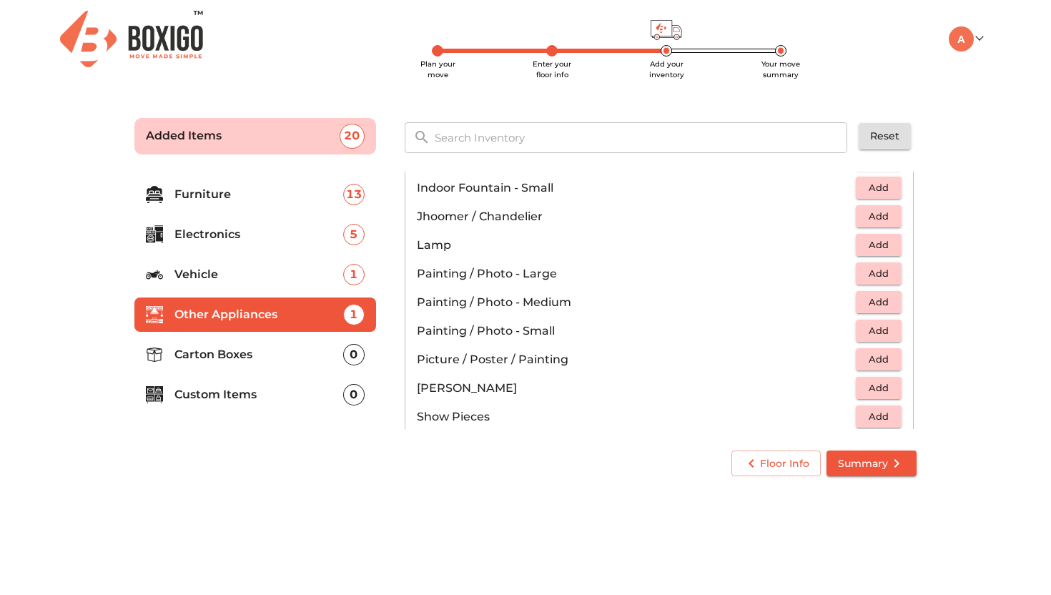
scroll to position [564, 0]
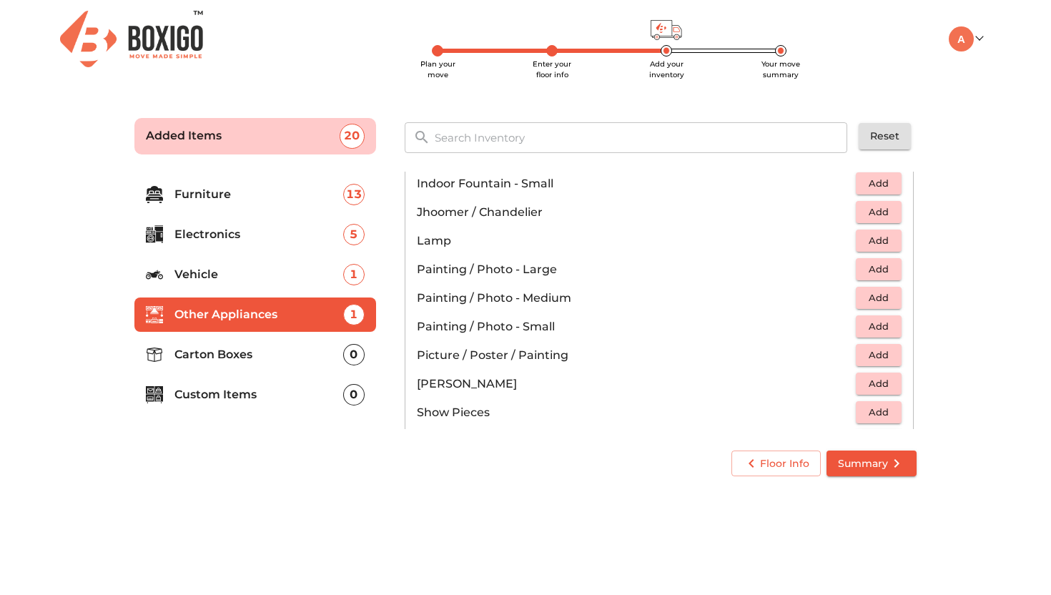
click at [863, 269] on span "Add" at bounding box center [878, 269] width 31 height 16
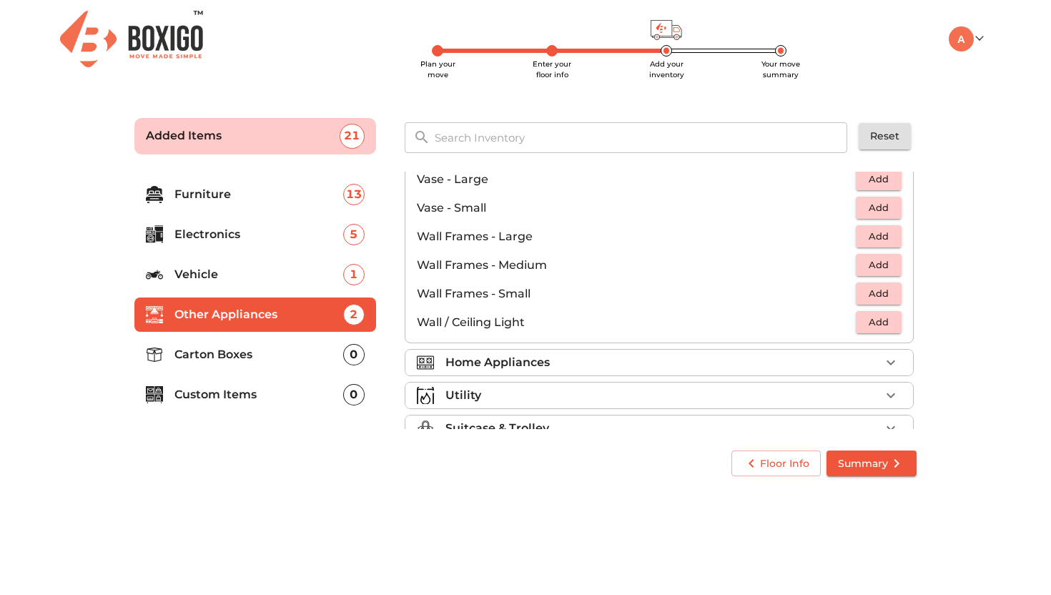
scroll to position [934, 0]
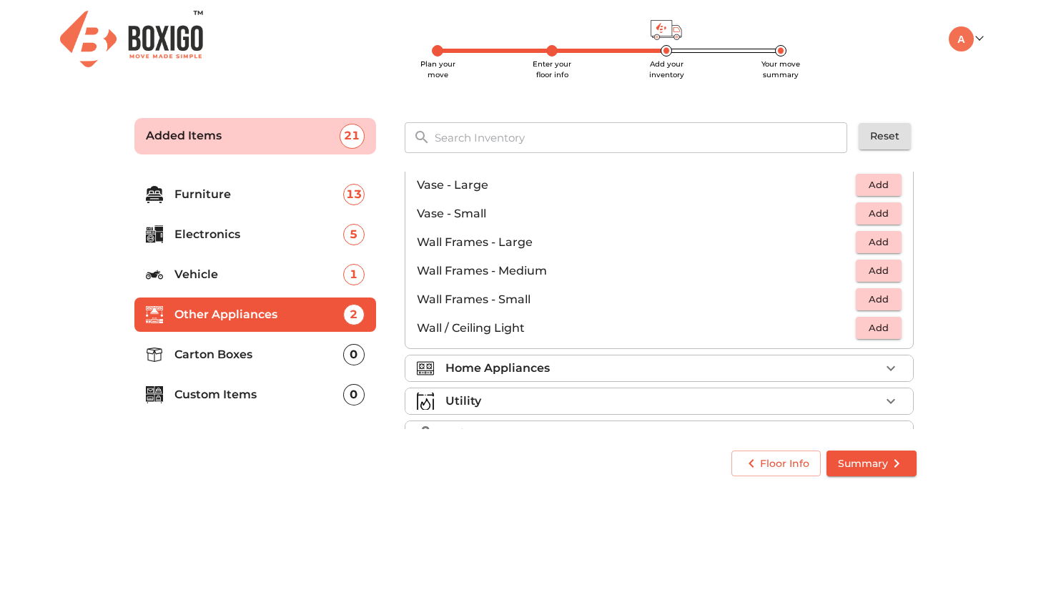
click at [717, 364] on div "Home Appliances" at bounding box center [662, 368] width 435 height 17
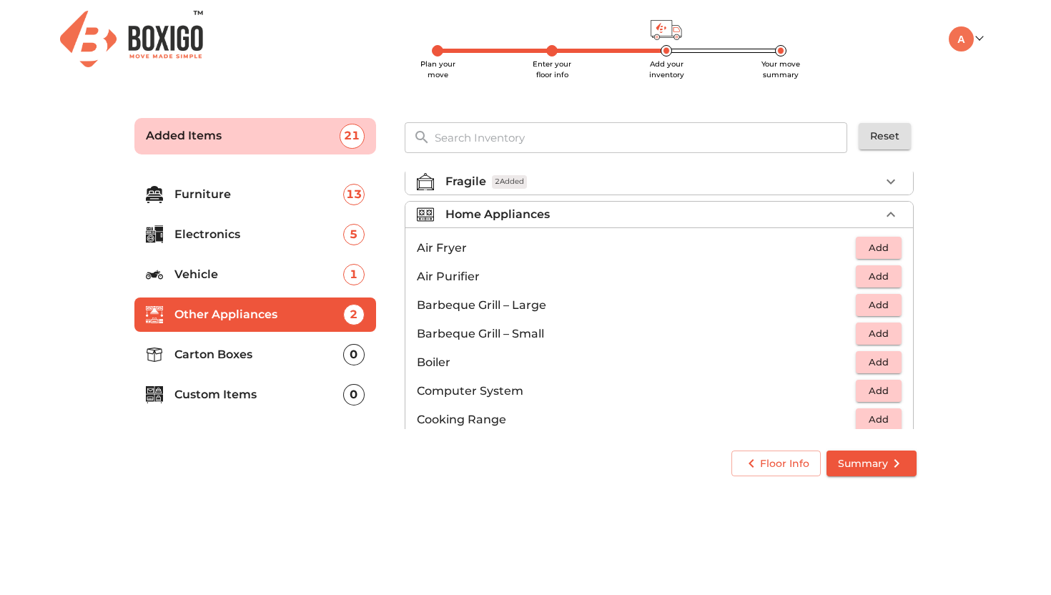
scroll to position [91, 0]
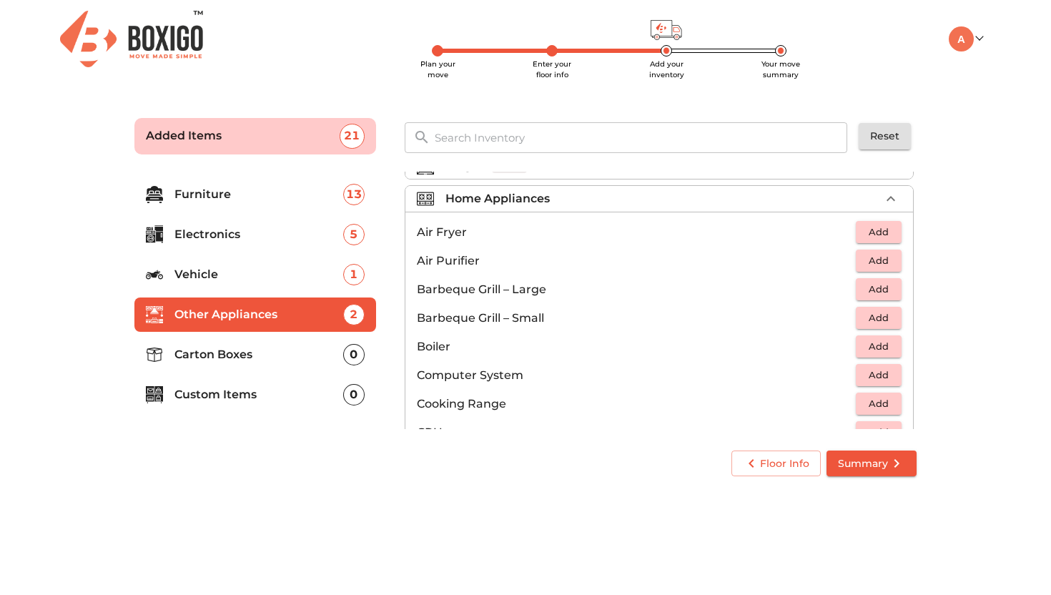
click at [873, 260] on span "Add" at bounding box center [878, 260] width 31 height 16
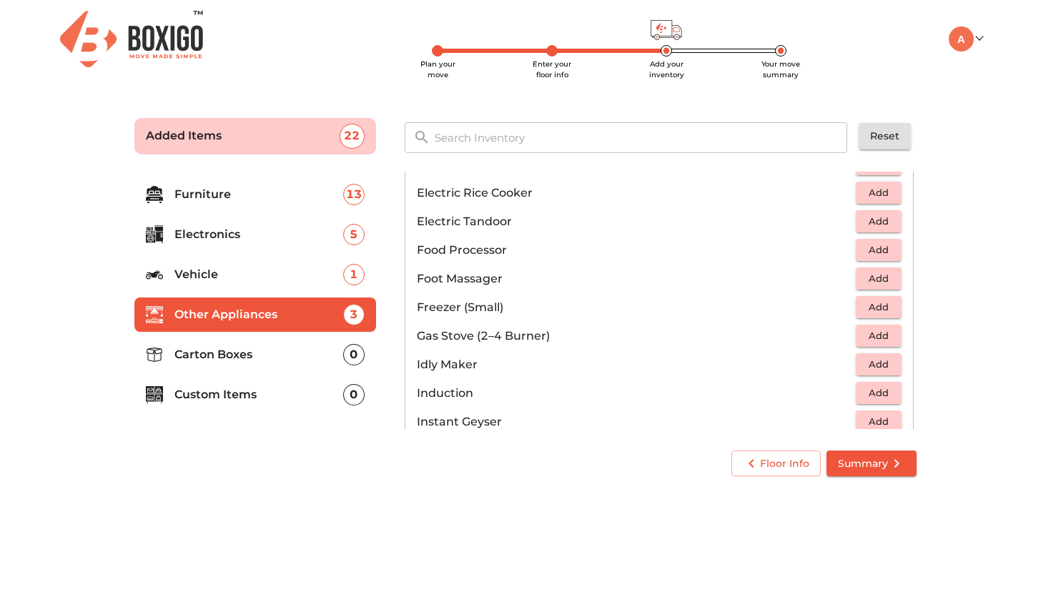
scroll to position [487, 0]
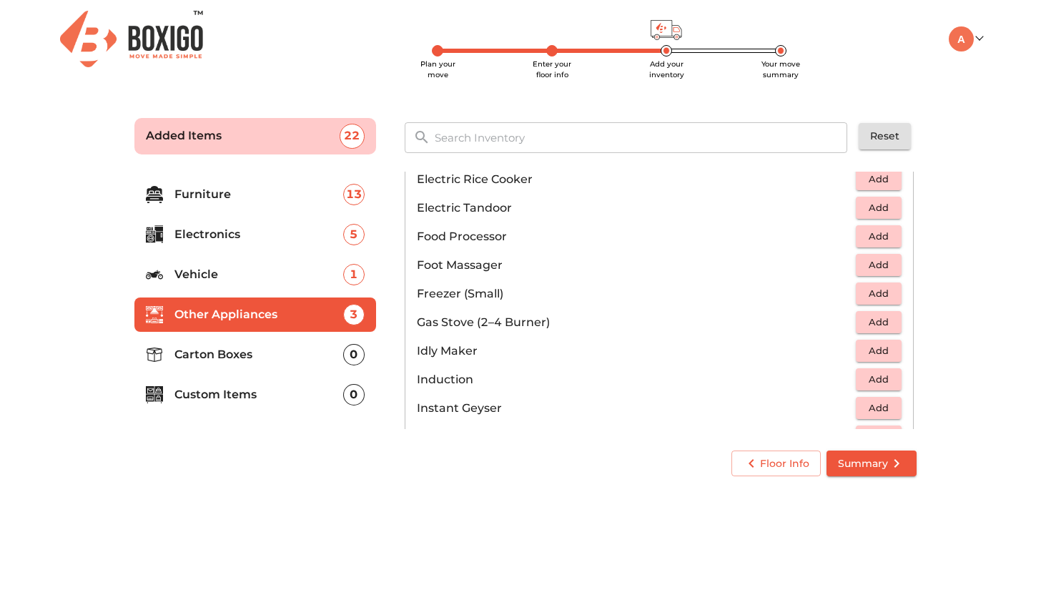
click at [856, 327] on button "Add" at bounding box center [879, 322] width 46 height 22
click at [871, 353] on span "Add" at bounding box center [878, 350] width 31 height 16
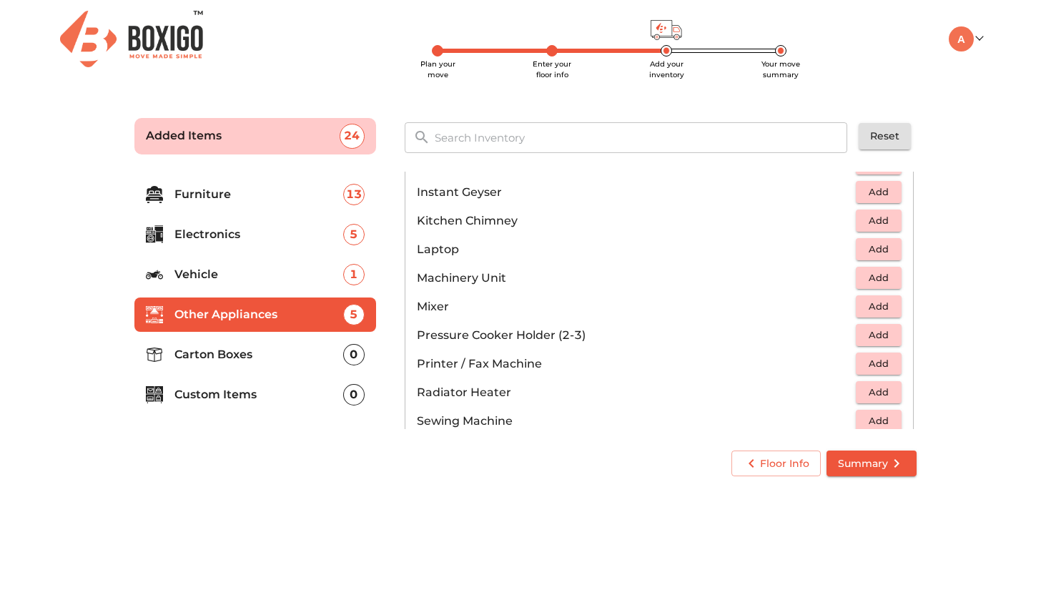
scroll to position [707, 0]
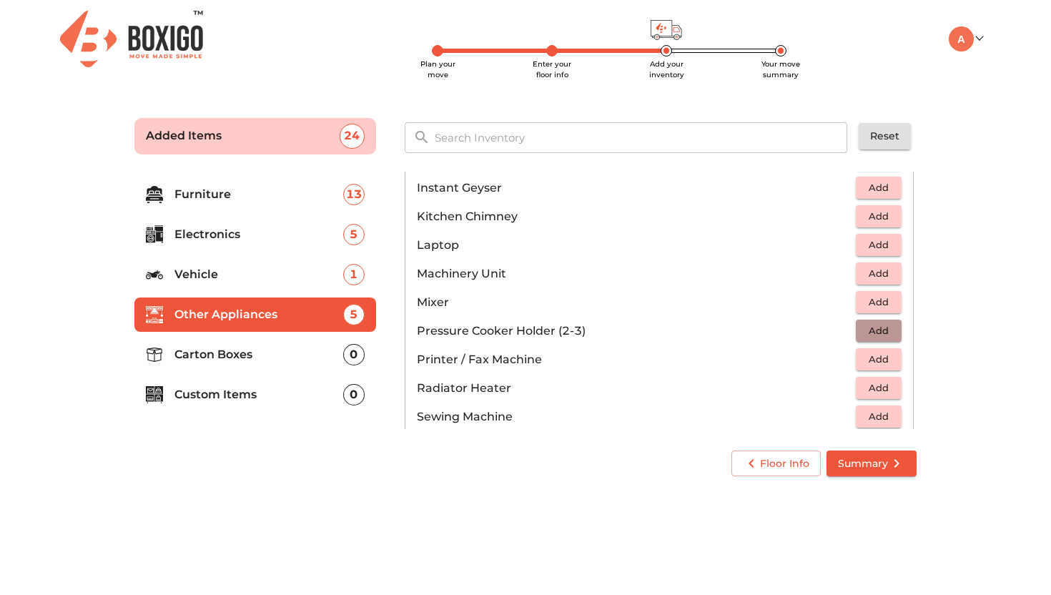
click at [863, 332] on span "Add" at bounding box center [878, 330] width 31 height 16
click at [884, 337] on icon "button" at bounding box center [890, 330] width 17 height 17
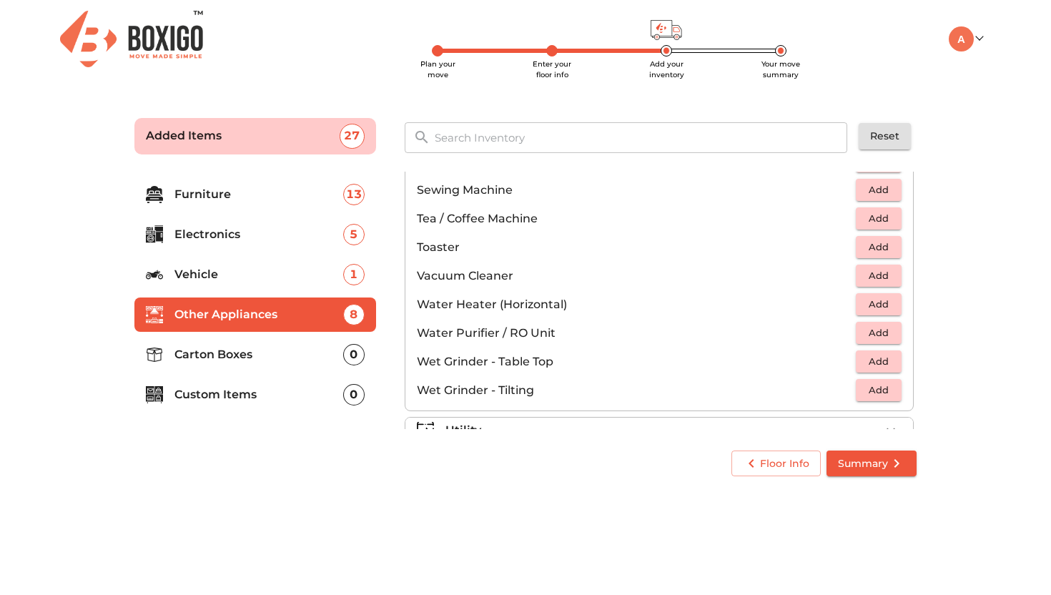
scroll to position [939, 0]
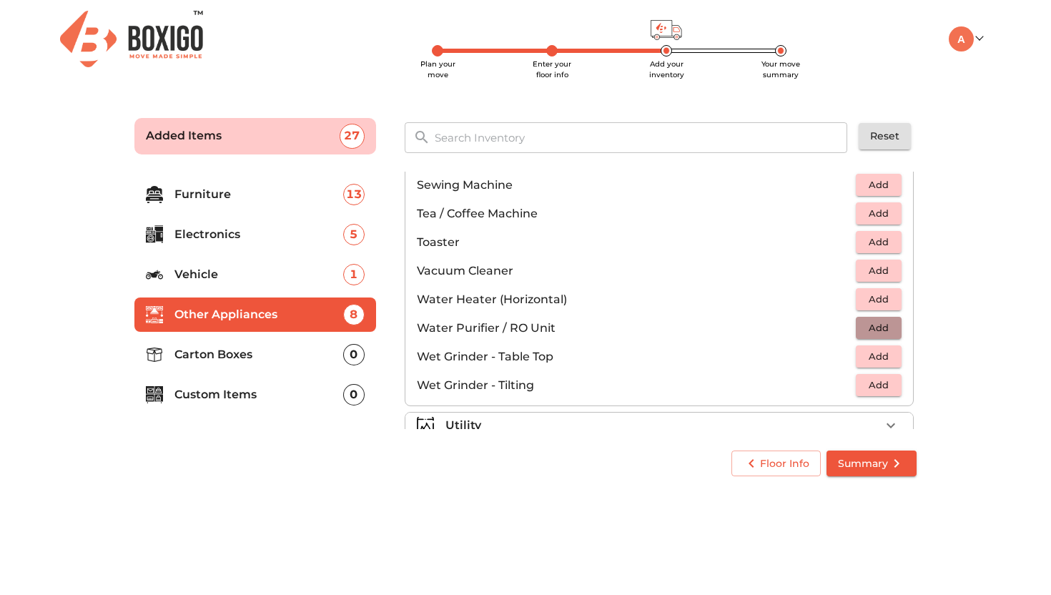
click at [863, 326] on span "Add" at bounding box center [878, 328] width 31 height 16
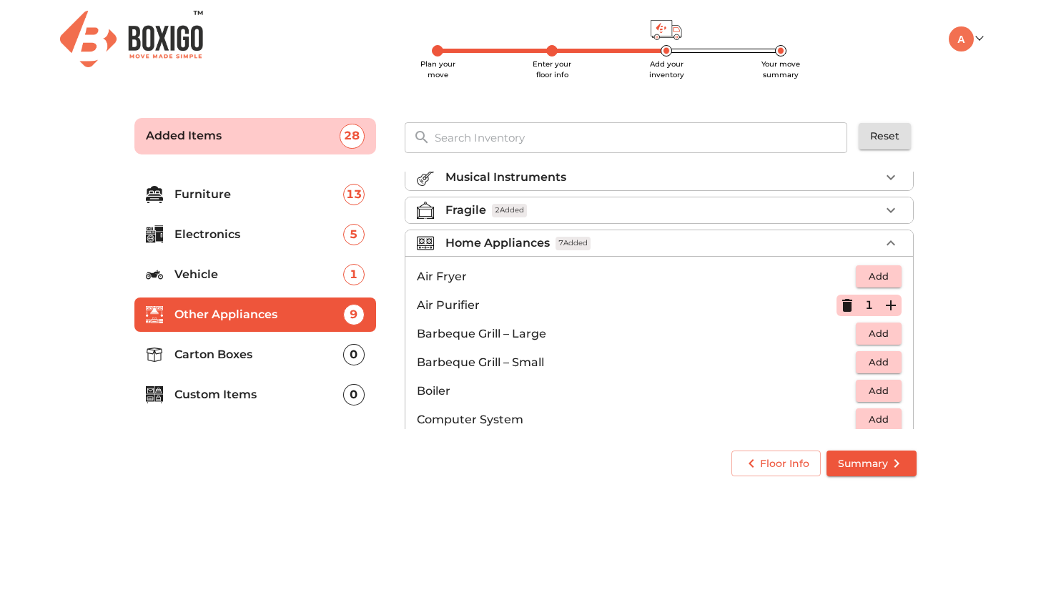
scroll to position [51, 0]
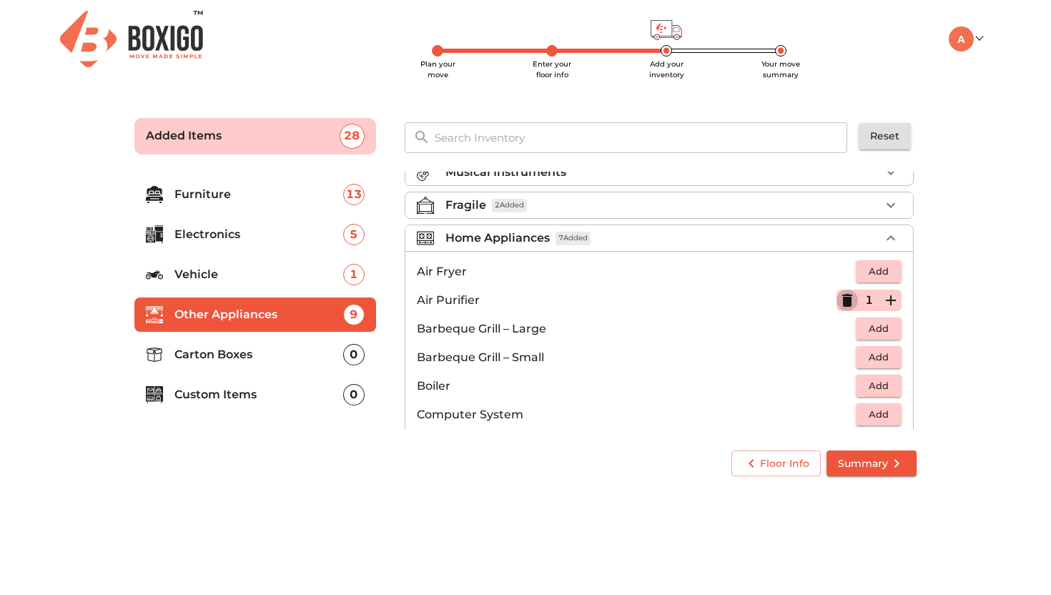
click at [844, 299] on icon "button" at bounding box center [847, 300] width 17 height 17
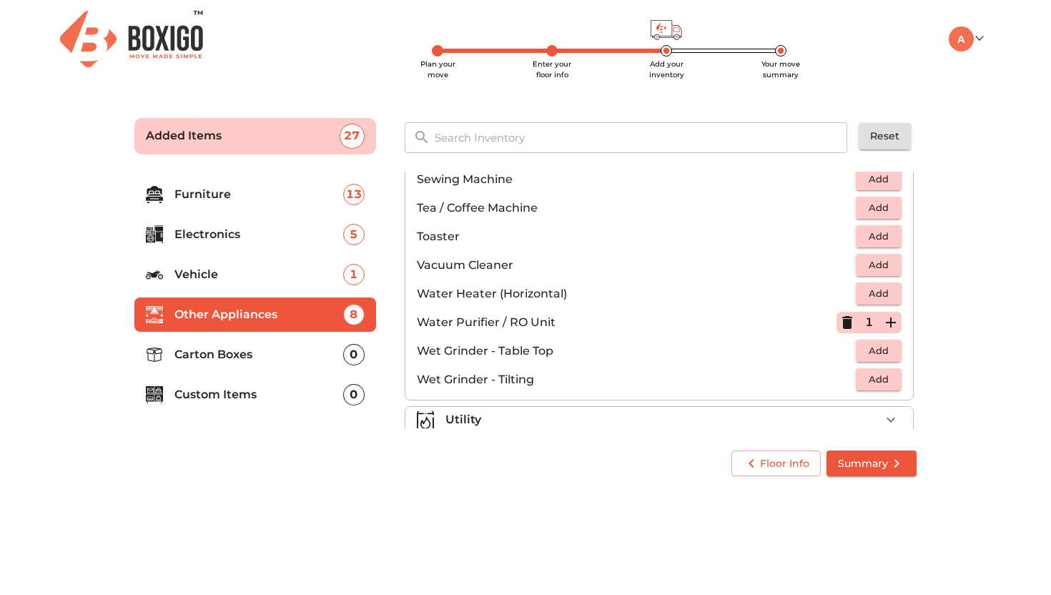
scroll to position [993, 0]
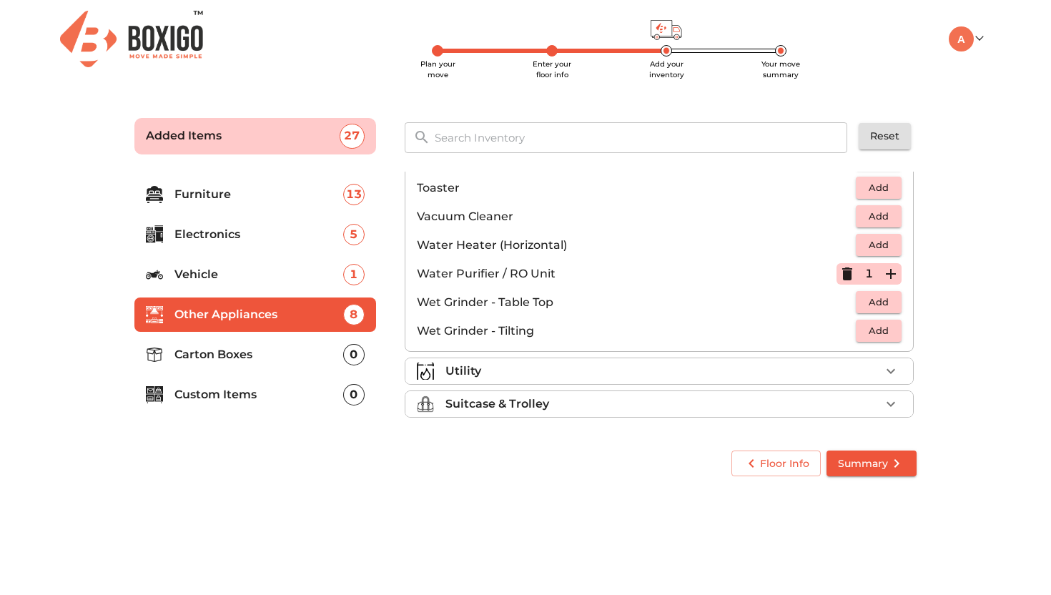
click at [561, 370] on div "Utility" at bounding box center [662, 370] width 435 height 17
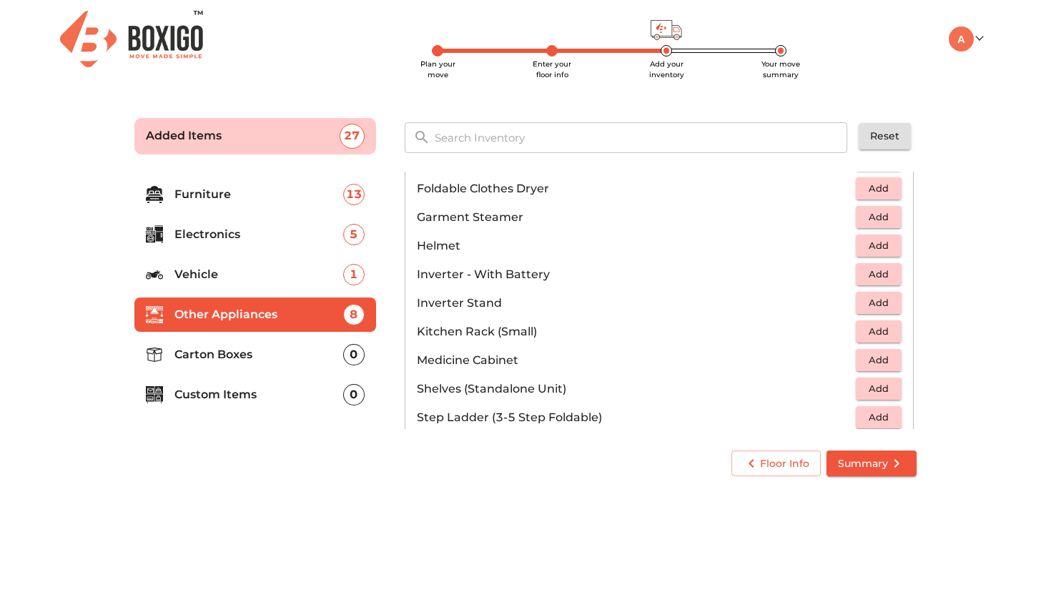
scroll to position [668, 0]
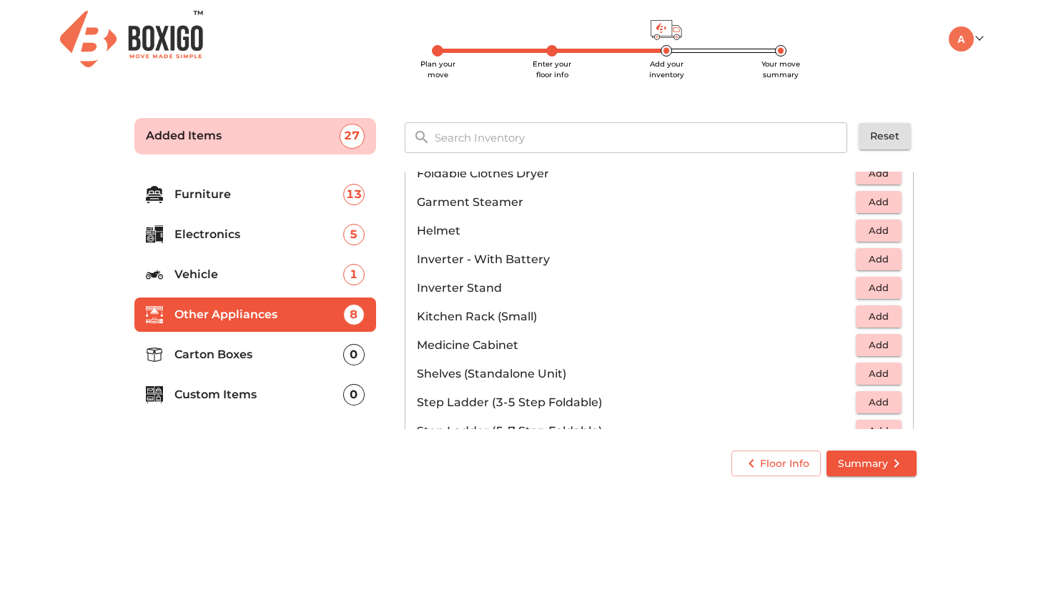
click at [268, 197] on p "Furniture" at bounding box center [258, 194] width 169 height 17
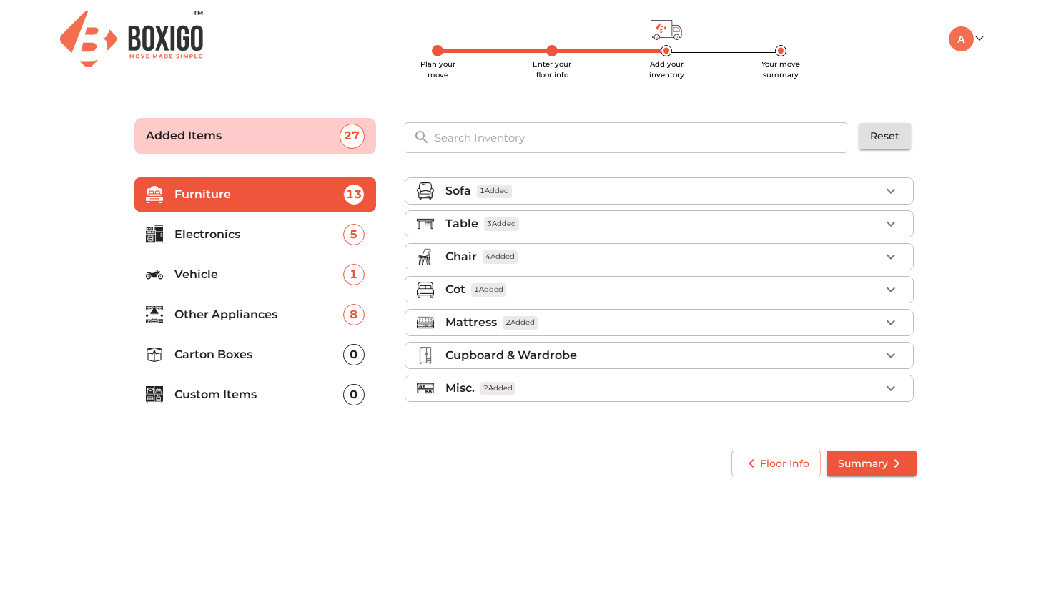
click at [272, 309] on p "Other Appliances" at bounding box center [258, 314] width 169 height 17
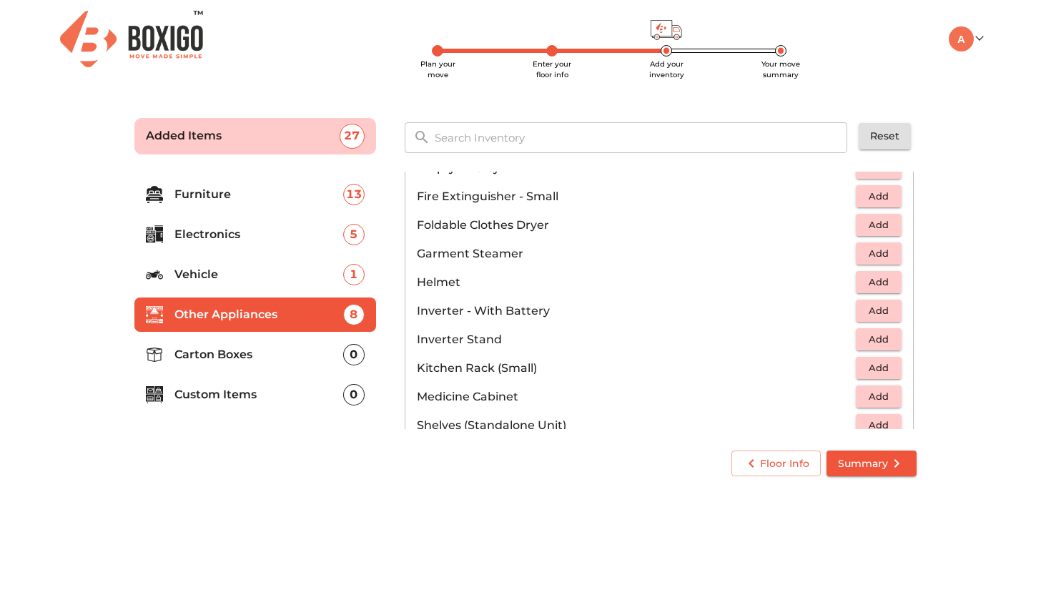
scroll to position [1079, 0]
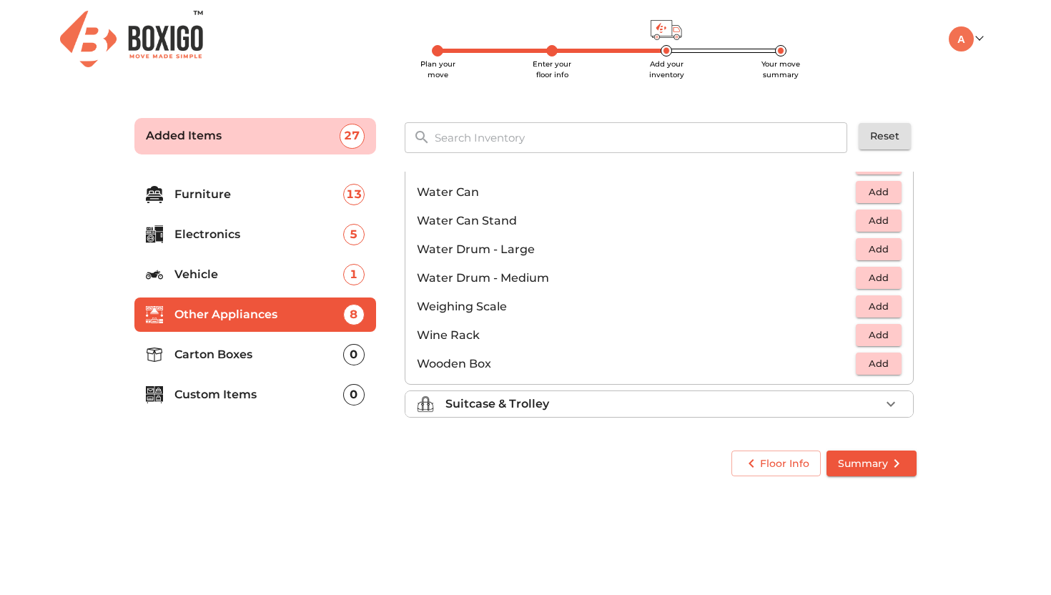
click at [492, 412] on li "Suitcase & Trolley" at bounding box center [659, 404] width 508 height 26
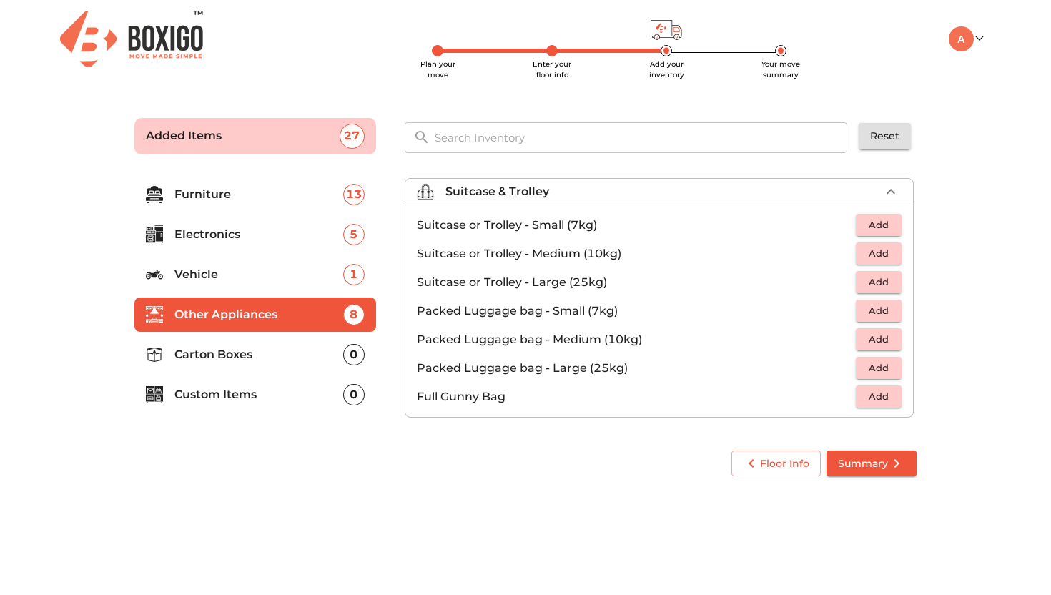
scroll to position [164, 0]
click at [863, 397] on span "Add" at bounding box center [878, 396] width 31 height 16
click at [884, 395] on icon "button" at bounding box center [890, 396] width 17 height 17
click at [216, 398] on p "Custom Items" at bounding box center [258, 394] width 169 height 17
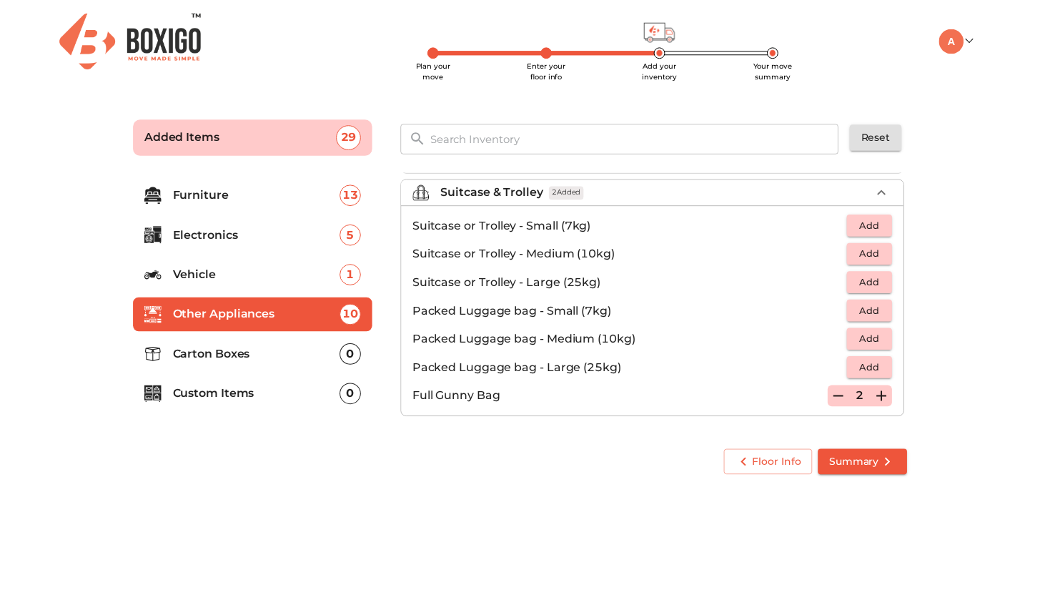
scroll to position [0, 0]
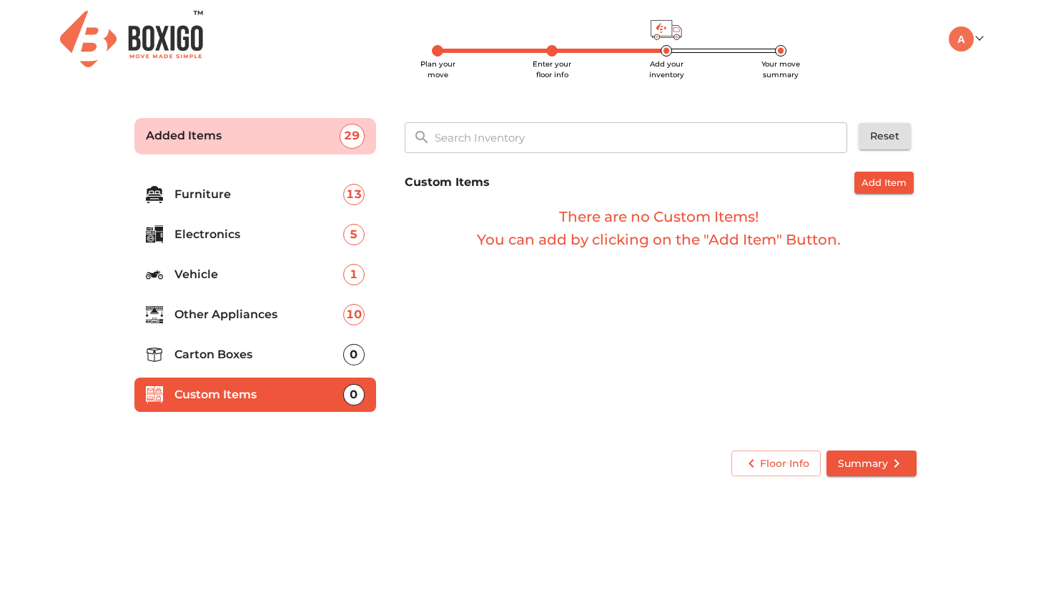
click at [303, 359] on p "Carton Boxes" at bounding box center [258, 354] width 169 height 17
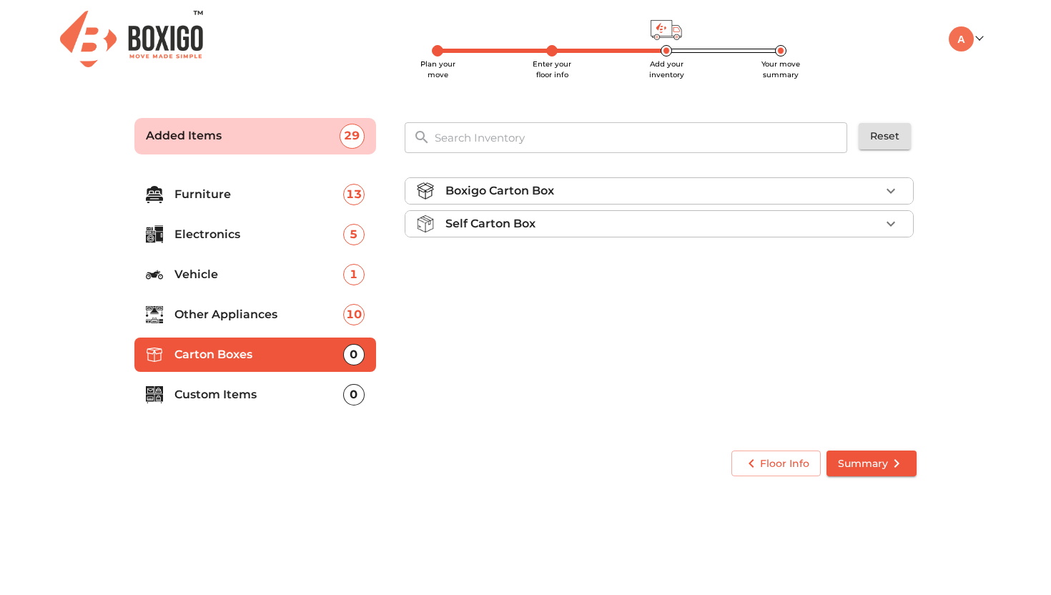
click at [495, 201] on li "Boxigo Carton Box" at bounding box center [659, 191] width 508 height 26
click at [259, 307] on p "Other Appliances" at bounding box center [258, 314] width 169 height 17
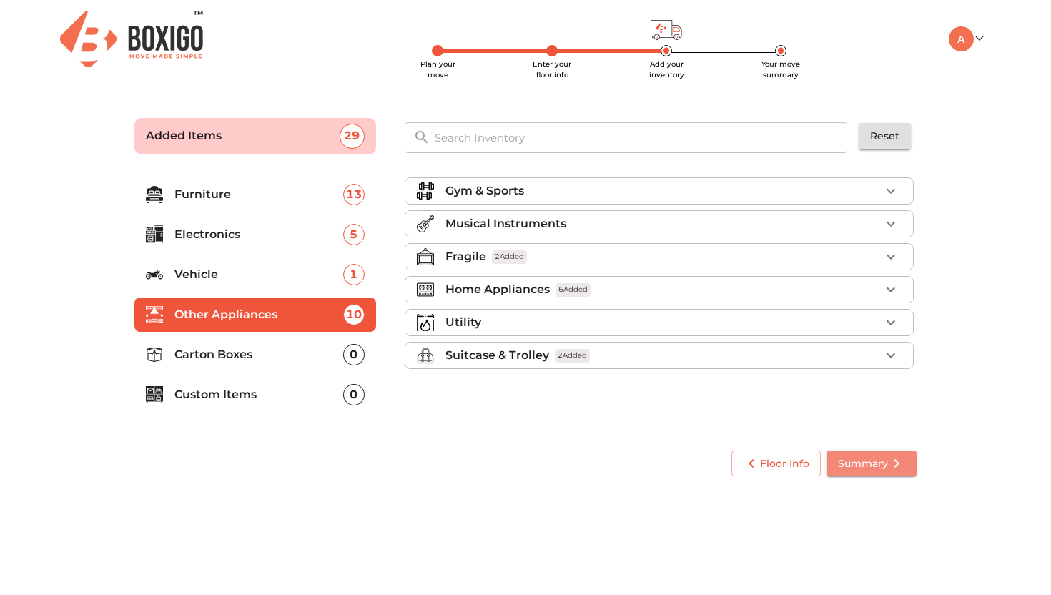
click at [882, 461] on span "Summary" at bounding box center [871, 464] width 67 height 18
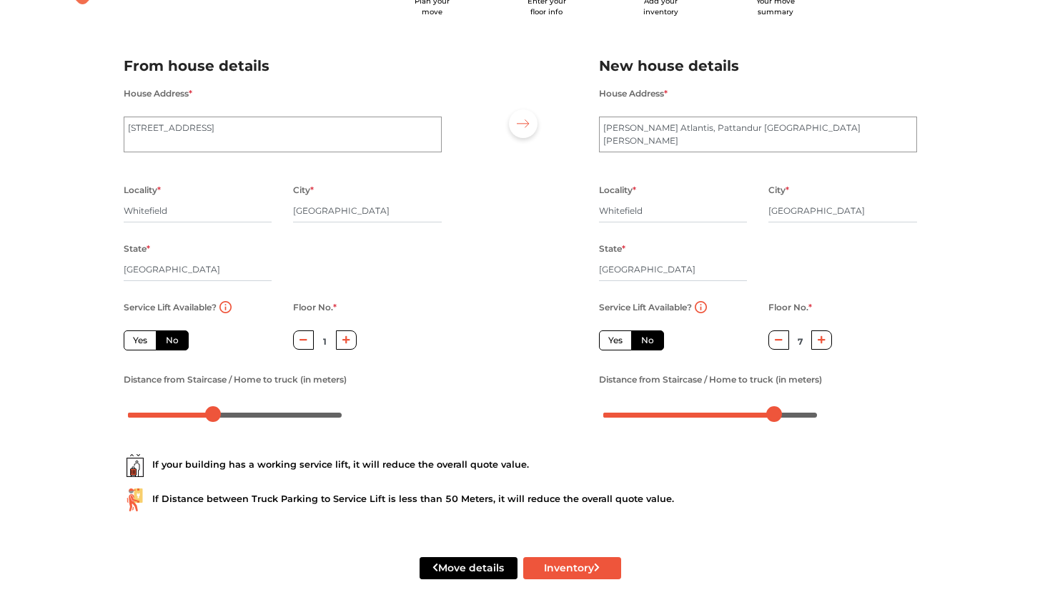
scroll to position [84, 0]
